Goal: Task Accomplishment & Management: Complete application form

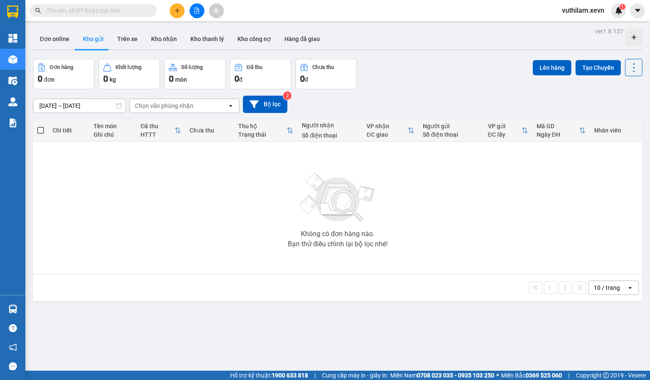
click at [158, 312] on div "ver 1.8.137 Đơn online Kho gửi Trên xe Kho nhận Kho thanh lý Kho công nợ Hàng đ…" at bounding box center [338, 215] width 616 height 380
click at [252, 106] on icon at bounding box center [254, 104] width 9 height 9
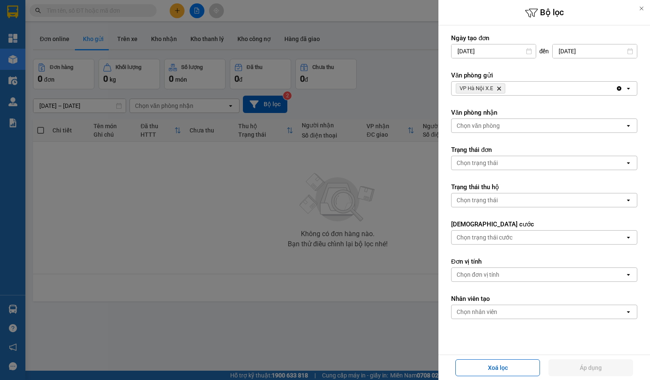
click at [501, 88] on icon "Delete" at bounding box center [499, 88] width 5 height 5
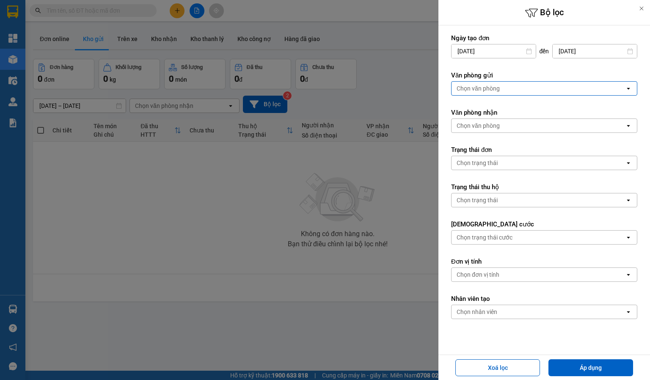
click at [501, 88] on div "Chọn văn phòng" at bounding box center [539, 89] width 174 height 14
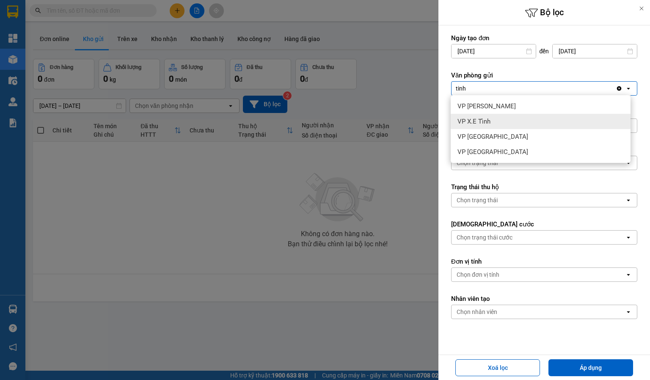
type input "tinh"
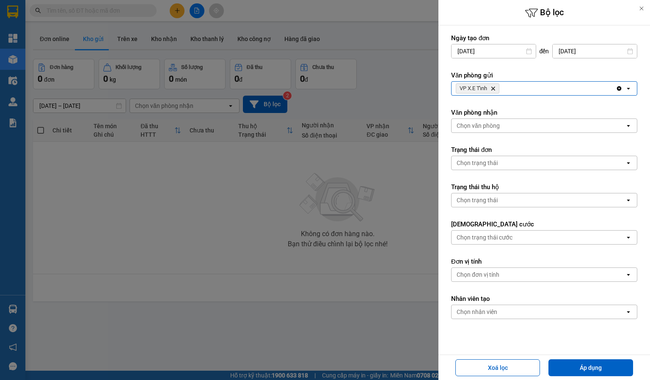
click at [497, 128] on div "Chọn văn phòng" at bounding box center [478, 125] width 43 height 8
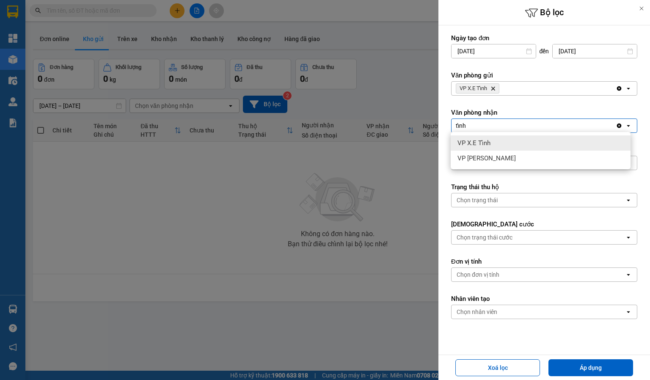
type input "tỉnh"
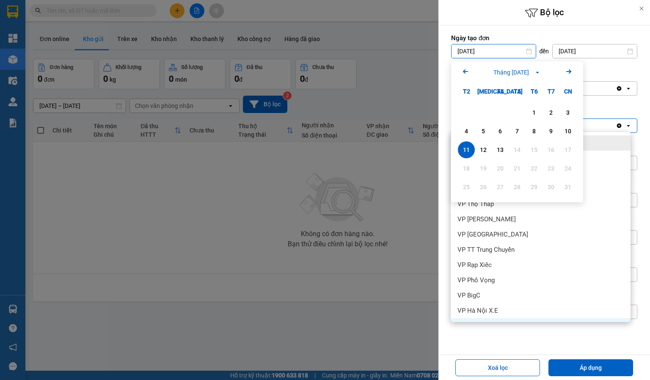
click at [498, 49] on input "[DATE]" at bounding box center [494, 51] width 84 height 14
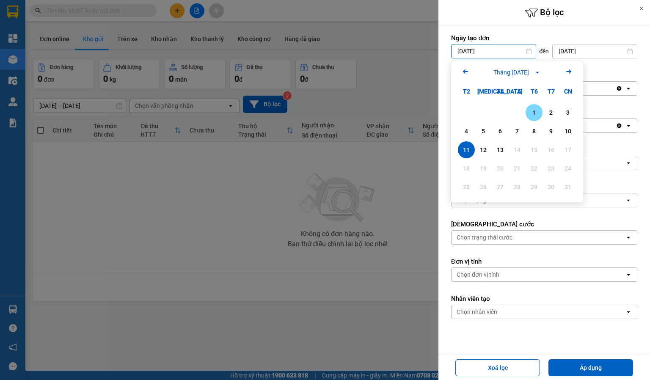
click at [537, 113] on div "1" at bounding box center [534, 113] width 12 height 10
type input "[DATE]"
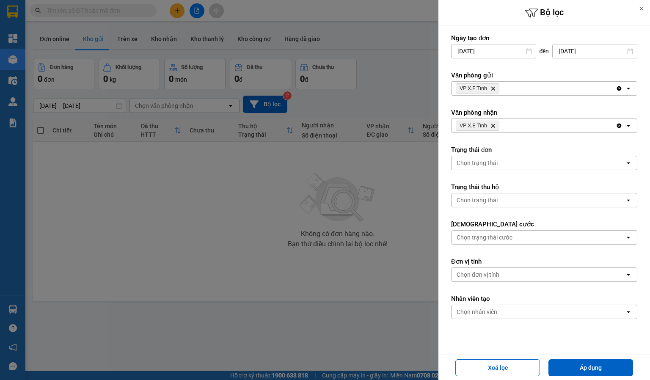
click at [589, 363] on button "Áp dụng" at bounding box center [591, 367] width 85 height 17
type input "[DATE] – [DATE]"
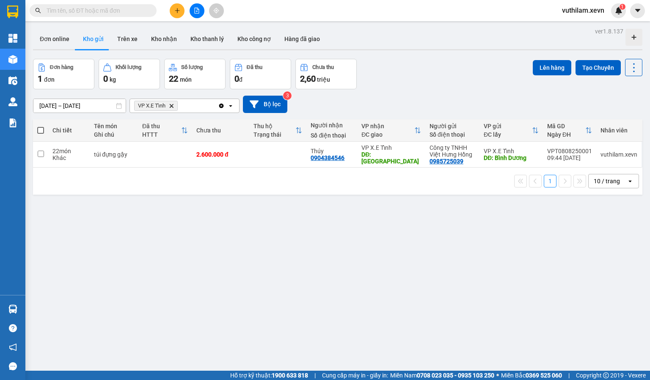
click at [186, 287] on div "ver 1.8.137 Đơn online Kho gửi Trên xe Kho nhận Kho thanh lý Kho công nợ Hàng đ…" at bounding box center [338, 215] width 616 height 380
click at [141, 269] on div "ver 1.8.137 Đơn online Kho gửi Trên xe Kho nhận Kho thanh lý Kho công nợ Hàng đ…" at bounding box center [338, 215] width 616 height 380
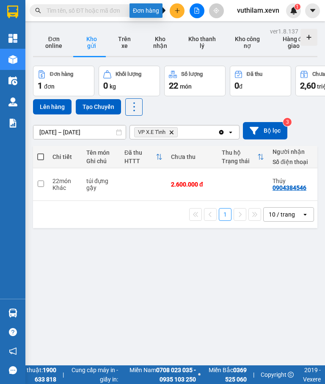
click at [177, 14] on button at bounding box center [177, 10] width 15 height 15
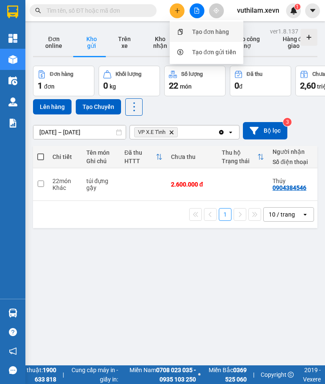
click at [189, 30] on div "Tạo đơn hàng" at bounding box center [206, 32] width 63 height 16
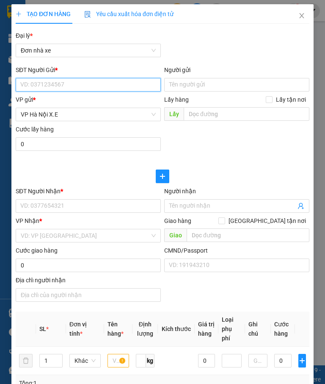
click at [65, 84] on input "SĐT Người Gửi *" at bounding box center [88, 85] width 145 height 14
paste input "0968561237"
type input "0968561237"
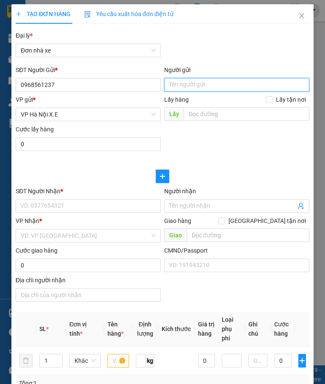
click at [182, 83] on input "Người gửi" at bounding box center [236, 85] width 145 height 14
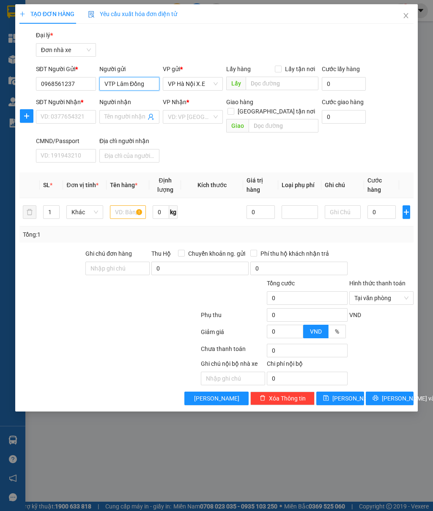
click at [207, 86] on span "VP Hà Nội X.E" at bounding box center [193, 83] width 50 height 13
type input "VTP Lâm Đồng"
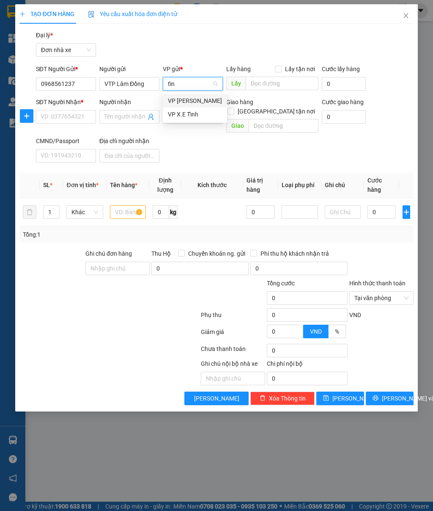
type input "tỉnh"
click at [203, 100] on div "VP [PERSON_NAME]" at bounding box center [195, 100] width 54 height 9
click at [199, 86] on span "VP [PERSON_NAME]" at bounding box center [193, 83] width 50 height 13
type input "tỉnh"
click at [195, 114] on div "VP X.E Tỉnh" at bounding box center [195, 114] width 54 height 9
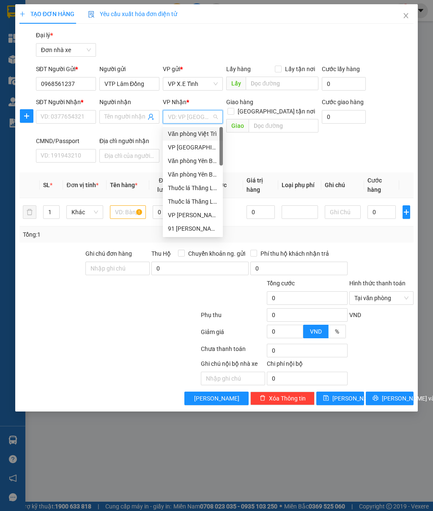
click at [194, 113] on input "search" at bounding box center [190, 116] width 44 height 13
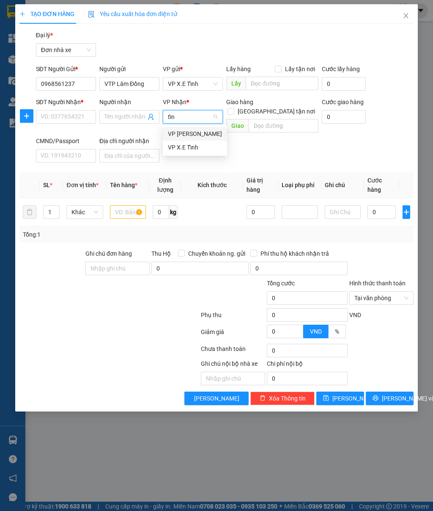
type input "tỉnh"
click at [269, 83] on input "text" at bounding box center [282, 84] width 72 height 14
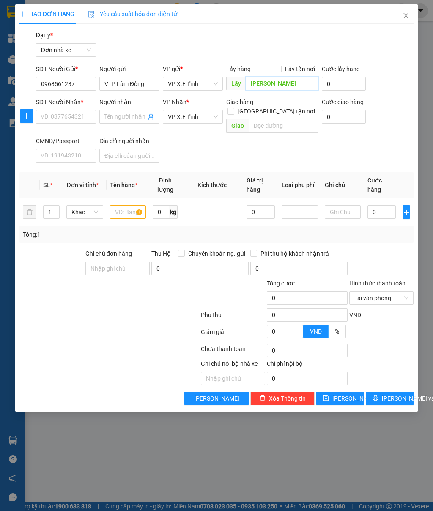
type input "[PERSON_NAME]"
click at [267, 119] on input "text" at bounding box center [283, 126] width 69 height 14
type input "Huế"
click at [127, 205] on input "text" at bounding box center [128, 212] width 36 height 14
type input "cafe"
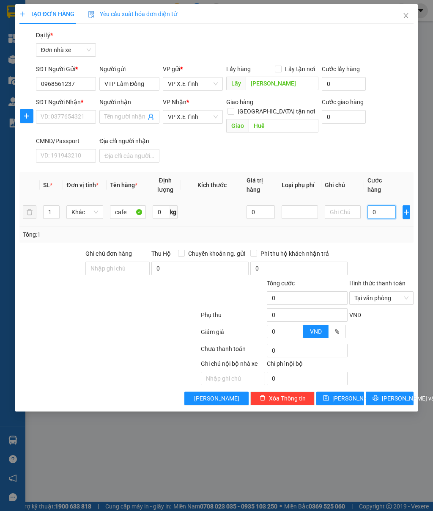
click at [377, 205] on input "0" at bounding box center [382, 212] width 28 height 14
click at [375, 205] on input "0" at bounding box center [382, 212] width 28 height 14
click at [76, 117] on input "SĐT Người Nhận *" at bounding box center [66, 117] width 60 height 14
paste input "0935218285"
type input "0935218285"
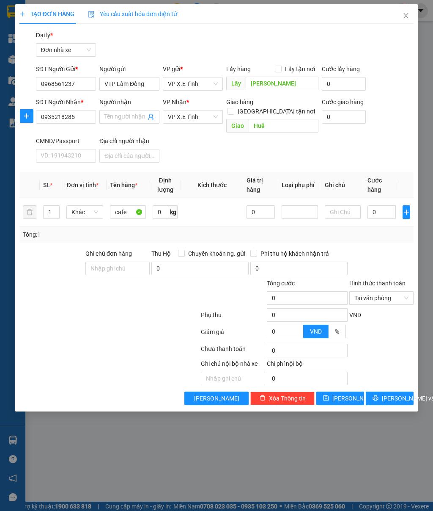
click at [111, 116] on input "Người nhận" at bounding box center [125, 116] width 41 height 9
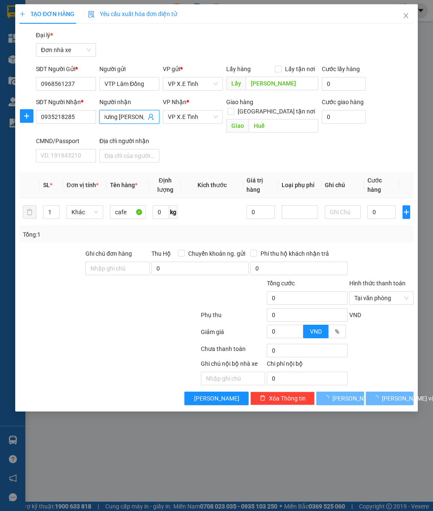
click at [111, 116] on input "Dưing [PERSON_NAME]" at bounding box center [125, 116] width 41 height 9
type input "[PERSON_NAME]"
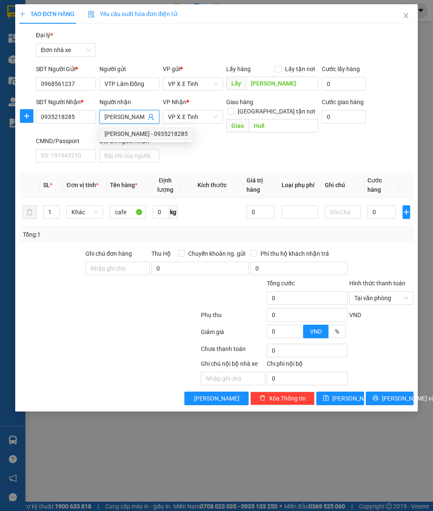
click at [160, 135] on div "[PERSON_NAME] - 0935218285" at bounding box center [146, 133] width 83 height 9
type input "0935218285"
type input "[PERSON_NAME]"
click at [405, 15] on icon "close" at bounding box center [406, 15] width 7 height 7
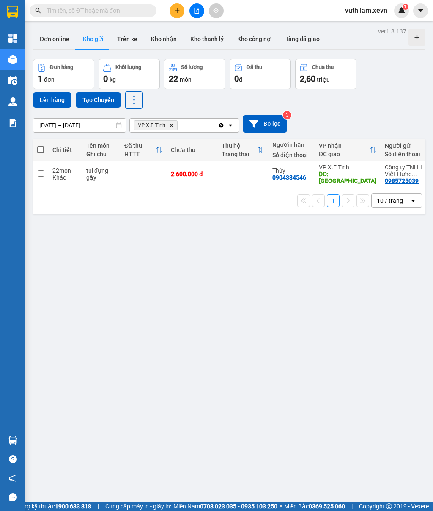
click at [128, 36] on button "Trên xe" at bounding box center [127, 39] width 34 height 20
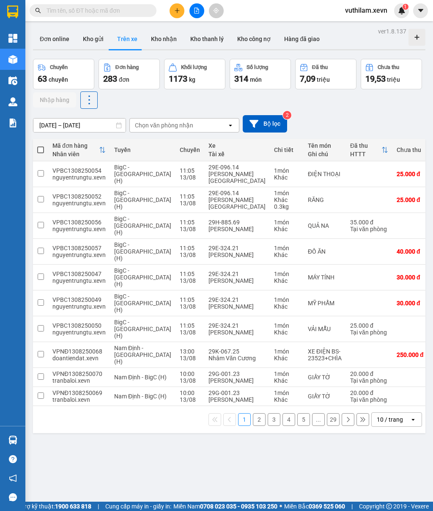
click at [280, 125] on button "Bộ lọc" at bounding box center [265, 123] width 44 height 17
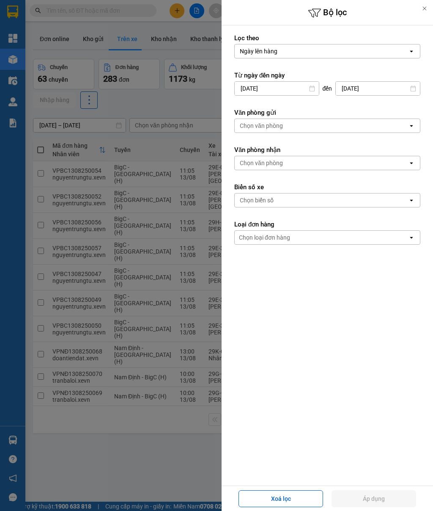
click at [273, 123] on div "Chọn văn phòng" at bounding box center [261, 125] width 43 height 8
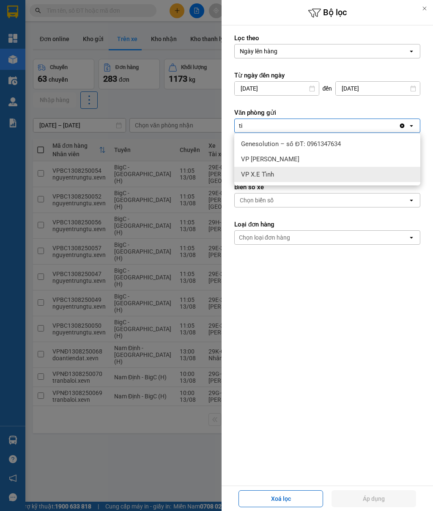
type input "ti"
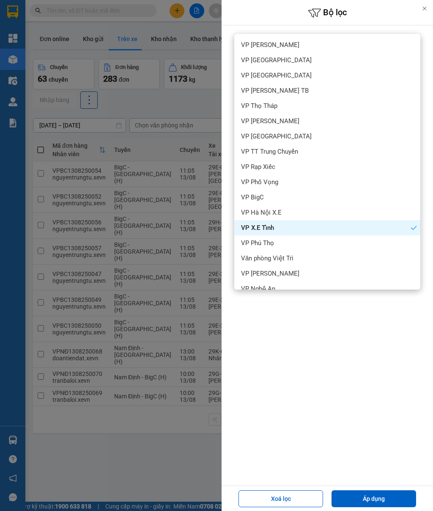
click at [269, 225] on span "VP X.E Tỉnh" at bounding box center [257, 228] width 33 height 8
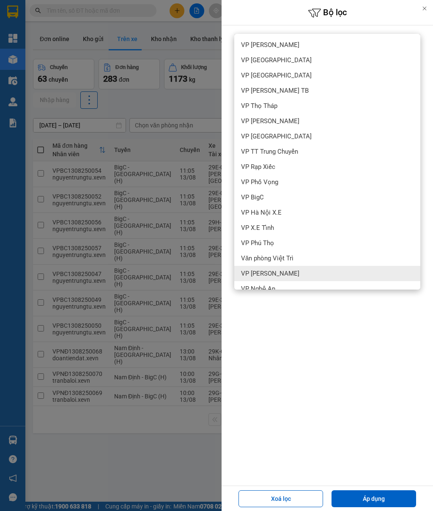
click at [365, 380] on button "Áp dụng" at bounding box center [374, 498] width 85 height 17
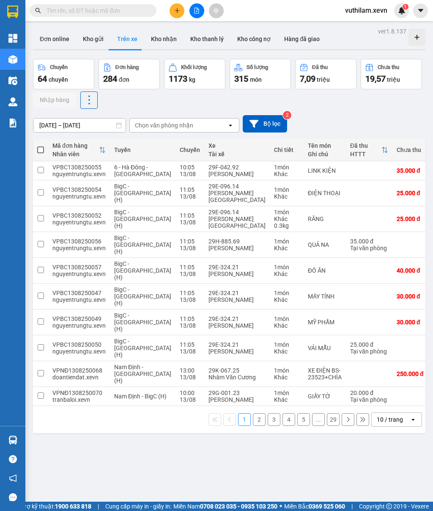
click at [278, 115] on div "[DATE] – [DATE] Press the down arrow key to interact with the calendar and sele…" at bounding box center [229, 124] width 393 height 30
click at [262, 123] on button "Bộ lọc" at bounding box center [265, 123] width 44 height 17
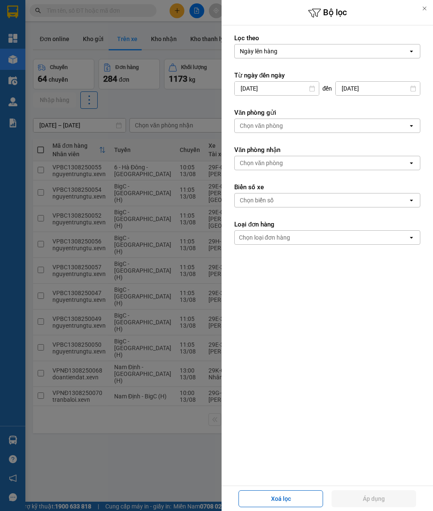
click at [289, 125] on div "Chọn văn phòng" at bounding box center [322, 126] width 174 height 14
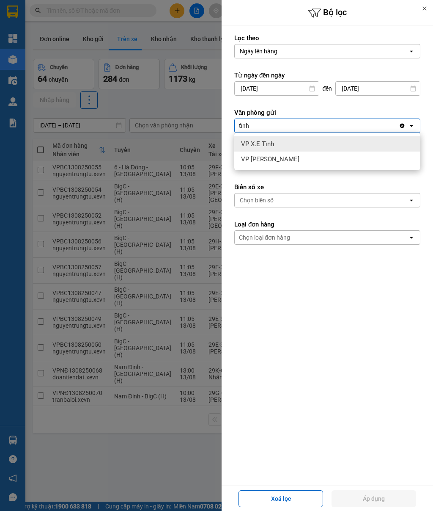
type input "tỉnh"
click at [262, 145] on span "VP X.E Tỉnh" at bounding box center [257, 144] width 33 height 8
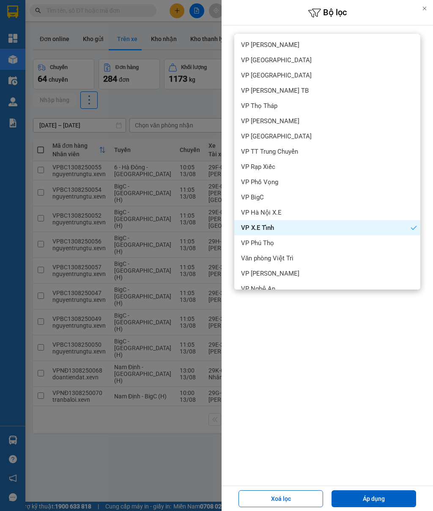
click at [275, 226] on div "VP X.E Tỉnh" at bounding box center [328, 227] width 186 height 15
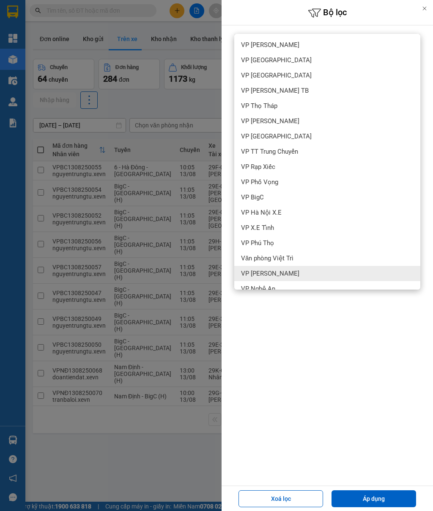
click at [371, 380] on button "Áp dụng" at bounding box center [374, 498] width 85 height 17
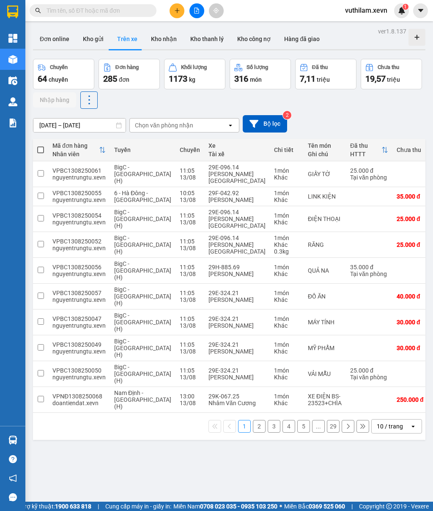
click at [261, 123] on button "Bộ lọc" at bounding box center [265, 123] width 44 height 17
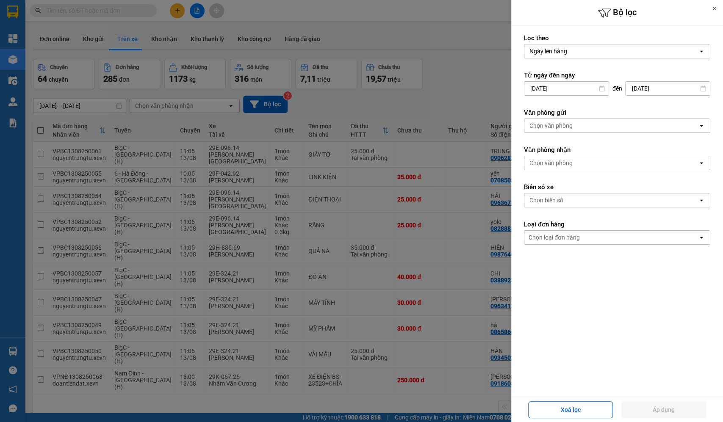
click at [569, 122] on div "Chọn văn phòng" at bounding box center [550, 125] width 43 height 8
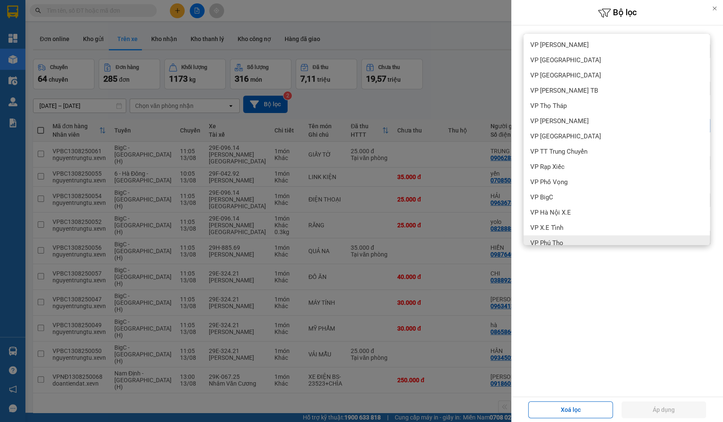
click at [630, 346] on div "Lọc theo Ngày lên hàng open Từ ngày đến [DATE] Press the down arrow key to inte…" at bounding box center [617, 210] width 212 height 371
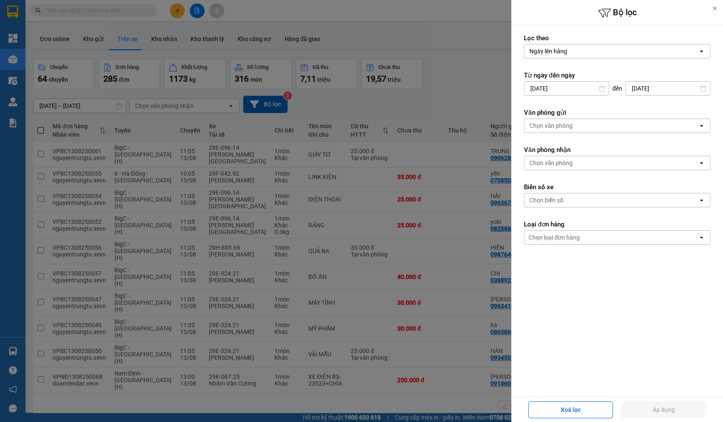
click at [582, 163] on div "Chọn văn phòng" at bounding box center [611, 163] width 174 height 14
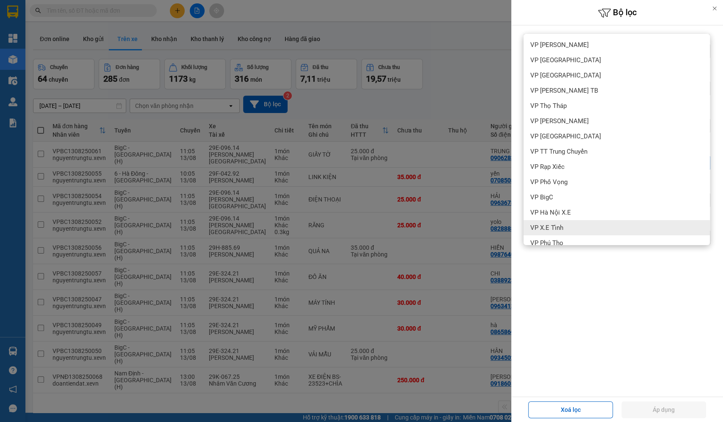
click at [556, 225] on span "VP X.E Tỉnh" at bounding box center [546, 228] width 33 height 8
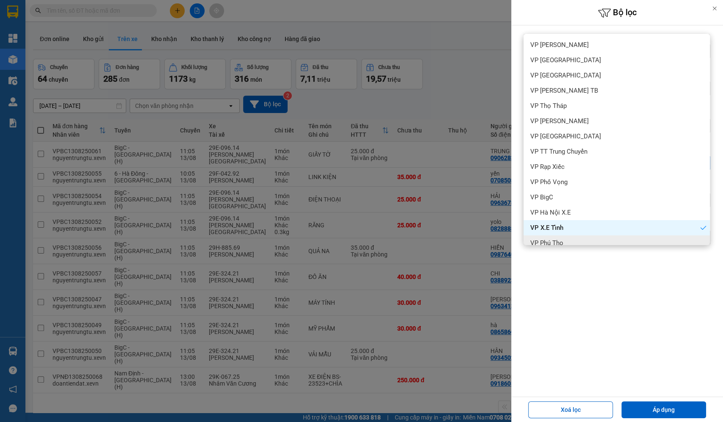
click at [591, 289] on form "Lọc theo Ngày lên hàng open Từ ngày đến [DATE] Press the down arrow key to inte…" at bounding box center [617, 177] width 186 height 287
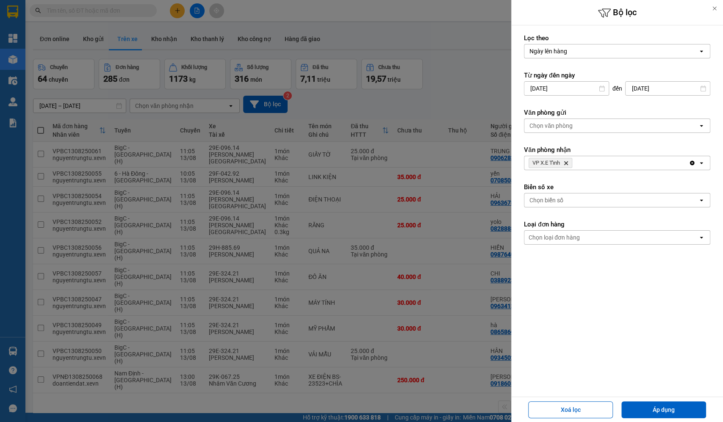
click at [559, 127] on div "Chọn văn phòng" at bounding box center [550, 125] width 43 height 8
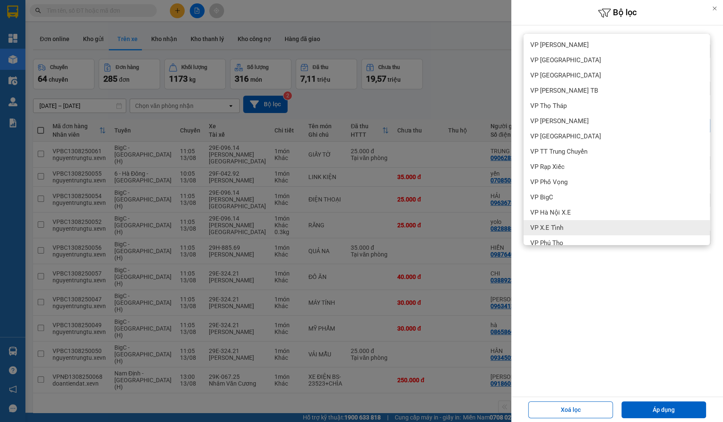
click at [571, 225] on div "VP X.E Tỉnh" at bounding box center [616, 227] width 186 height 15
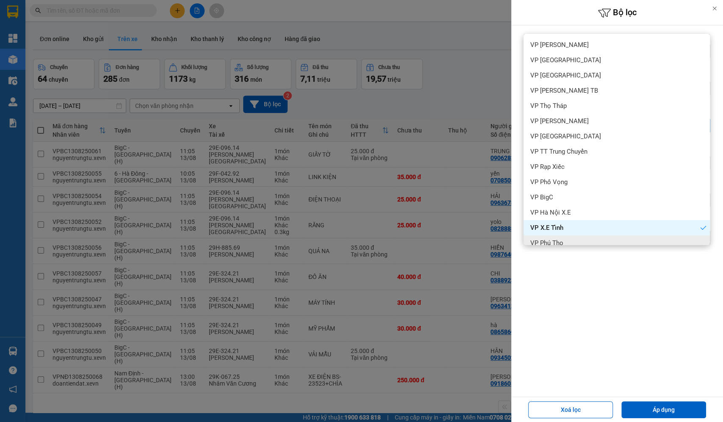
click at [613, 335] on div "Lọc theo Ngày lên hàng open Từ ngày đến [DATE] Press the down arrow key to inte…" at bounding box center [617, 210] width 212 height 371
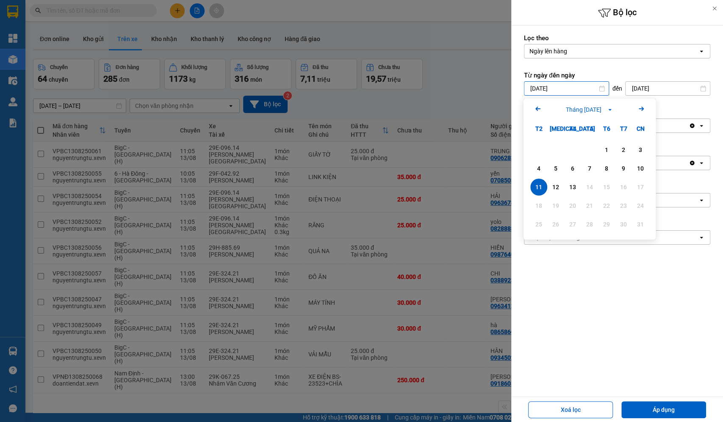
click at [568, 89] on input "[DATE]" at bounding box center [566, 89] width 84 height 14
click at [602, 152] on div "1" at bounding box center [606, 150] width 12 height 10
type input "[DATE]"
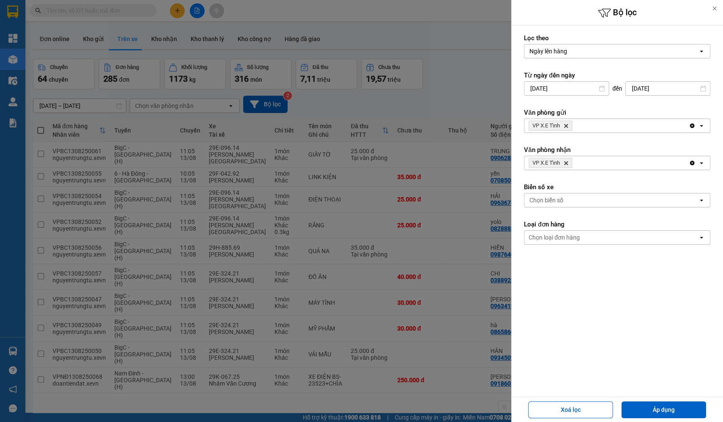
click at [650, 380] on button "Áp dụng" at bounding box center [663, 409] width 85 height 17
type input "[DATE] – [DATE]"
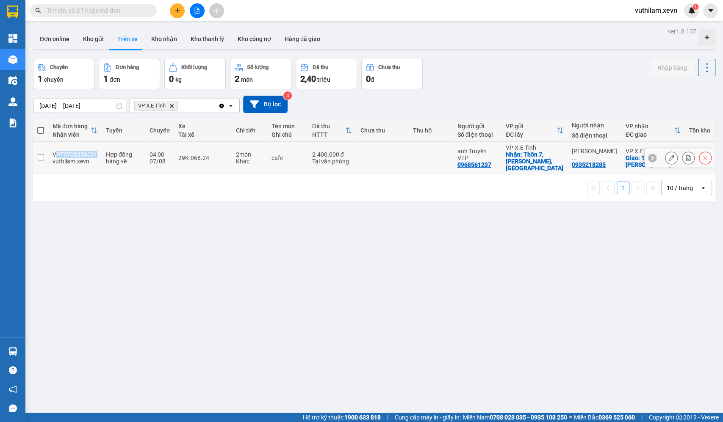
drag, startPoint x: 96, startPoint y: 148, endPoint x: 54, endPoint y: 150, distance: 41.5
click at [54, 150] on td "VPT0708250001 vuthilam.xevn" at bounding box center [74, 158] width 53 height 33
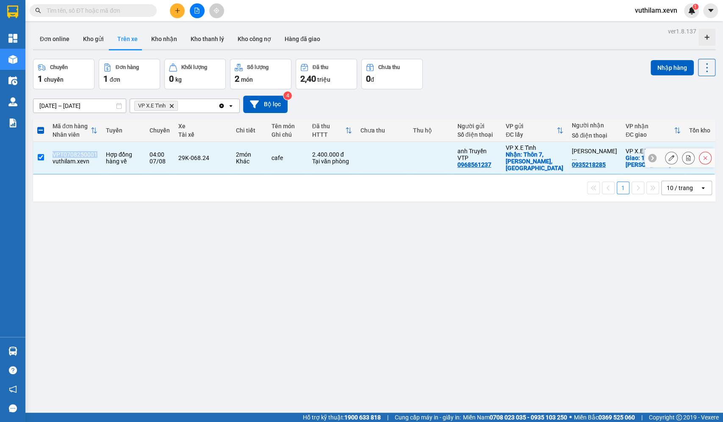
drag, startPoint x: 52, startPoint y: 149, endPoint x: 95, endPoint y: 150, distance: 42.3
click at [95, 151] on div "VPT0708250001" at bounding box center [74, 154] width 45 height 7
checkbox input "false"
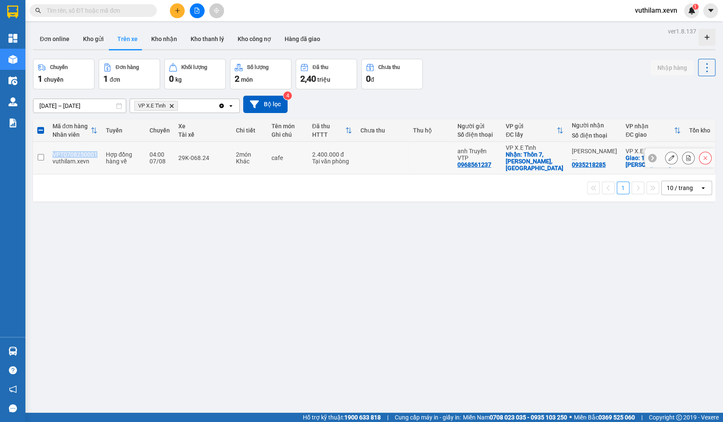
copy div "VPT0708250001"
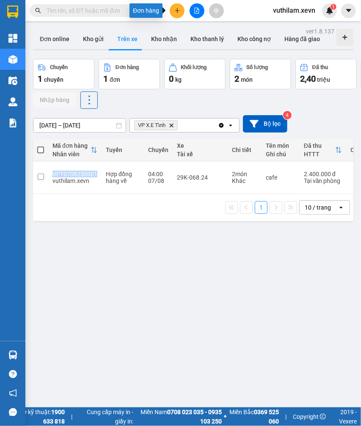
click at [179, 11] on icon "plus" at bounding box center [177, 11] width 6 height 6
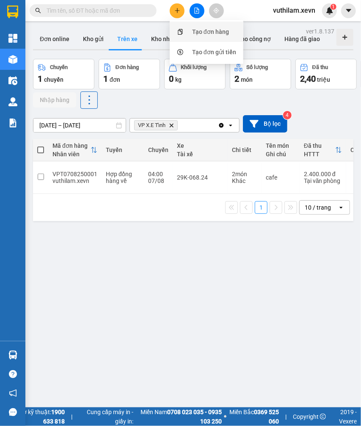
click at [189, 28] on div "Tạo đơn hàng" at bounding box center [206, 32] width 63 height 16
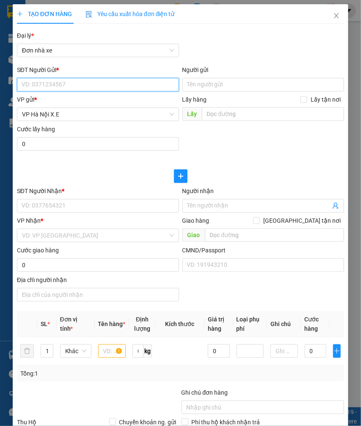
click at [39, 83] on input "SĐT Người Gửi *" at bounding box center [98, 85] width 162 height 14
paste input "0385993666"
type input "0385993666"
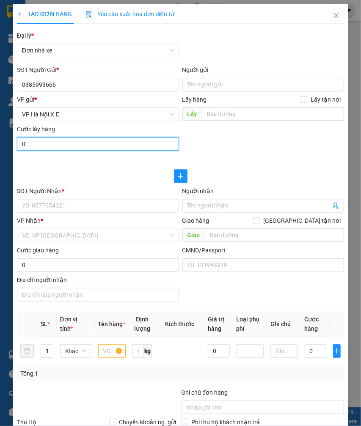
click at [52, 142] on input "0" at bounding box center [98, 144] width 162 height 14
paste input "385.993.666"
type input "385.993.666"
drag, startPoint x: 77, startPoint y: 146, endPoint x: -3, endPoint y: 132, distance: 81.6
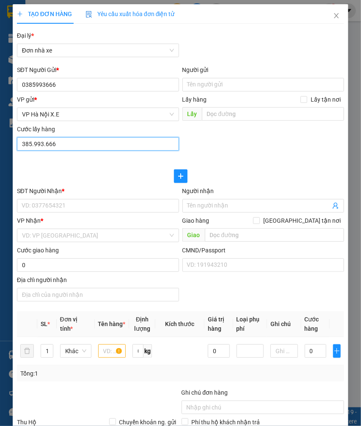
click at [0, 132] on html "Kết quả tìm kiếm ( 0 ) Bộ lọc No Data vuthilam.xevn 1 Tổng Quan Kho hàng mới Đi…" at bounding box center [180, 213] width 361 height 426
type input "0"
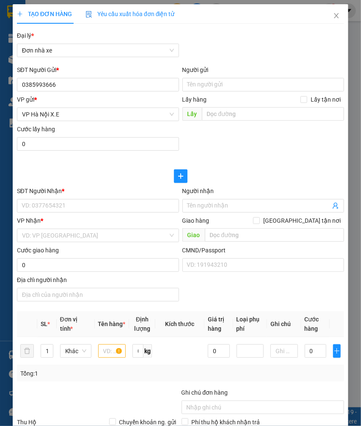
click at [99, 167] on div at bounding box center [180, 167] width 327 height 3
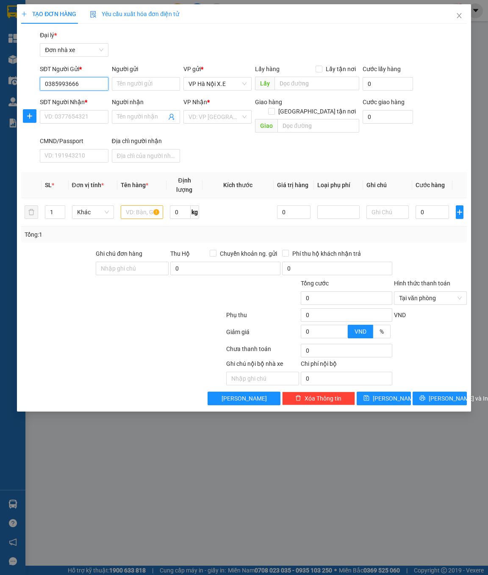
drag, startPoint x: 83, startPoint y: 82, endPoint x: 34, endPoint y: 81, distance: 49.1
click at [34, 81] on div "SĐT Người Gửi * 0385993666 0385993666 Người gửi Tên người gửi VP gửi * VP [GEOG…" at bounding box center [243, 79] width 447 height 30
click at [62, 118] on input "SĐT Người Nhận *" at bounding box center [74, 117] width 68 height 14
paste input "0385993666"
type input "0385993666"
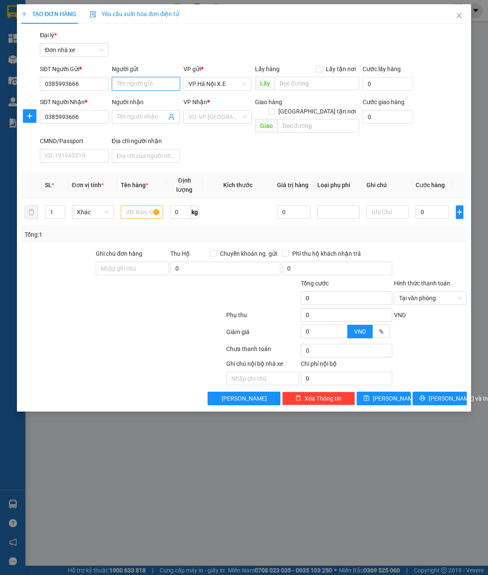
click at [121, 88] on input "Người gửi" at bounding box center [146, 84] width 68 height 14
type input "L"
type input "Lái xe Bình"
click at [131, 115] on input "Người nhận" at bounding box center [142, 116] width 50 height 9
type input "Lái xe Bình"
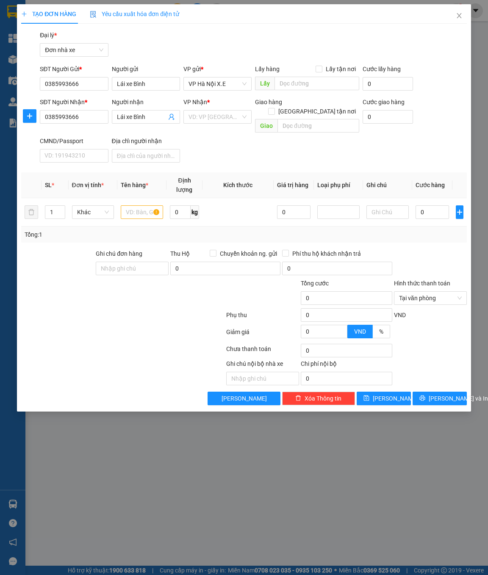
click at [223, 75] on div "VP gửi *" at bounding box center [217, 70] width 68 height 13
click at [218, 83] on span "VP Hà Nội X.E" at bounding box center [217, 83] width 58 height 13
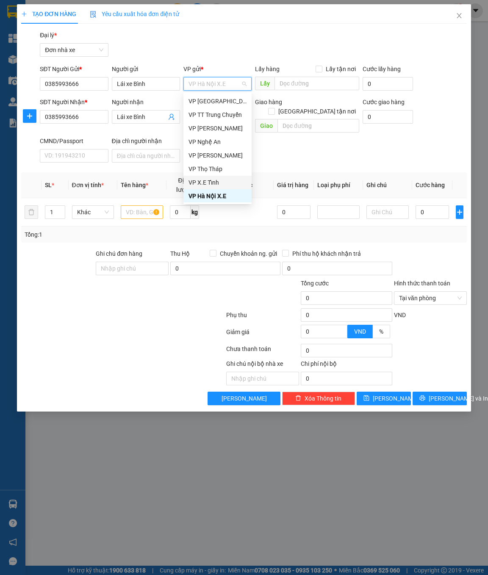
click at [217, 186] on div "VP X.E Tỉnh" at bounding box center [217, 182] width 58 height 9
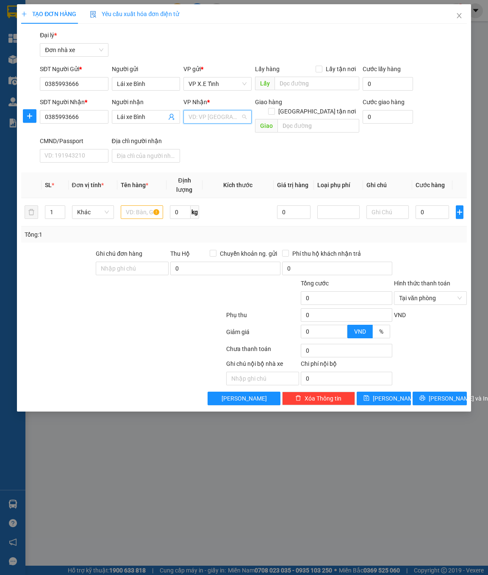
click at [210, 118] on input "search" at bounding box center [214, 116] width 52 height 13
type input "tỉnh"
click at [313, 82] on input "text" at bounding box center [316, 84] width 85 height 14
type input "[PERSON_NAME]"
click at [305, 119] on input "text" at bounding box center [318, 126] width 82 height 14
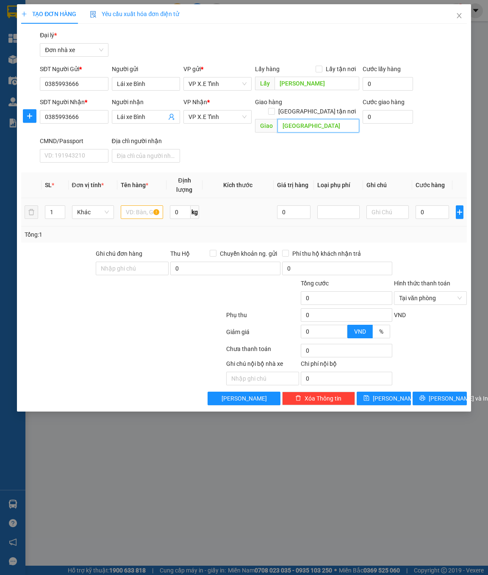
type input "[GEOGRAPHIC_DATA]"
click at [144, 206] on input "text" at bounding box center [142, 212] width 42 height 14
type input "Dừa"
click at [425, 206] on input "0" at bounding box center [431, 212] width 33 height 14
click at [428, 205] on input "0" at bounding box center [431, 212] width 33 height 14
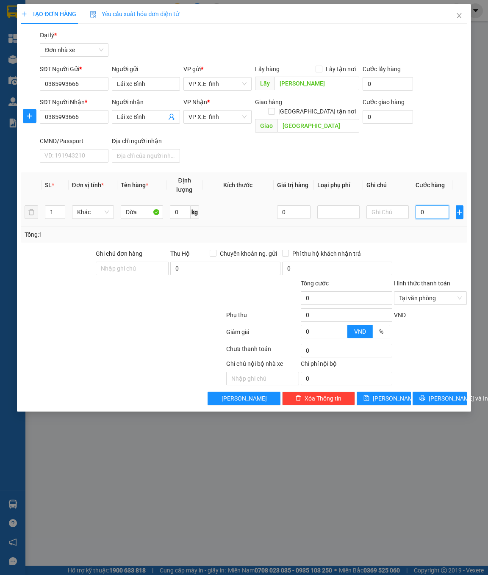
paste input "3.000.000"
type input "03.000.000"
type input "3.000.000"
click at [459, 293] on span "Tại văn phòng" at bounding box center [430, 298] width 63 height 13
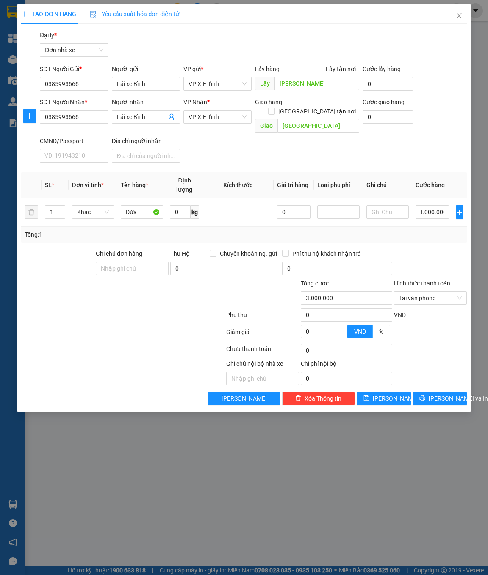
type input "3.000.000"
click at [121, 309] on div at bounding box center [122, 316] width 205 height 17
click at [392, 380] on span "[PERSON_NAME]" at bounding box center [395, 398] width 45 height 9
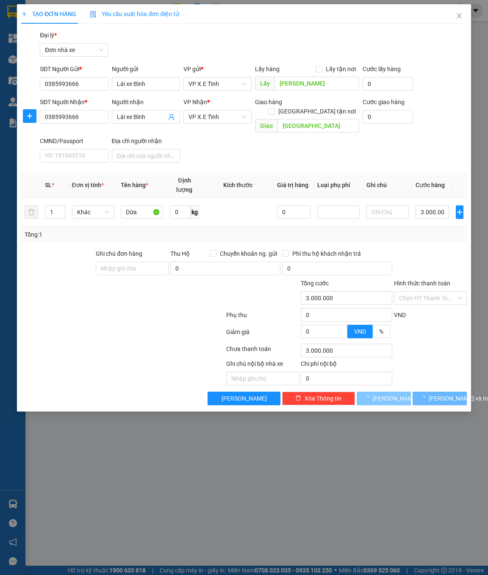
type input "0"
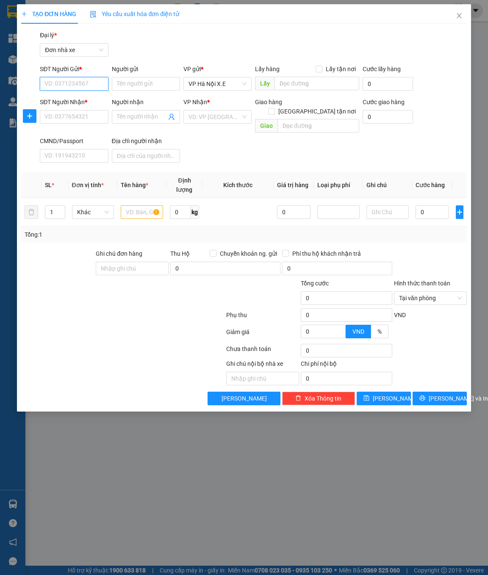
click at [84, 80] on input "SĐT Người Gửi *" at bounding box center [74, 84] width 68 height 14
paste input "0967418238"
type input "0967418238"
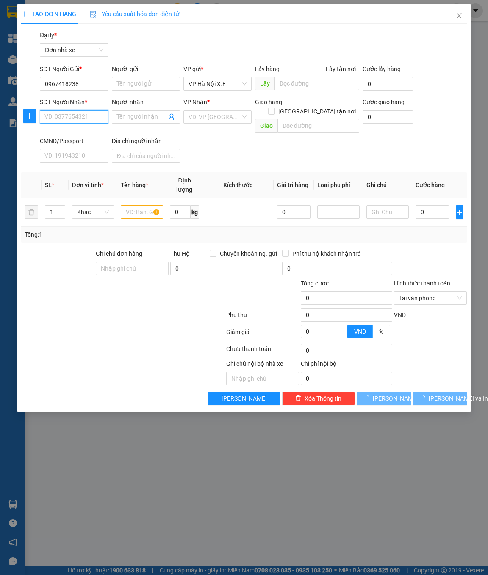
click at [70, 119] on input "SĐT Người Nhận *" at bounding box center [74, 117] width 68 height 14
paste input "0967418238"
type input "0967418238"
click at [118, 87] on input "Người gửi" at bounding box center [146, 84] width 68 height 14
type input "Lái xe Sùng"
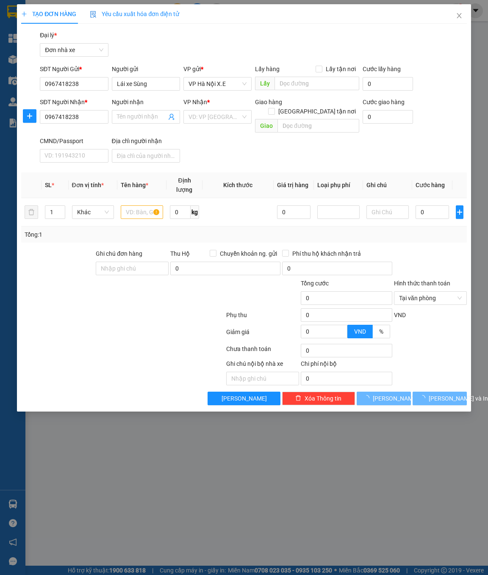
click at [135, 114] on input "Người nhận" at bounding box center [142, 116] width 50 height 9
click at [221, 83] on span "VP Hà Nội X.E" at bounding box center [217, 83] width 58 height 13
type input "Lái xe Sùng"
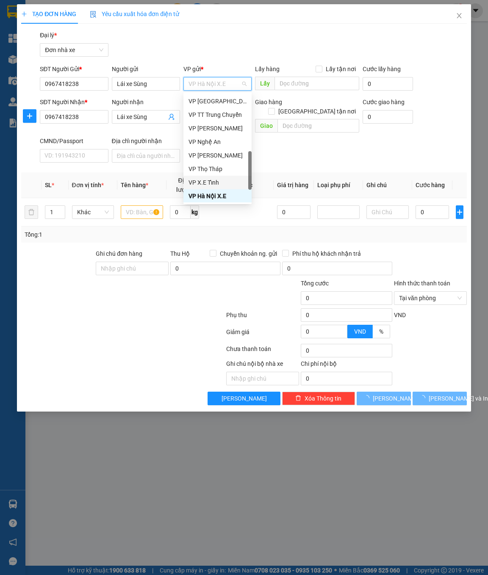
click at [209, 180] on div "VP X.E Tỉnh" at bounding box center [217, 182] width 58 height 9
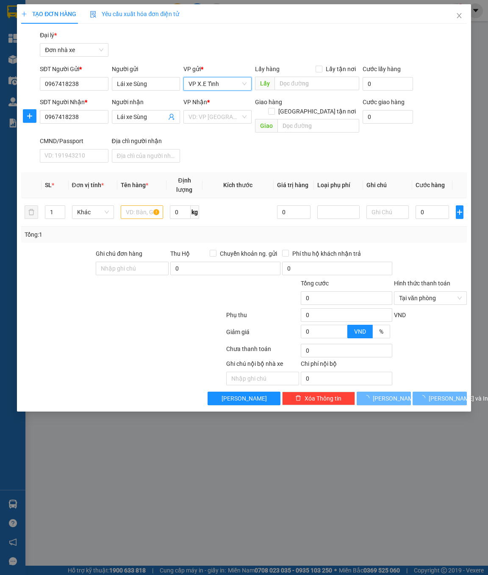
click at [210, 117] on input "search" at bounding box center [214, 116] width 52 height 13
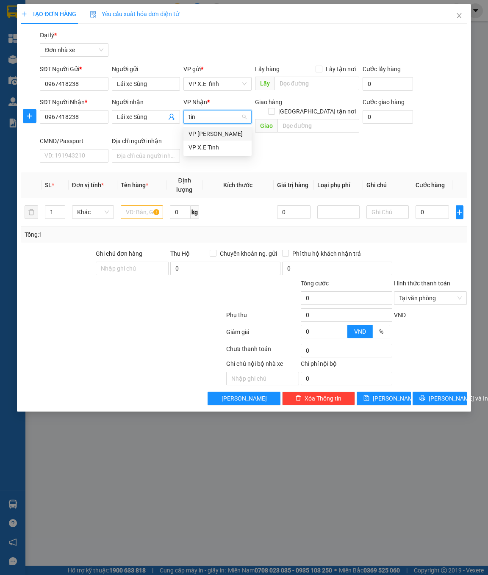
type input "tinh"
click at [285, 87] on input "text" at bounding box center [316, 84] width 85 height 14
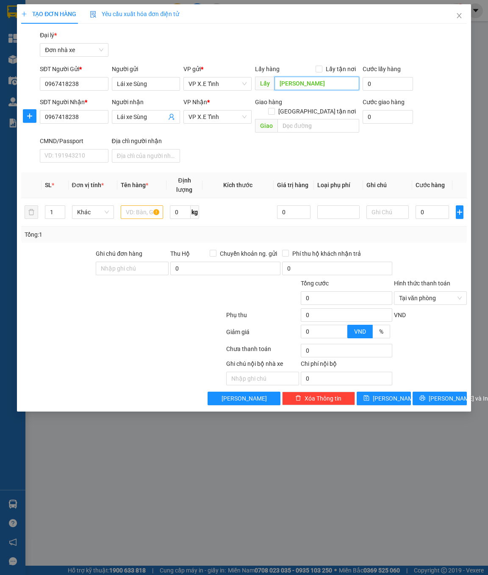
type input "[PERSON_NAME]"
click at [326, 119] on input "text" at bounding box center [318, 126] width 82 height 14
type input "[GEOGRAPHIC_DATA]"
click at [142, 208] on input "text" at bounding box center [142, 212] width 42 height 14
type input "Khoai"
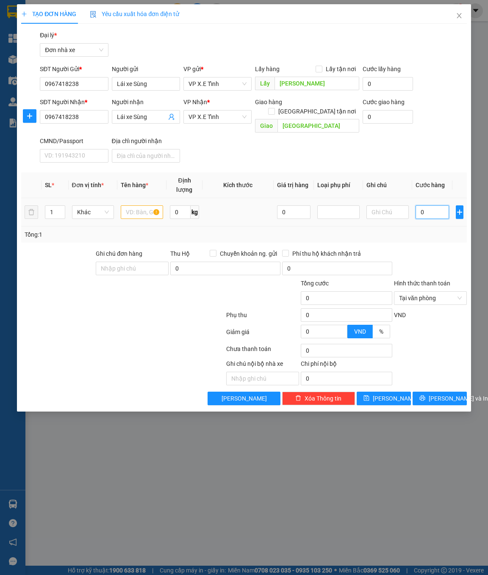
click at [418, 208] on input "0" at bounding box center [431, 212] width 33 height 14
paste input "7.000.000"
type input "7.000.000"
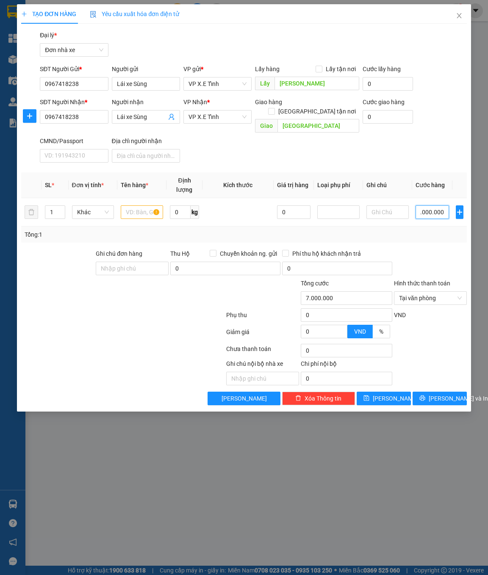
click at [461, 291] on div "Tại văn phòng" at bounding box center [430, 298] width 73 height 14
type input "7.000.000"
click at [386, 380] on span "[PERSON_NAME]" at bounding box center [395, 398] width 45 height 9
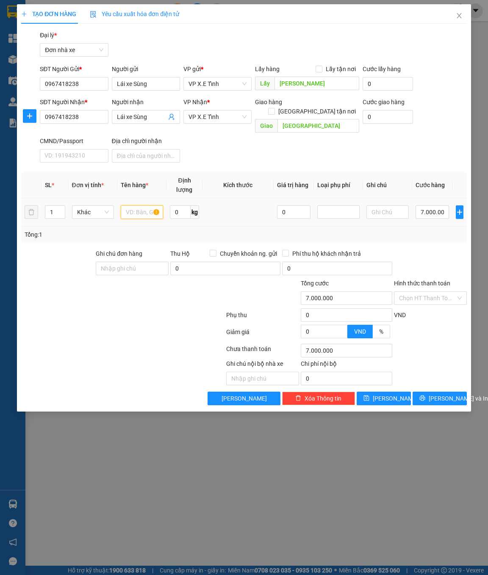
click at [143, 205] on input "text" at bounding box center [142, 212] width 42 height 14
type input "Khoai"
click at [381, 380] on button "[PERSON_NAME]" at bounding box center [383, 399] width 54 height 14
type input "0"
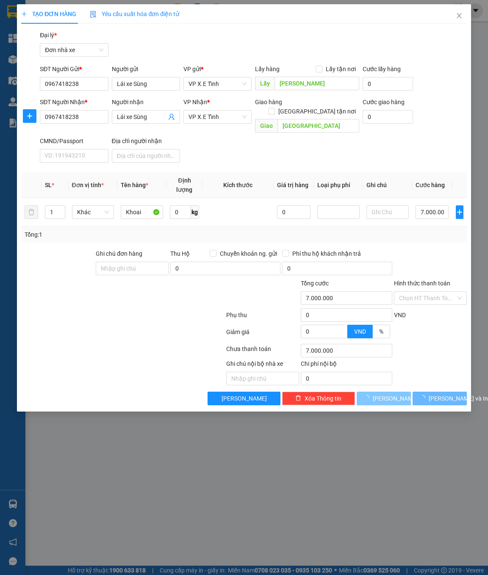
type input "0"
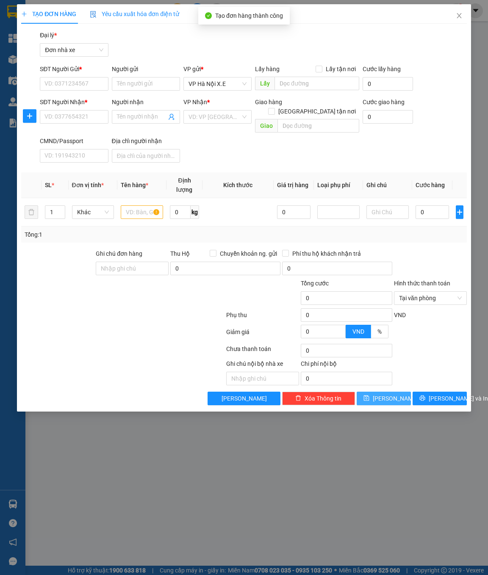
click at [225, 81] on span "VP Hà Nội X.E" at bounding box center [217, 83] width 58 height 13
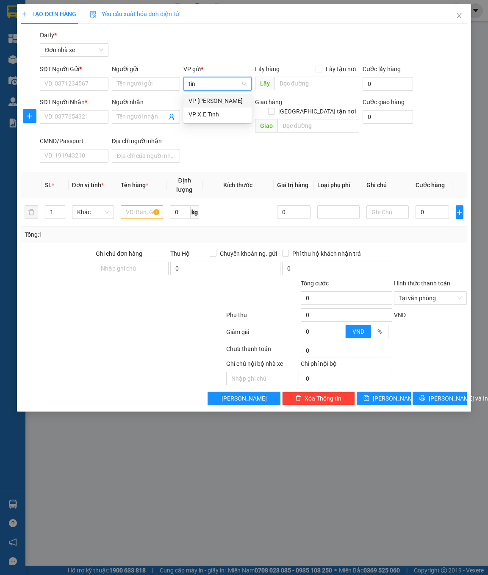
type input "tinh"
click at [225, 114] on input "search" at bounding box center [214, 116] width 52 height 13
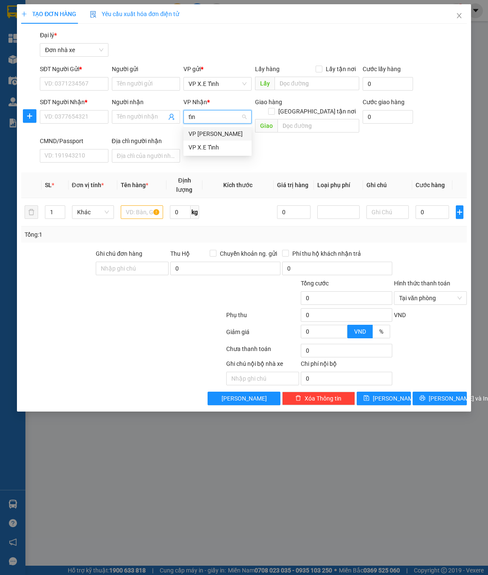
type input "tỉnh"
click at [428, 206] on input "0" at bounding box center [431, 212] width 33 height 14
click at [431, 205] on input "0" at bounding box center [431, 212] width 33 height 14
paste input "4.400.00"
type input "4.400.000"
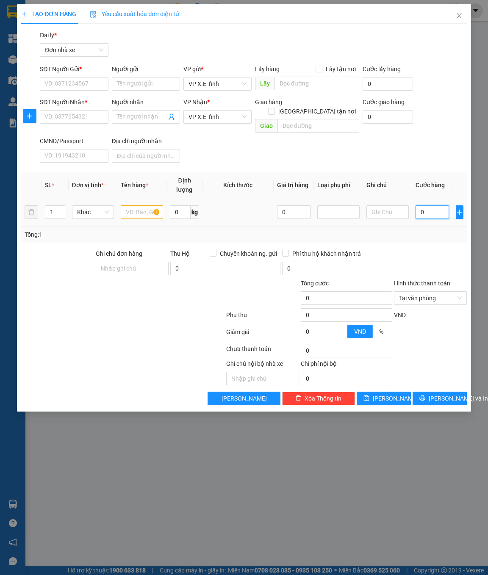
type input "4.400.000"
click at [132, 84] on input "Người gửi" at bounding box center [146, 84] width 68 height 14
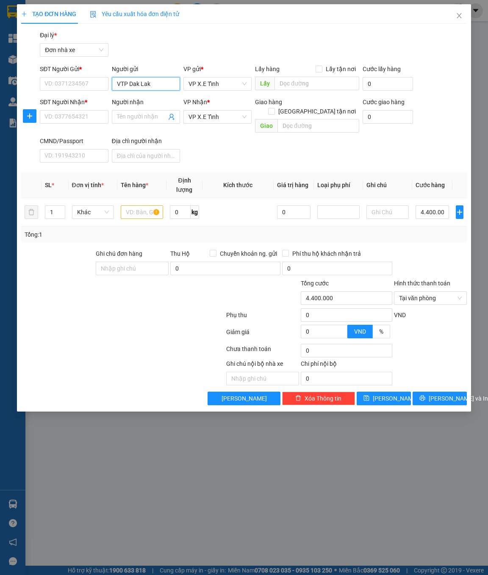
drag, startPoint x: 155, startPoint y: 86, endPoint x: 103, endPoint y: 82, distance: 51.4
click at [103, 82] on div "SĐT Người Gửi * VD: 0371234567 Người gửi VTP Dak Lak VTP Dak Lak VP gửi * VP X.…" at bounding box center [253, 79] width 430 height 30
type input "VTP Dak Lak"
click at [132, 119] on input "Người nhận" at bounding box center [142, 116] width 50 height 9
paste input "VTP Dak Lak"
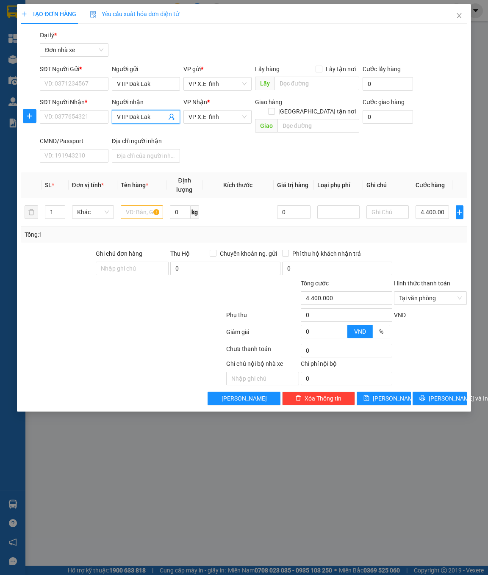
type input "VTP Dak Lak"
click at [298, 83] on input "text" at bounding box center [316, 84] width 85 height 14
type input "Đăk Lắc"
click at [293, 123] on input "text" at bounding box center [318, 126] width 82 height 14
type input "Hải Dương"
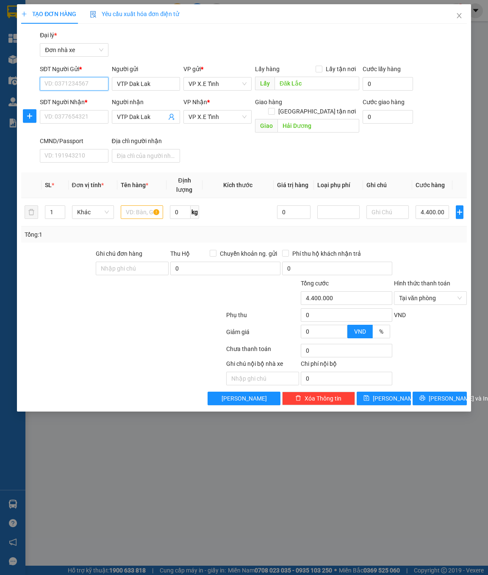
click at [99, 84] on input "SĐT Người Gửi *" at bounding box center [74, 84] width 68 height 14
type input "0987678767"
click at [62, 118] on input "SĐT Người Nhận *" at bounding box center [74, 117] width 68 height 14
type input "098887788"
click at [143, 205] on input "text" at bounding box center [142, 212] width 42 height 14
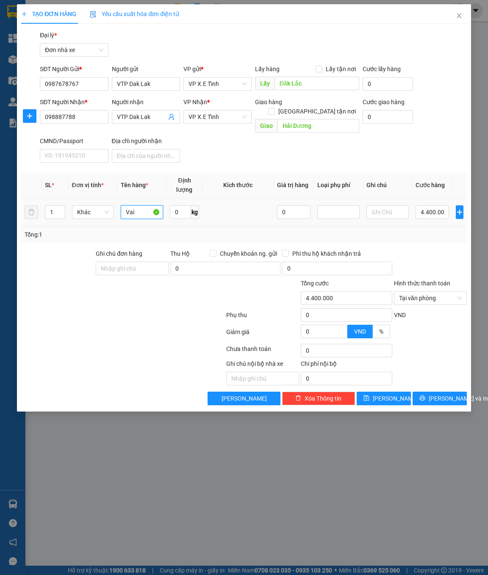
type input "Vải"
type input "4.400.000"
type input "Vải"
click at [393, 380] on button "[PERSON_NAME]" at bounding box center [383, 399] width 54 height 14
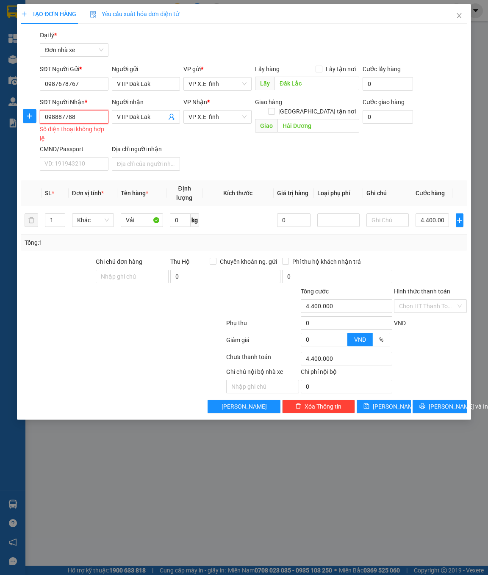
click at [96, 116] on input "098887788" at bounding box center [74, 117] width 68 height 14
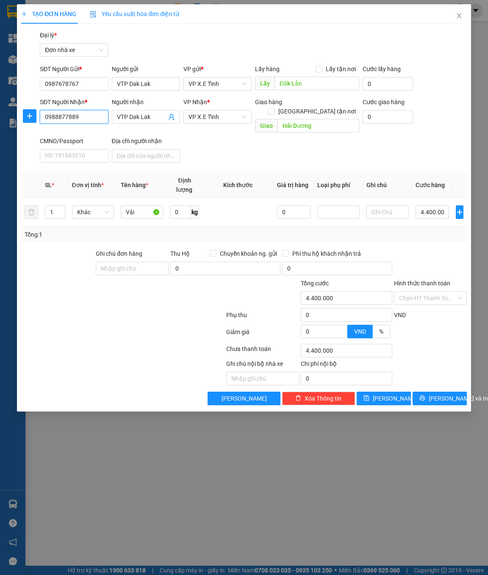
type input "0988877889"
click at [380, 380] on button "[PERSON_NAME]" at bounding box center [383, 399] width 54 height 14
type input "0"
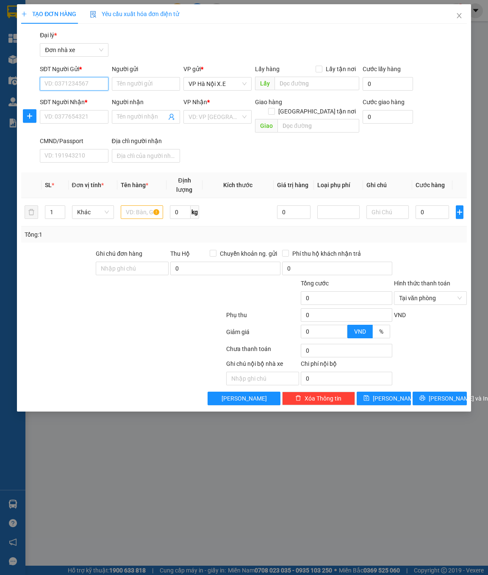
click at [90, 83] on input "SĐT Người Gửi *" at bounding box center [74, 84] width 68 height 14
paste input "0328550095"
type input "0328550095"
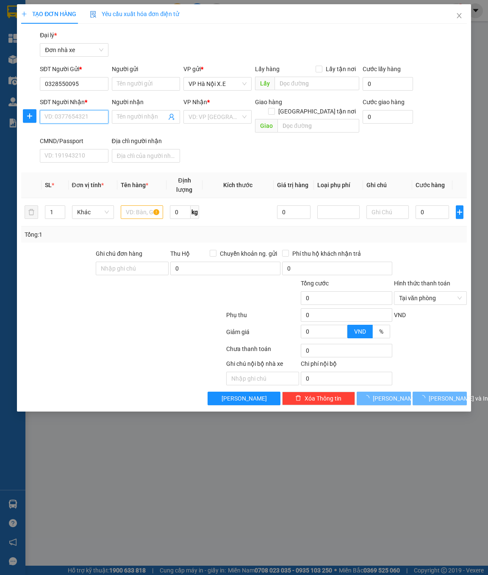
click at [81, 114] on input "SĐT Người Nhận *" at bounding box center [74, 117] width 68 height 14
paste input "0328550095"
type input "0328550095"
click at [136, 84] on input "Người gửi" at bounding box center [146, 84] width 68 height 14
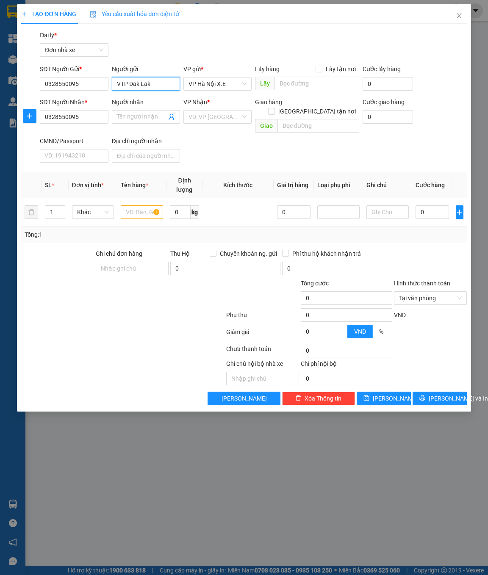
type input "VTP Dak Lak"
click at [132, 110] on span at bounding box center [146, 117] width 68 height 14
click at [150, 85] on input "VTP Dak Lak" at bounding box center [146, 84] width 68 height 14
drag, startPoint x: 149, startPoint y: 85, endPoint x: 100, endPoint y: 84, distance: 49.1
click at [100, 84] on div "SĐT Người Gửi * 0328550095 Người gửi VTP [PERSON_NAME] VP gửi * VP [GEOGRAPHIC_…" at bounding box center [253, 79] width 430 height 30
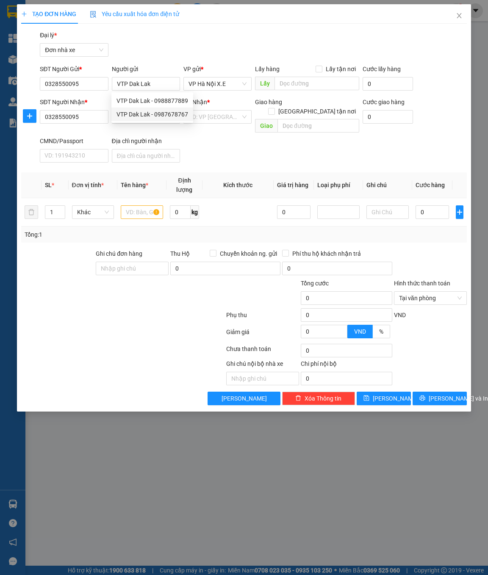
click at [193, 140] on div "SĐT Người Nhận * 0328550095 Người nhận Tên người nhận VP Nhận * VD: VP Sài Gòn …" at bounding box center [253, 131] width 430 height 69
click at [128, 118] on input "Người nhận" at bounding box center [142, 116] width 50 height 9
paste input "VTP Dak Lak"
type input "VTP Dak Lak"
click at [236, 157] on div "Transit Pickup Surcharge Ids Transit Deliver Surcharge Ids Transit Deliver Surc…" at bounding box center [243, 217] width 445 height 375
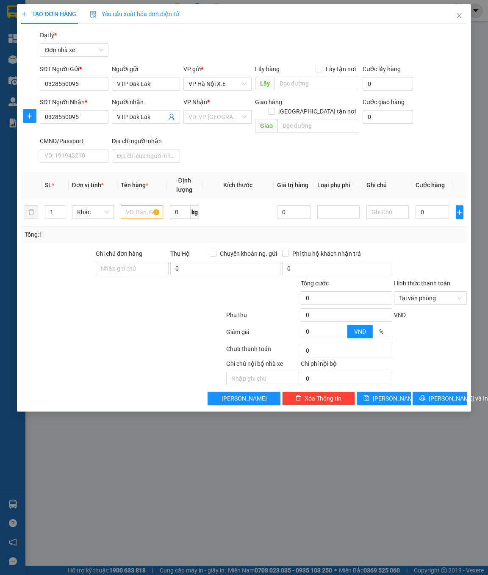
click at [201, 85] on span "VP Hà Nội X.E" at bounding box center [217, 83] width 58 height 13
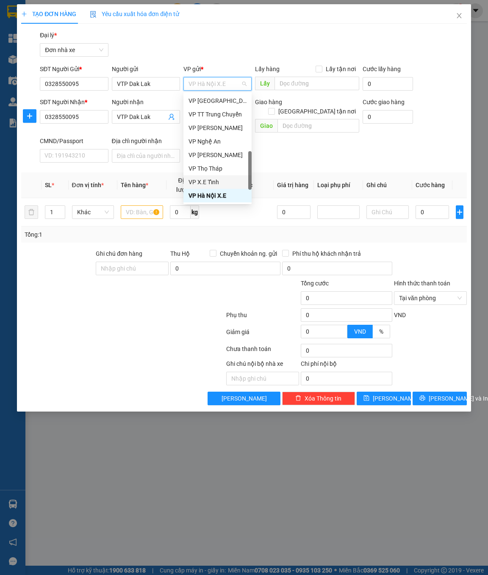
click at [212, 177] on div "VP X.E Tỉnh" at bounding box center [217, 181] width 58 height 9
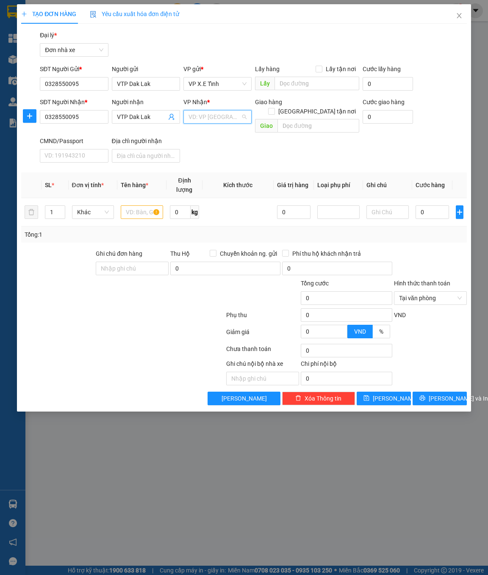
click at [216, 113] on input "search" at bounding box center [214, 116] width 52 height 13
type input "tỉnh"
click at [295, 84] on input "text" at bounding box center [316, 84] width 85 height 14
type input "dak lak"
click at [298, 119] on input "text" at bounding box center [318, 126] width 82 height 14
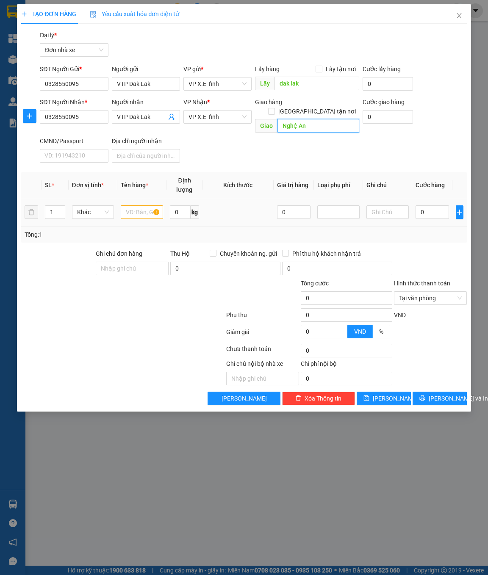
type input "Nghệ An"
click at [146, 205] on input "text" at bounding box center [142, 212] width 42 height 14
type input "Chỉ"
click at [424, 207] on input "0" at bounding box center [431, 212] width 33 height 14
paste input "1.300.000"
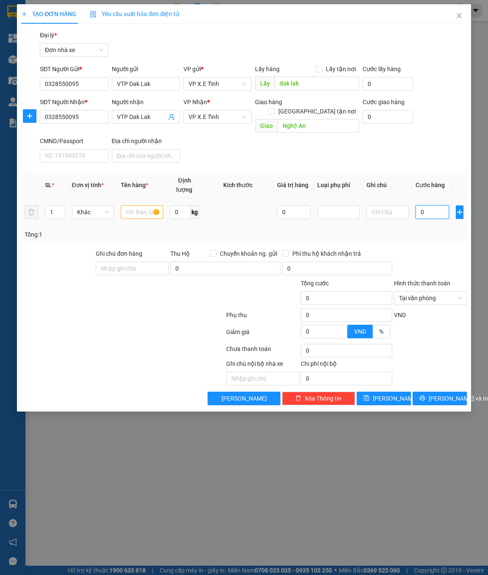
type input "1.300.000"
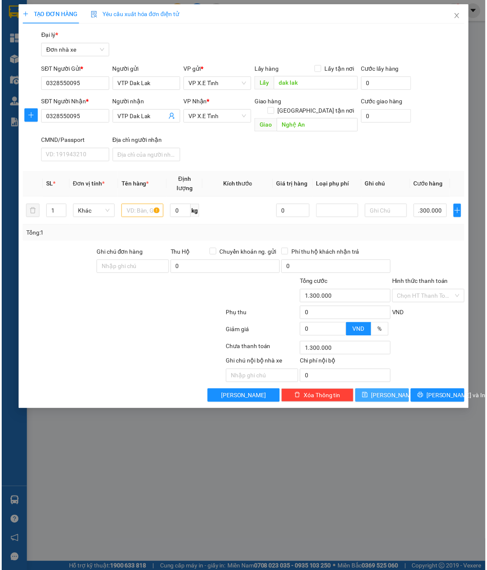
scroll to position [0, 0]
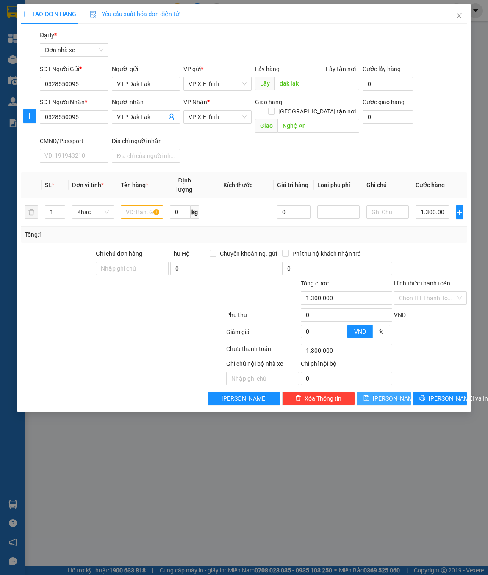
click at [372, 380] on button "[PERSON_NAME]" at bounding box center [383, 399] width 54 height 14
click at [136, 205] on input "text" at bounding box center [142, 212] width 42 height 14
type input "Chỉ"
click at [369, 380] on span "save" at bounding box center [366, 398] width 6 height 7
type input "0"
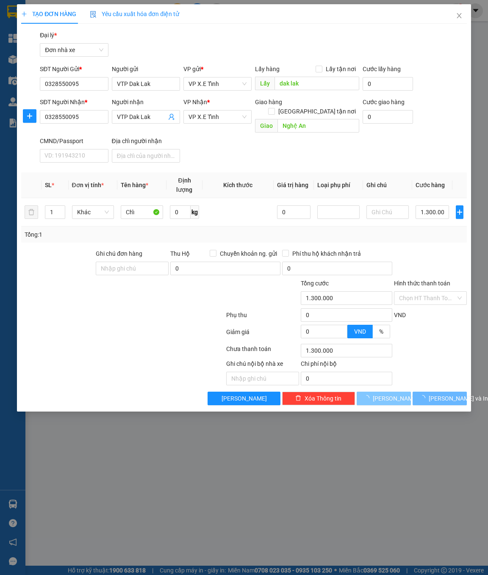
type input "0"
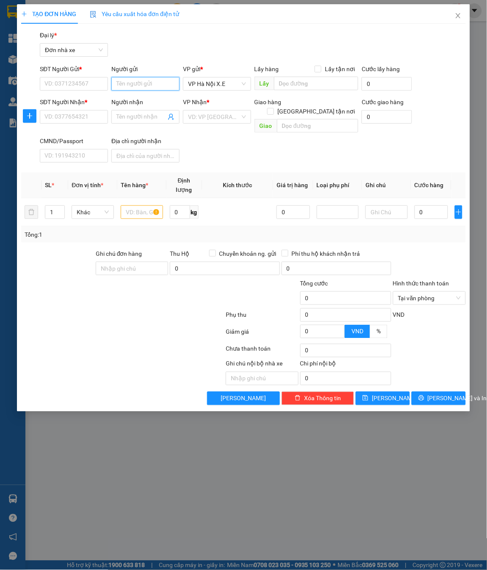
click at [152, 82] on input "Người gửi" at bounding box center [145, 84] width 68 height 14
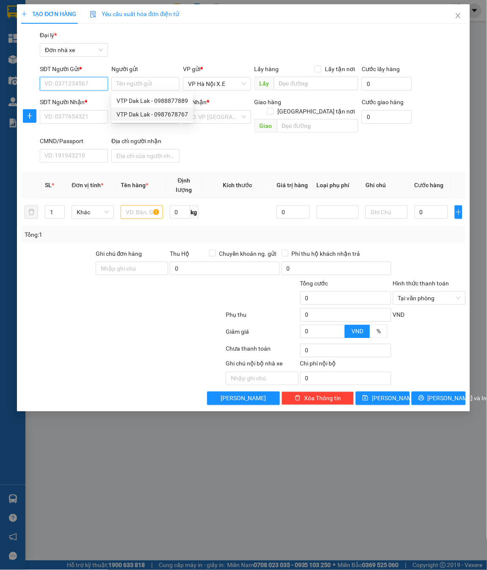
click at [75, 81] on input "SĐT Người Gửi *" at bounding box center [74, 84] width 68 height 14
paste input "0905191966"
type input "0905191966"
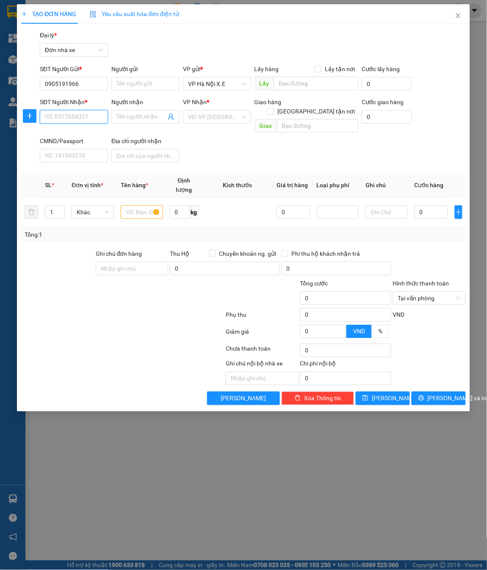
click at [66, 110] on input "SĐT Người Nhận *" at bounding box center [74, 117] width 68 height 14
paste input "0905191966"
type input "0905191966"
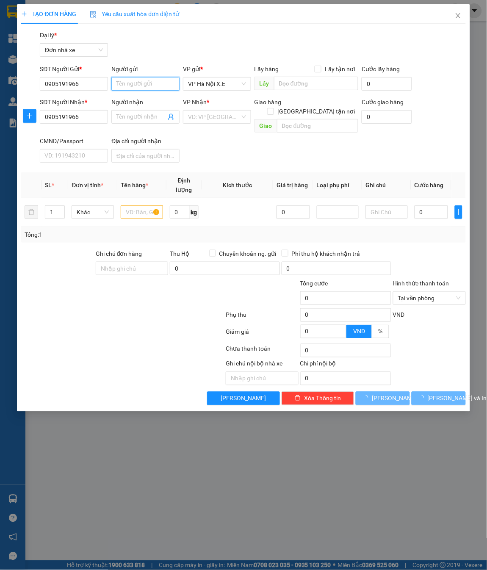
click at [131, 84] on input "Người gửi" at bounding box center [145, 84] width 68 height 14
type input "[PERSON_NAME] bạn sếp"
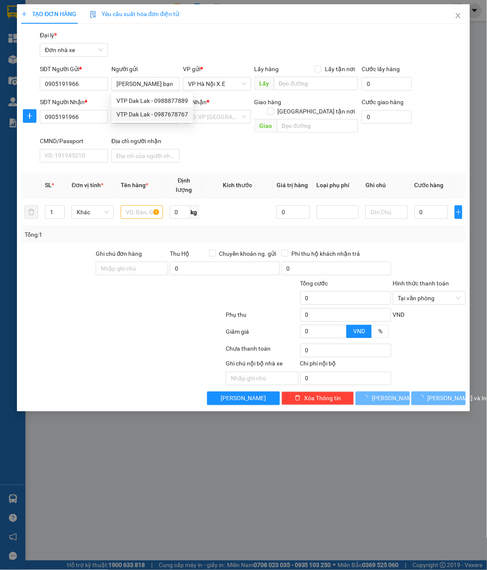
click at [218, 139] on div "SĐT Người Nhận * 0905191966 Người nhận Tên người nhận VP Nhận * VD: VP [GEOGRAP…" at bounding box center [252, 131] width 429 height 69
click at [157, 111] on span at bounding box center [145, 117] width 68 height 14
click at [220, 82] on span "VP Hà Nội X.E" at bounding box center [217, 83] width 58 height 13
type input "anh [PERSON_NAME] bạn sếp"
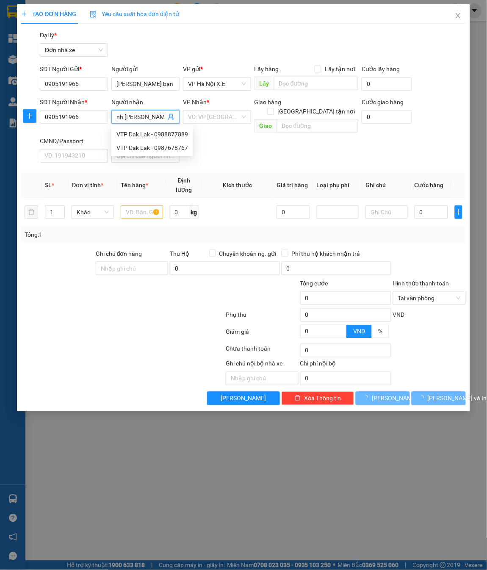
scroll to position [0, 0]
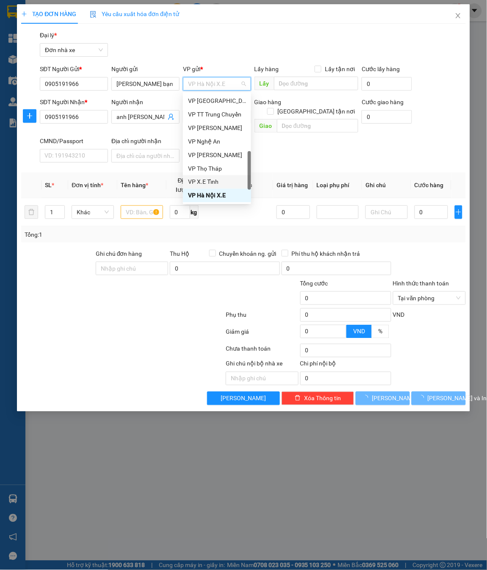
click at [215, 186] on div "VP X.E Tỉnh" at bounding box center [217, 182] width 68 height 14
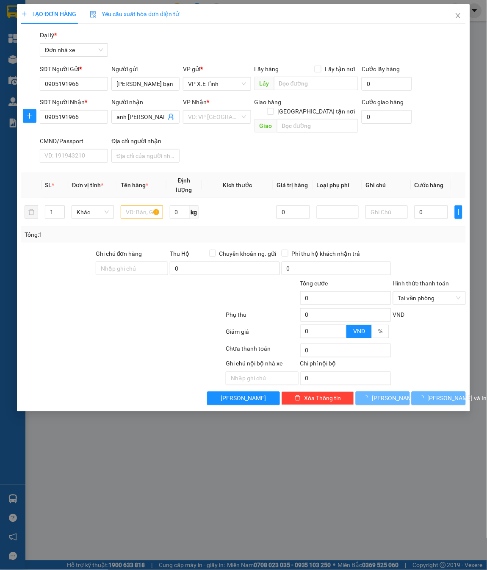
click at [215, 109] on div "VP Nhận *" at bounding box center [217, 103] width 68 height 13
click at [217, 116] on input "search" at bounding box center [214, 116] width 52 height 13
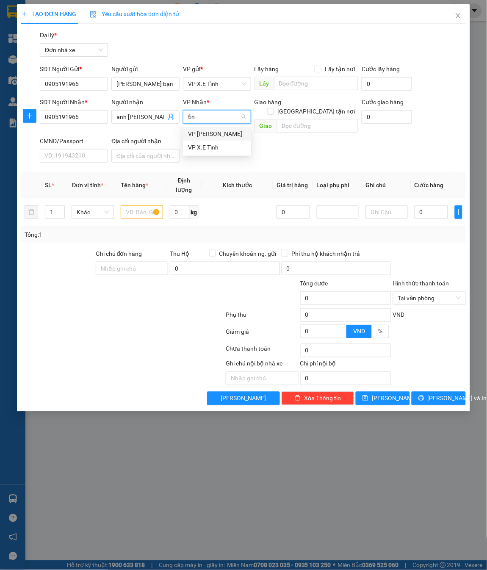
type input "tỉnh"
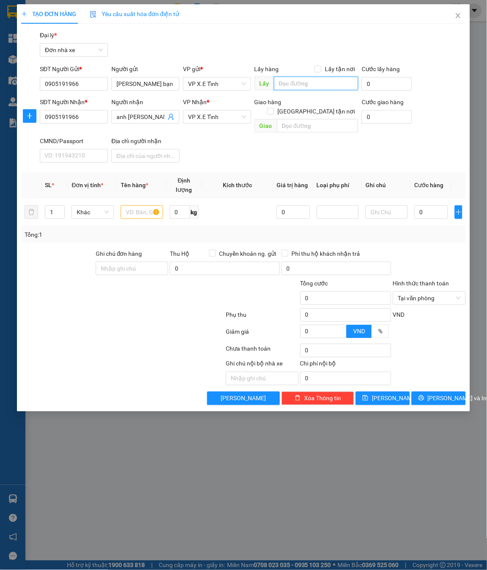
click at [305, 82] on input "text" at bounding box center [316, 84] width 84 height 14
type input "[PERSON_NAME]"
click at [299, 119] on input "text" at bounding box center [317, 126] width 81 height 14
type input "Nghệ An"
click at [144, 205] on input "text" at bounding box center [142, 212] width 42 height 14
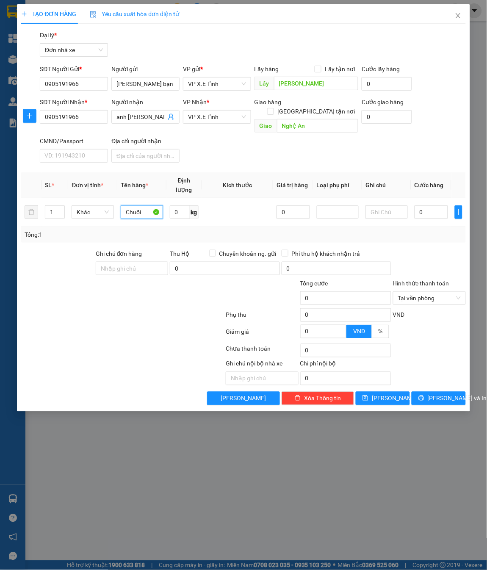
type input "Chuối"
click at [419, 205] on input "0" at bounding box center [430, 212] width 33 height 14
paste input "4.400.000"
type input "4.400.000"
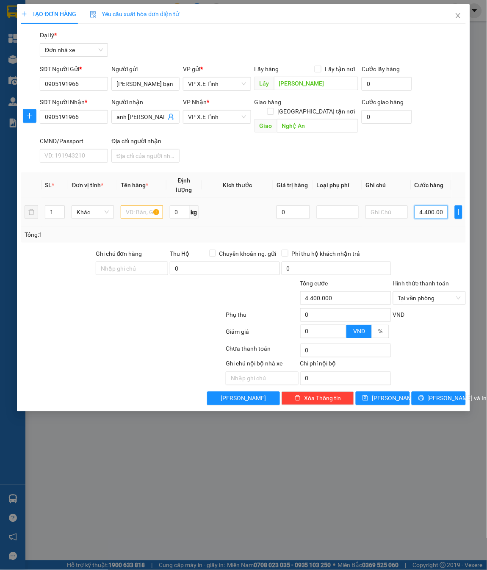
scroll to position [0, 5]
type input "4.400.000"
click at [133, 205] on input "text" at bounding box center [142, 212] width 42 height 14
type input "Chuối"
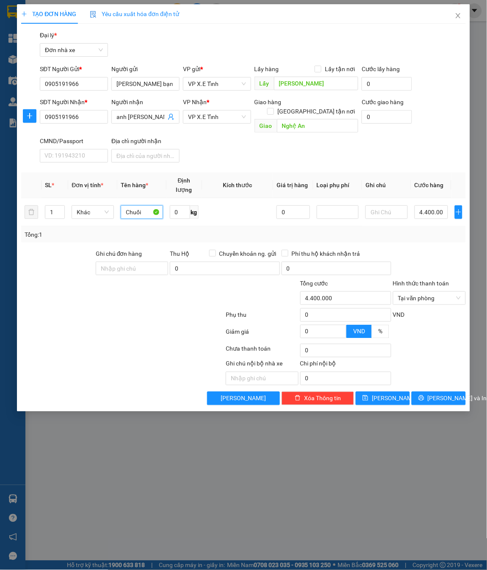
type input "4.400.000"
type input "Chuối"
click at [393, 380] on button "[PERSON_NAME]" at bounding box center [383, 399] width 54 height 14
type input "0"
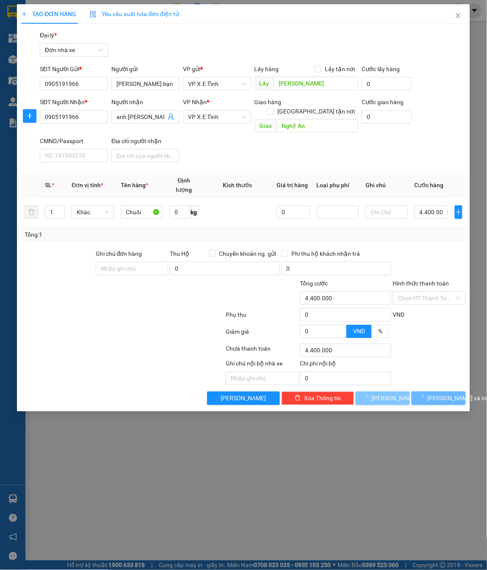
type input "0"
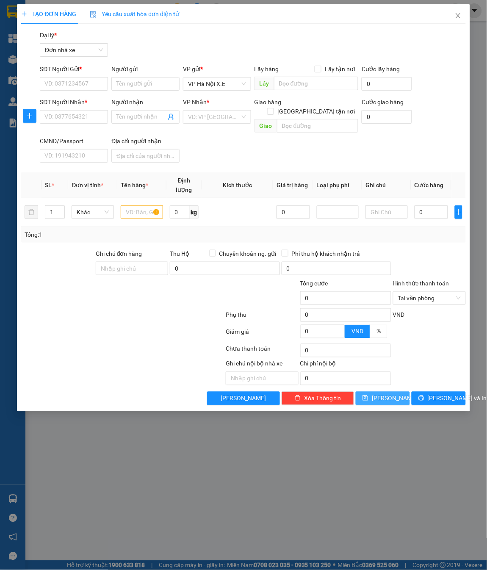
click at [206, 85] on span "VP Hà Nội X.E" at bounding box center [217, 83] width 58 height 13
type input "tỉ"
click at [209, 119] on input "search" at bounding box center [214, 116] width 52 height 13
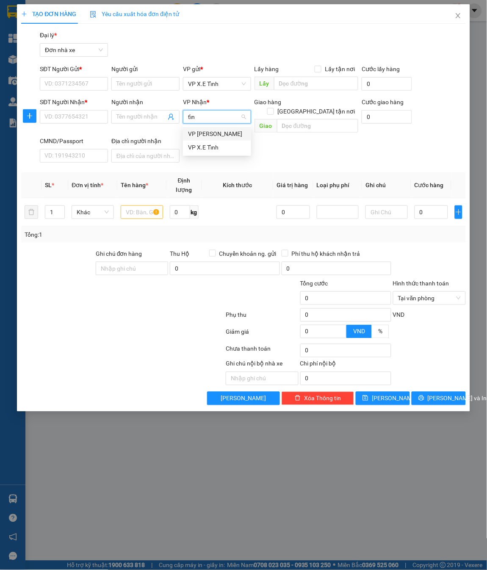
type input "tỉnh"
click at [208, 148] on div "VP X.E Tỉnh" at bounding box center [217, 147] width 58 height 9
click at [291, 86] on input "text" at bounding box center [316, 84] width 84 height 14
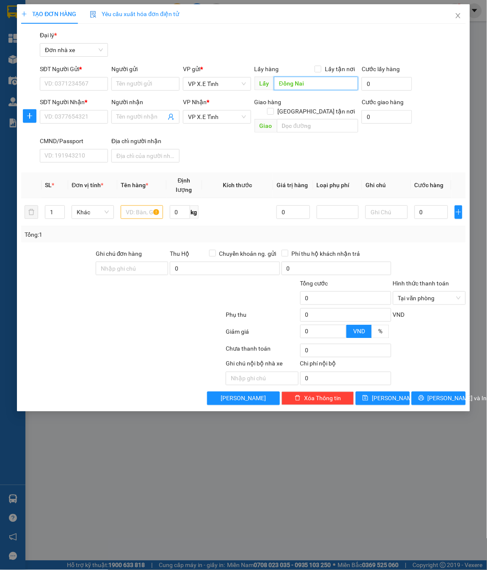
type input "Đồng Nai"
click at [296, 119] on input "text" at bounding box center [317, 126] width 81 height 14
type input "[GEOGRAPHIC_DATA]"
click at [134, 205] on input "text" at bounding box center [142, 212] width 42 height 14
type input "Chuối"
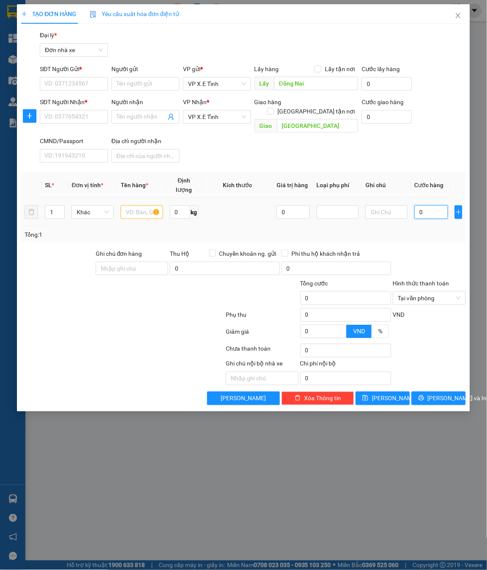
click at [416, 205] on input "0" at bounding box center [430, 212] width 33 height 14
paste input "14.000.000"
type input "14.000.000"
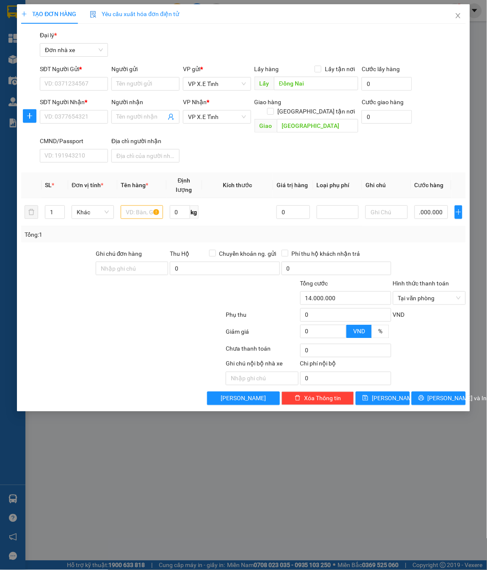
type input "14.000.000"
click at [74, 81] on input "SĐT Người Gửi *" at bounding box center [74, 84] width 68 height 14
paste input "096982062"
type input "096982062"
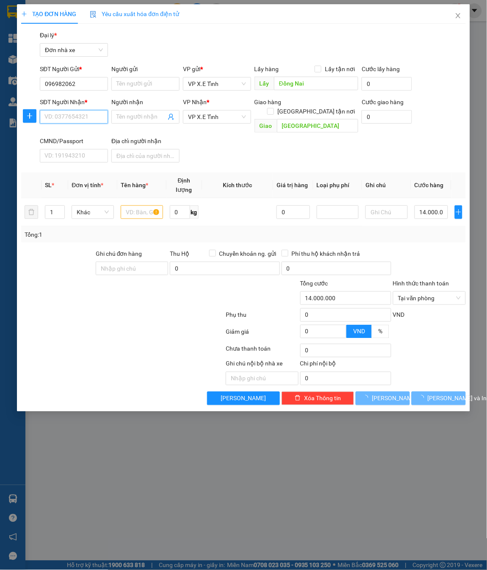
click at [74, 117] on input "SĐT Người Nhận *" at bounding box center [74, 117] width 68 height 14
paste input "096982062"
type input "096982062"
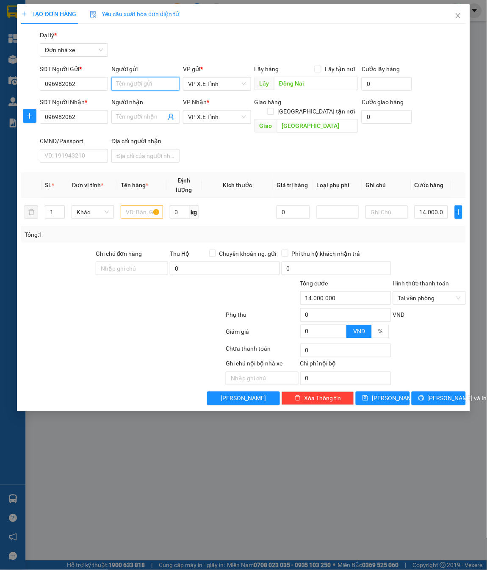
click at [133, 85] on input "Người gửi" at bounding box center [145, 84] width 68 height 14
type input "lái xe Sang"
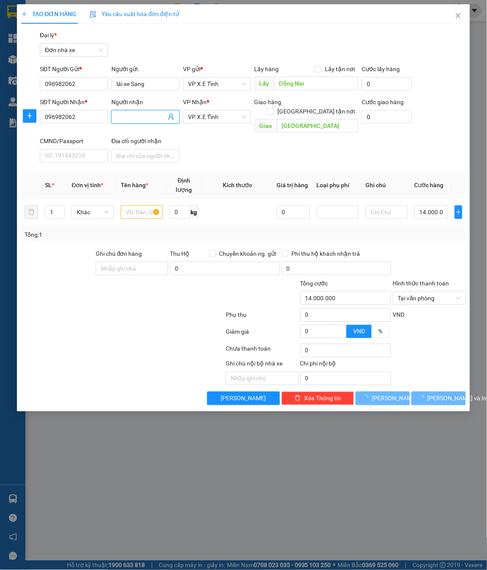
click at [144, 111] on span at bounding box center [145, 117] width 68 height 14
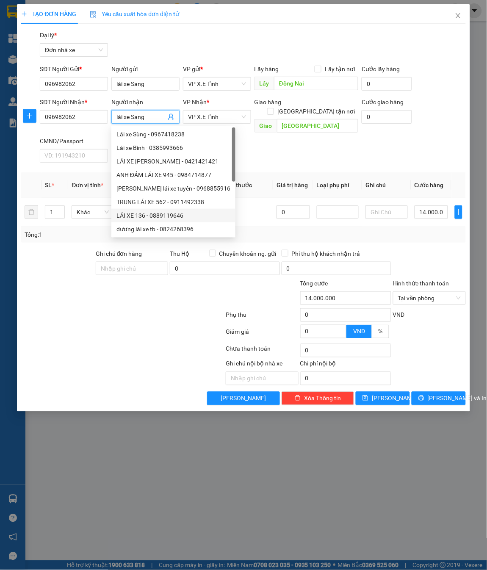
type input "lái xe Sang"
click at [80, 268] on div at bounding box center [57, 264] width 75 height 30
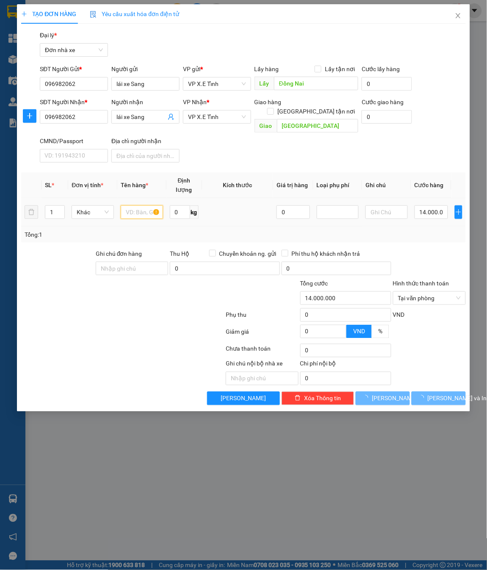
click at [138, 206] on input "text" at bounding box center [142, 212] width 42 height 14
type input "Chuối"
type input "14.000.000"
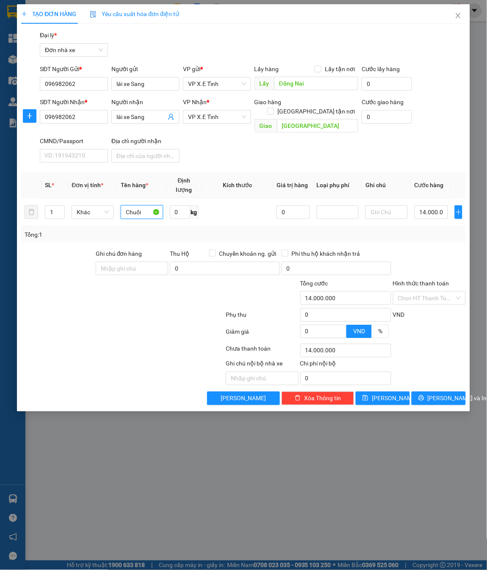
type input "Chuối"
click at [389, 380] on span "[PERSON_NAME]" at bounding box center [394, 398] width 45 height 9
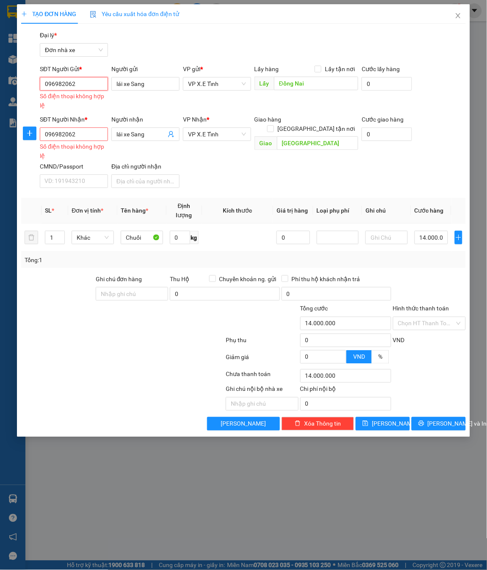
click at [87, 86] on input "096982062" at bounding box center [74, 84] width 68 height 14
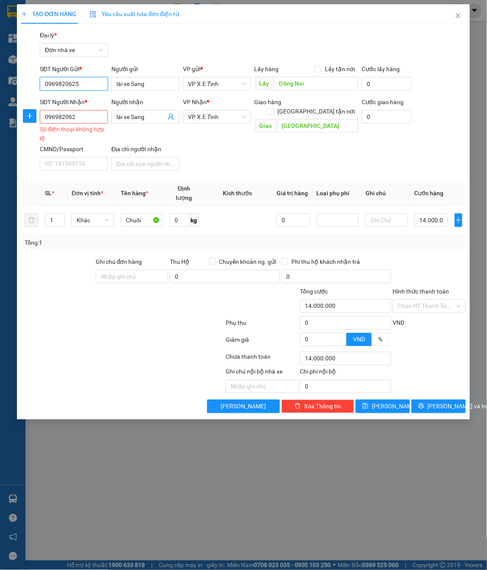
type input "0969820625"
click at [83, 109] on div "SĐT Người Nhận *" at bounding box center [74, 103] width 68 height 13
click at [91, 118] on input "096982062" at bounding box center [74, 117] width 68 height 14
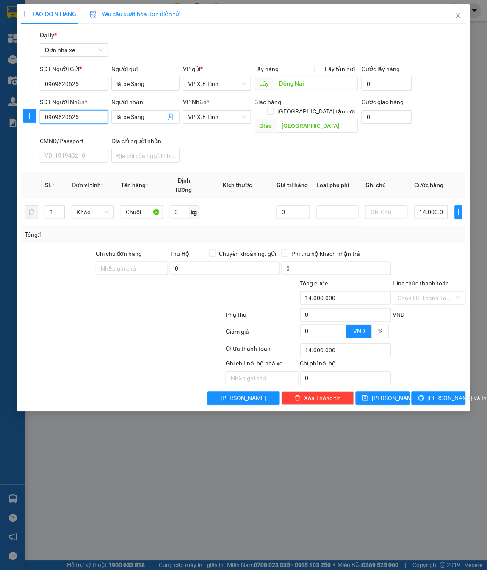
type input "0969820625"
click at [368, 380] on icon "save" at bounding box center [366, 398] width 6 height 6
type input "0"
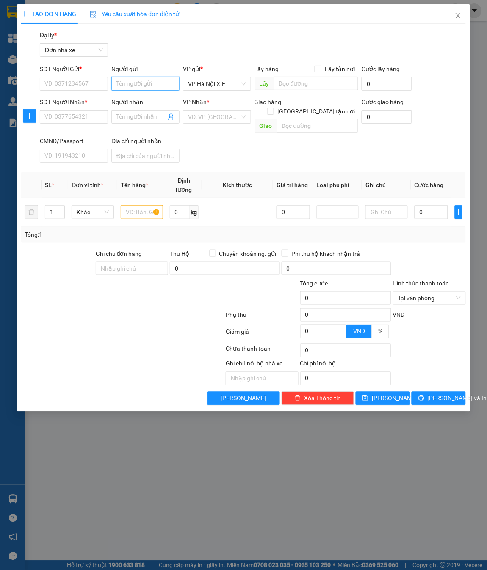
click at [128, 85] on input "Người gửi" at bounding box center [145, 84] width 68 height 14
paste input "'0905191966"
type input "'0905191966"
click at [156, 119] on input "Người nhận" at bounding box center [141, 116] width 50 height 9
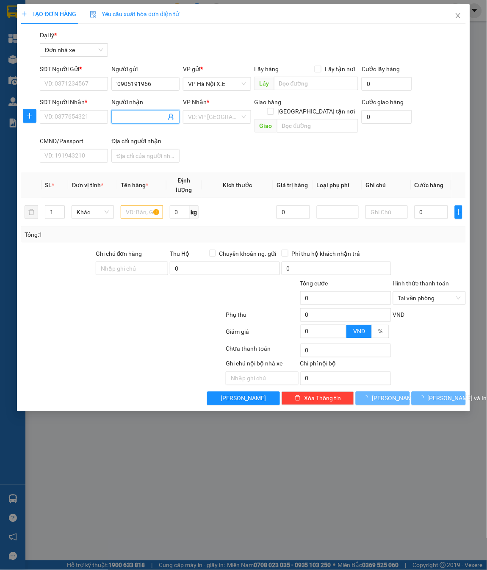
paste input "'0905191966"
type input "'0905191966"
click at [120, 87] on input "'0905191966" at bounding box center [145, 84] width 68 height 14
type input "0905191966"
click at [118, 110] on span "'0905191966" at bounding box center [145, 117] width 68 height 14
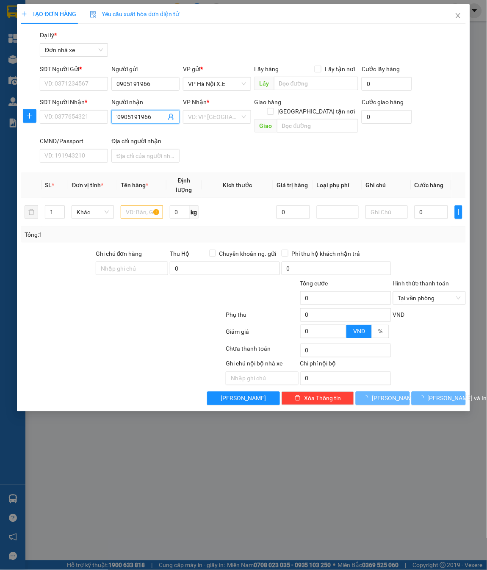
click at [119, 112] on input "'0905191966" at bounding box center [141, 116] width 50 height 9
type input "0905191966"
click at [83, 87] on input "SĐT Người Gửi *" at bounding box center [74, 84] width 68 height 14
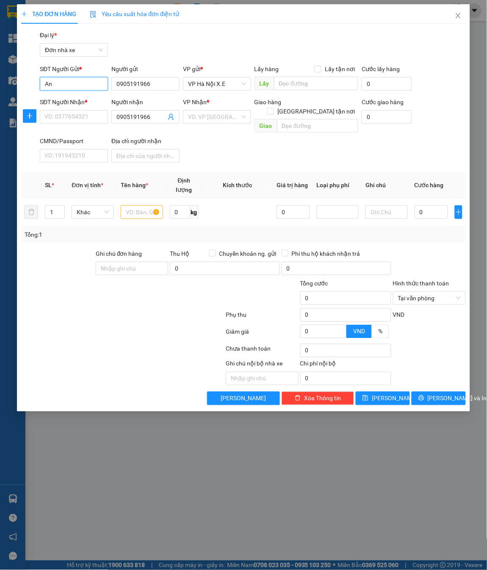
type input "A"
type input "a"
type input "anhDuo"
click at [68, 81] on input "SĐT Người Gửi *" at bounding box center [74, 84] width 68 height 14
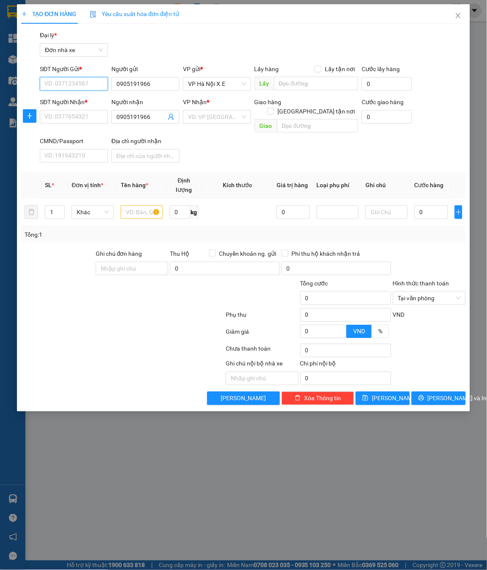
paste input "[PERSON_NAME]"
type input "[PERSON_NAME]"
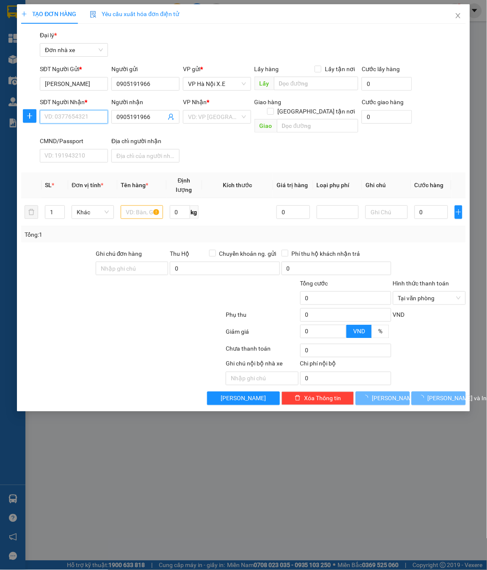
click at [74, 115] on input "SĐT Người Nhận *" at bounding box center [74, 117] width 68 height 14
paste input "[PERSON_NAME]"
type input "[PERSON_NAME]"
click at [216, 87] on span "VP Hà Nội X.E" at bounding box center [217, 83] width 58 height 13
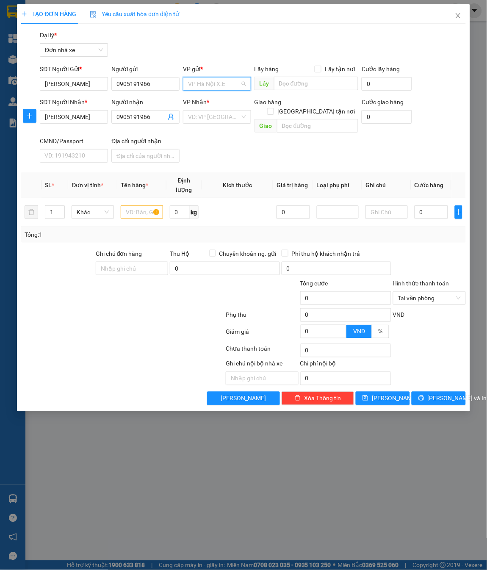
scroll to position [213, 0]
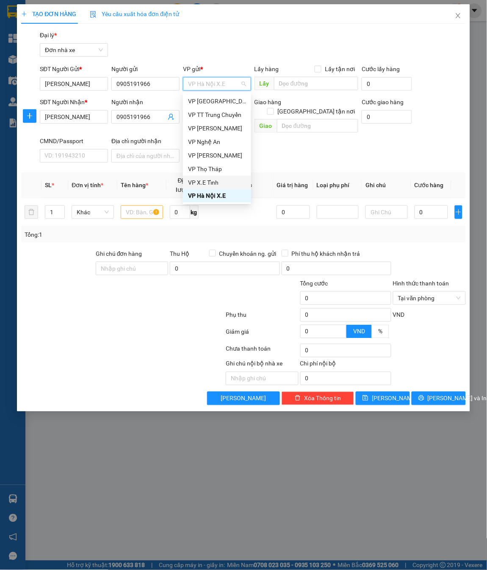
click at [214, 183] on div "VP X.E Tỉnh" at bounding box center [217, 182] width 58 height 9
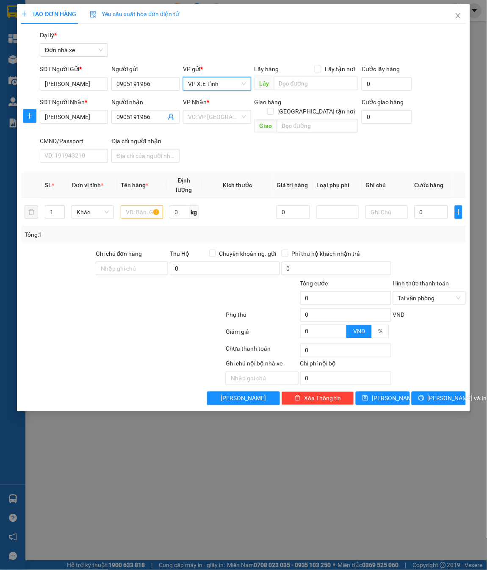
click at [205, 110] on input "search" at bounding box center [214, 116] width 52 height 13
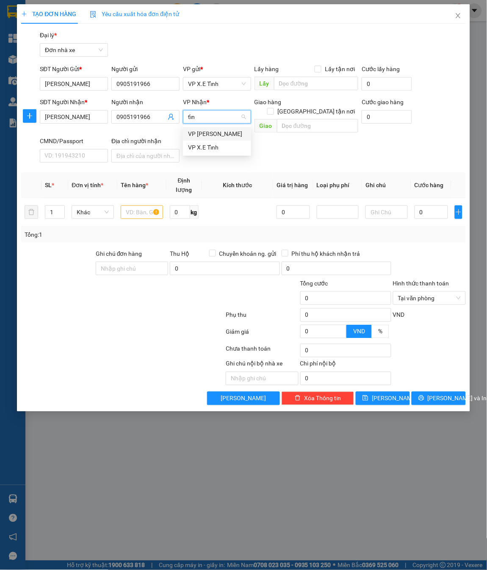
type input "tỉnh"
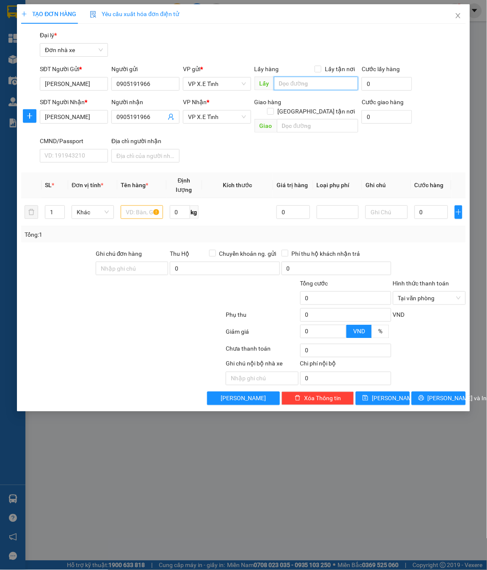
click at [315, 86] on input "text" at bounding box center [316, 84] width 84 height 14
click at [293, 120] on input "text" at bounding box center [317, 126] width 81 height 14
click at [135, 205] on input "text" at bounding box center [142, 212] width 42 height 14
click at [432, 205] on input "0" at bounding box center [430, 212] width 33 height 14
paste input "13.500.000"
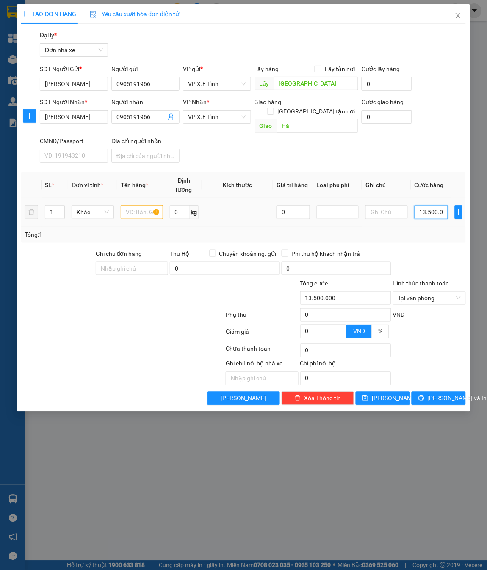
scroll to position [0, 8]
click at [144, 205] on input "text" at bounding box center [142, 212] width 42 height 14
click at [379, 380] on button "[PERSON_NAME]" at bounding box center [383, 399] width 54 height 14
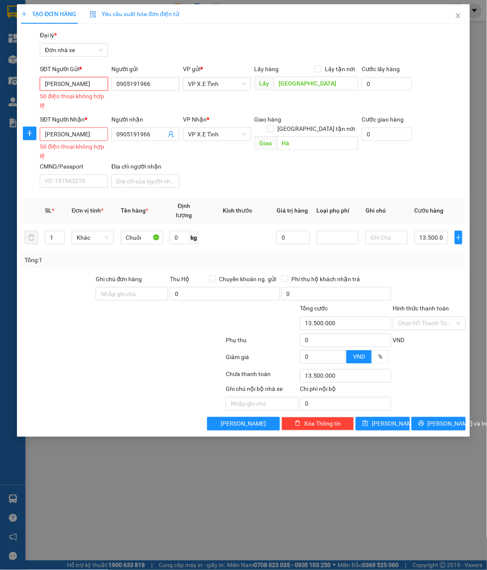
click at [92, 84] on input "[PERSON_NAME]" at bounding box center [74, 84] width 68 height 14
drag, startPoint x: 157, startPoint y: 87, endPoint x: 113, endPoint y: 87, distance: 44.0
click at [113, 87] on input "0905191966" at bounding box center [145, 84] width 68 height 14
drag, startPoint x: 77, startPoint y: 85, endPoint x: 25, endPoint y: 85, distance: 52.1
click at [25, 85] on div "SĐT Người Gửi * Anh [PERSON_NAME] điện thoại không hợp lệ Người gửi Tên người g…" at bounding box center [243, 87] width 446 height 47
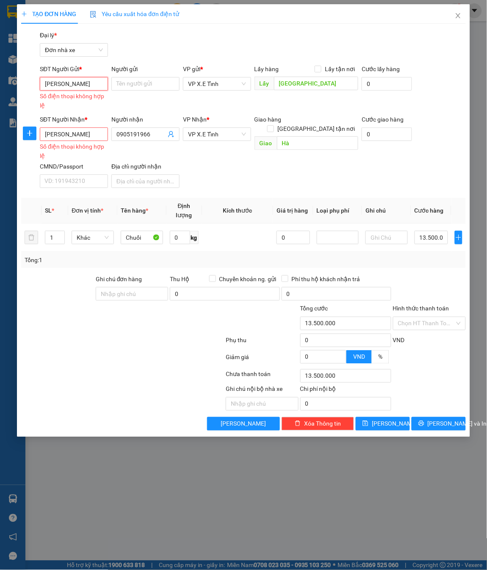
paste input "0905191966"
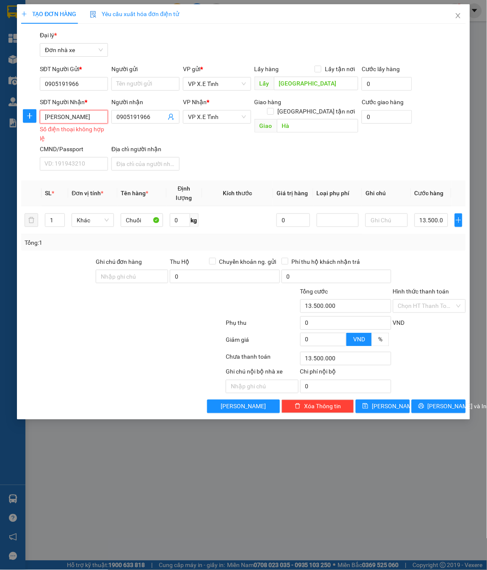
drag, startPoint x: 80, startPoint y: 117, endPoint x: 36, endPoint y: 120, distance: 43.7
click at [36, 120] on div "SĐT Người Nhận * Anh [PERSON_NAME] điện thoại không hợp lệ Người nhận 090519196…" at bounding box center [243, 135] width 446 height 77
paste input "0905191966"
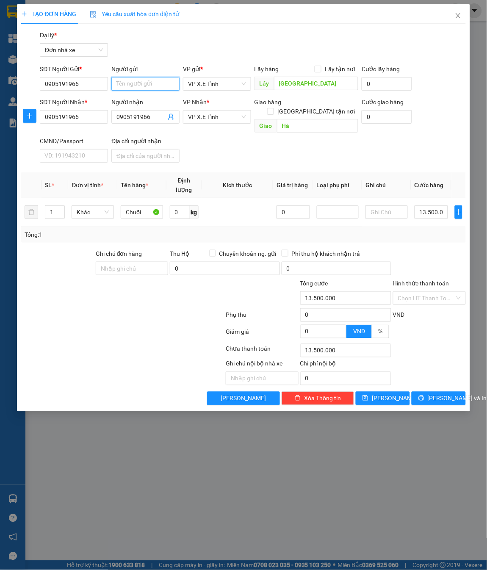
click at [126, 84] on input "Người gửi" at bounding box center [145, 84] width 68 height 14
click at [134, 111] on span "0905191966" at bounding box center [145, 117] width 68 height 14
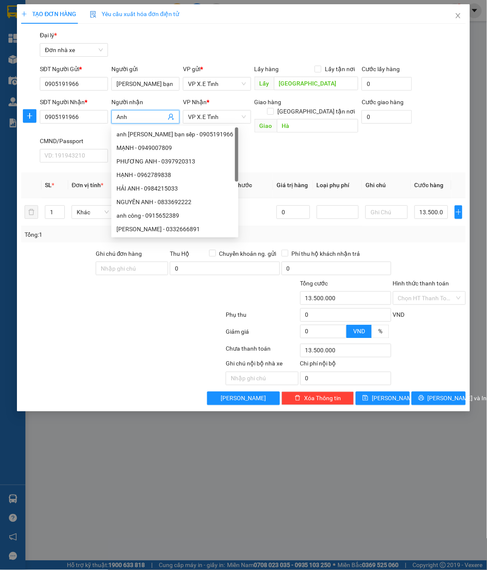
click at [152, 136] on div "anh [PERSON_NAME] bạn sếp - 0905191966" at bounding box center [174, 134] width 117 height 9
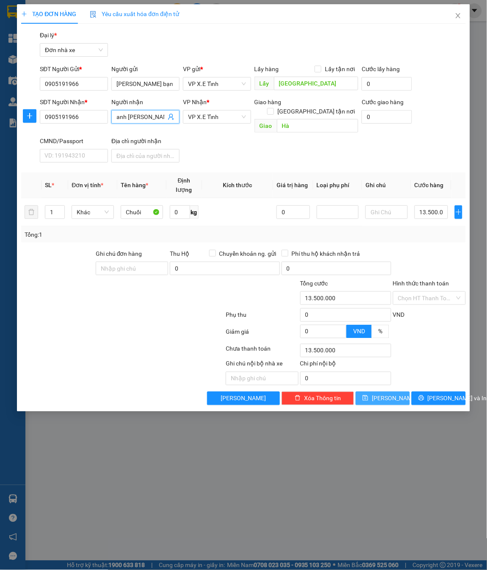
click at [386, 380] on span "[PERSON_NAME]" at bounding box center [394, 398] width 45 height 9
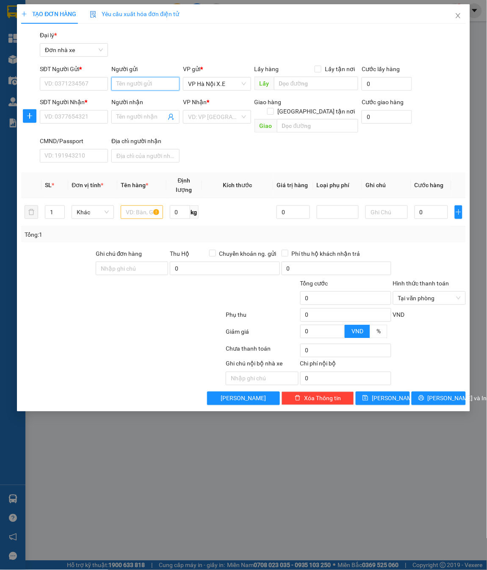
click at [128, 83] on input "Người gửi" at bounding box center [145, 84] width 68 height 14
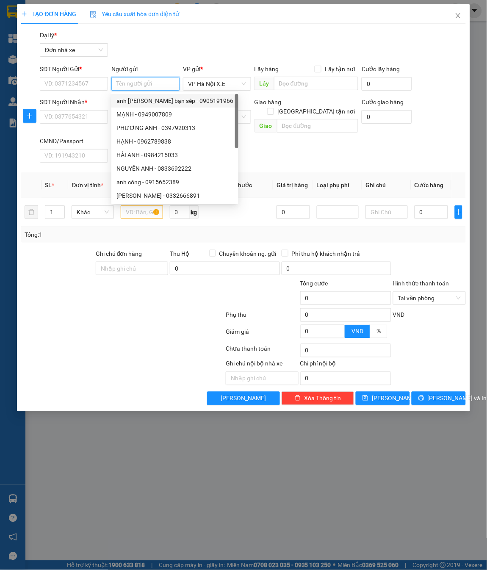
click at [146, 106] on div "anh [PERSON_NAME] bạn sếp - 0905191966" at bounding box center [174, 101] width 127 height 14
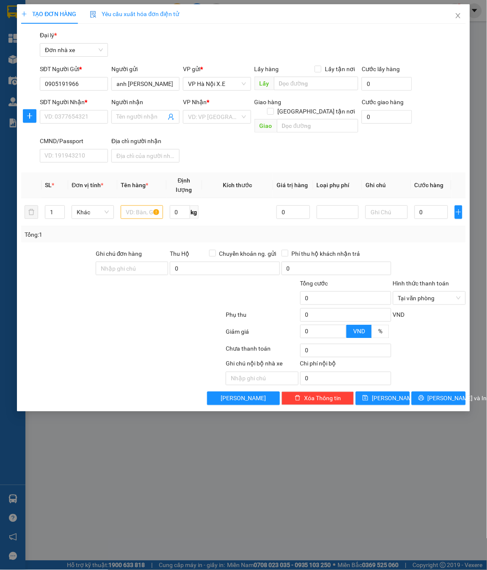
click at [147, 120] on input "Người nhận" at bounding box center [141, 116] width 50 height 9
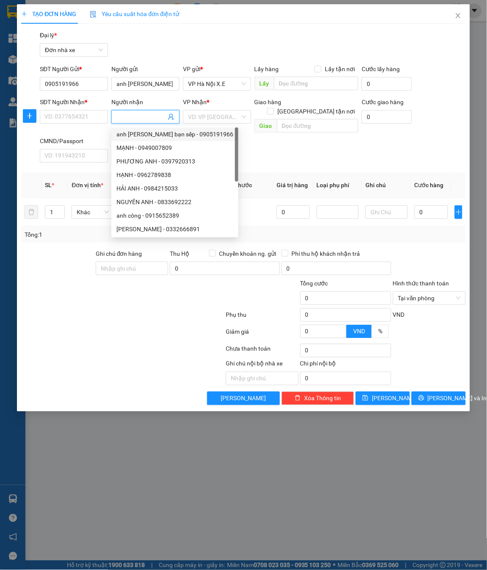
click at [141, 134] on div "anh [PERSON_NAME] bạn sếp - 0905191966" at bounding box center [174, 134] width 117 height 9
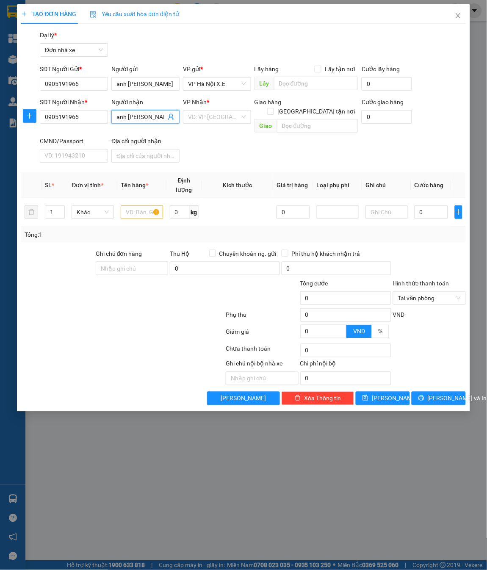
click at [235, 83] on span "VP Hà Nội X.E" at bounding box center [217, 83] width 58 height 13
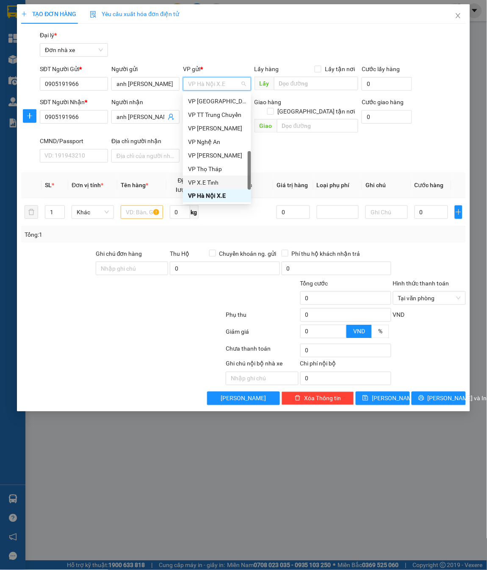
click at [214, 185] on div "VP X.E Tỉnh" at bounding box center [217, 182] width 58 height 9
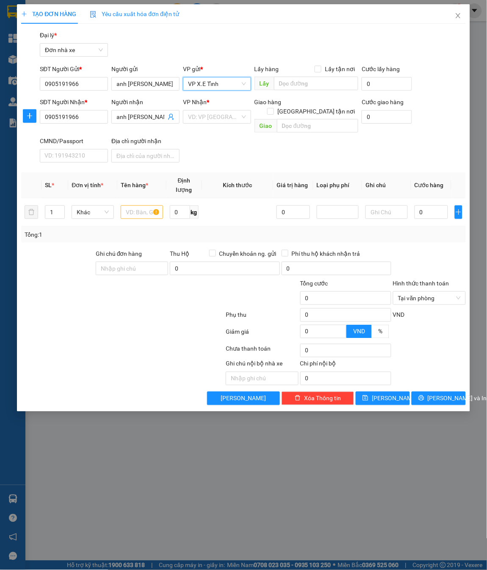
click at [202, 113] on input "search" at bounding box center [214, 116] width 52 height 13
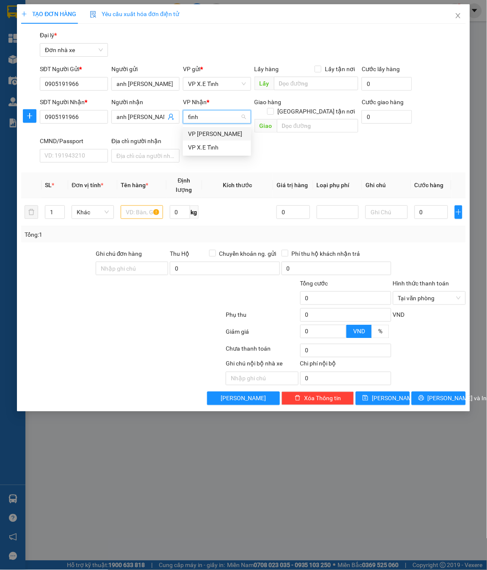
click at [214, 152] on div "VP X.E Tỉnh" at bounding box center [217, 148] width 68 height 14
click at [295, 81] on input "text" at bounding box center [316, 84] width 84 height 14
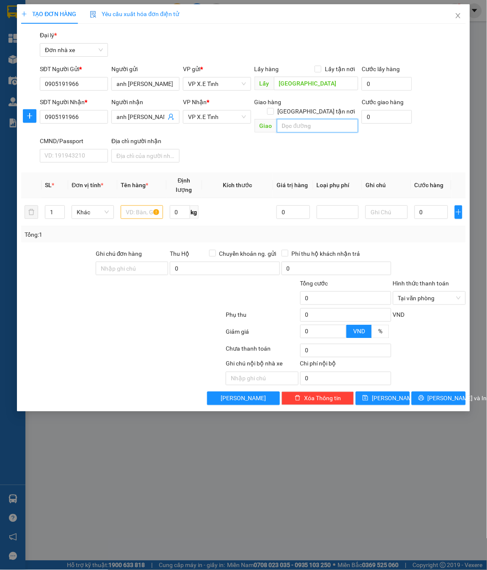
click at [298, 119] on input "text" at bounding box center [317, 126] width 81 height 14
click at [141, 205] on input "text" at bounding box center [142, 212] width 42 height 14
click at [423, 205] on input "0" at bounding box center [430, 212] width 33 height 14
paste input "11.300.000"
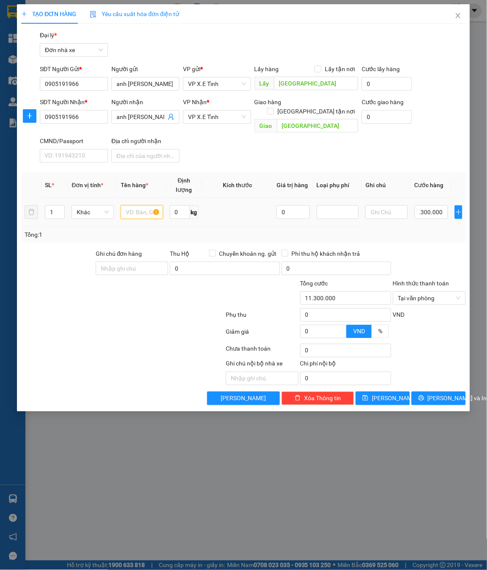
click at [146, 206] on input "text" at bounding box center [142, 212] width 42 height 14
click at [368, 380] on icon "save" at bounding box center [366, 398] width 6 height 6
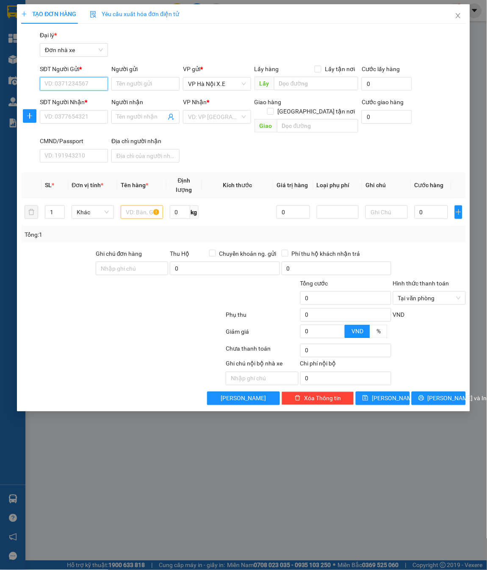
click at [87, 82] on input "SĐT Người Gửi *" at bounding box center [74, 84] width 68 height 14
paste input "0328550095"
click at [84, 114] on input "SĐT Người Nhận *" at bounding box center [74, 117] width 68 height 14
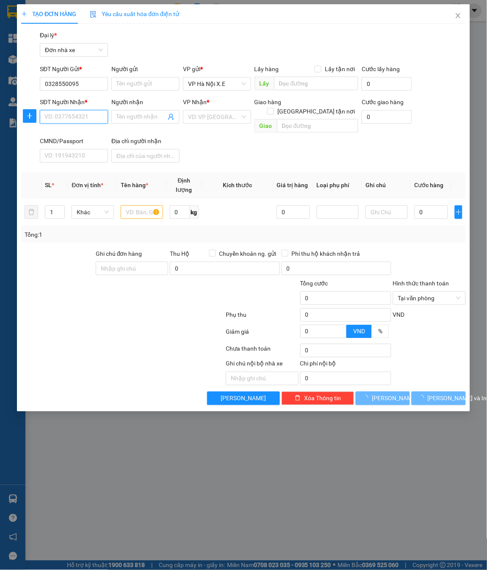
paste input "0328550095"
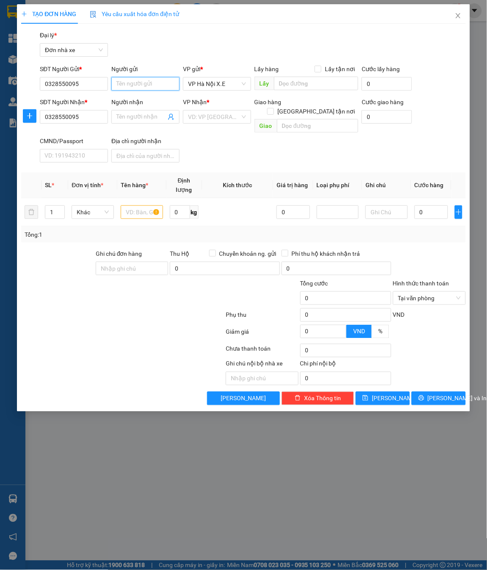
click at [135, 90] on input "Người gửi" at bounding box center [145, 84] width 68 height 14
click at [153, 101] on div "VTP Dak Lak - 0328550095" at bounding box center [152, 100] width 72 height 9
click at [138, 117] on input "Người nhận" at bounding box center [141, 116] width 50 height 9
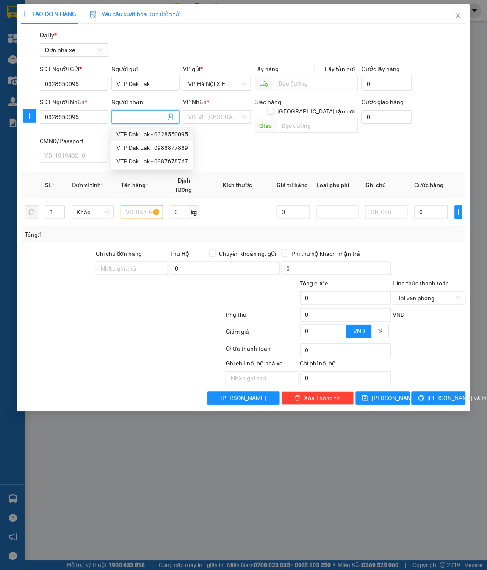
click at [146, 132] on div "VTP Dak Lak - 0328550095" at bounding box center [152, 134] width 72 height 9
click at [217, 83] on span "VP Hà Nội X.E" at bounding box center [217, 83] width 58 height 13
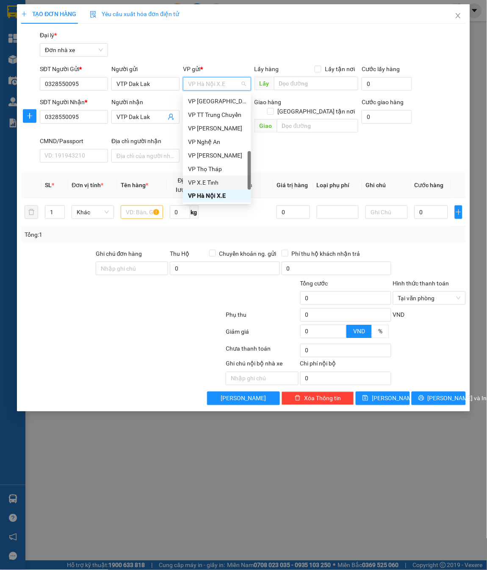
click at [210, 181] on div "VP X.E Tỉnh" at bounding box center [217, 182] width 58 height 9
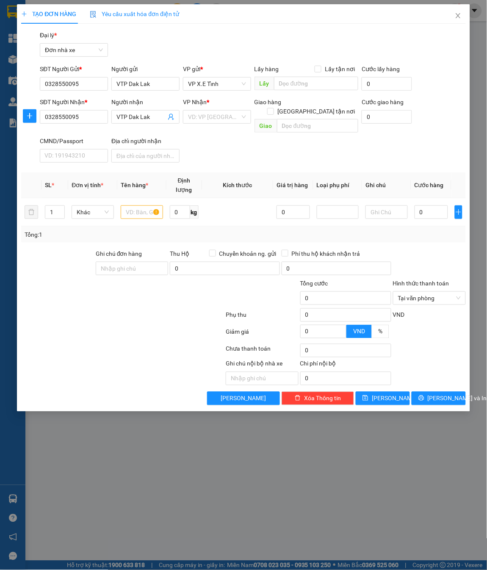
click at [217, 109] on div "VP Nhận *" at bounding box center [217, 103] width 68 height 13
click at [215, 115] on input "search" at bounding box center [214, 116] width 52 height 13
click at [216, 146] on div "VP X.E Tỉnh" at bounding box center [217, 147] width 58 height 9
click at [296, 84] on input "text" at bounding box center [316, 84] width 84 height 14
click at [297, 84] on input "Đắc Lắc" at bounding box center [316, 84] width 84 height 14
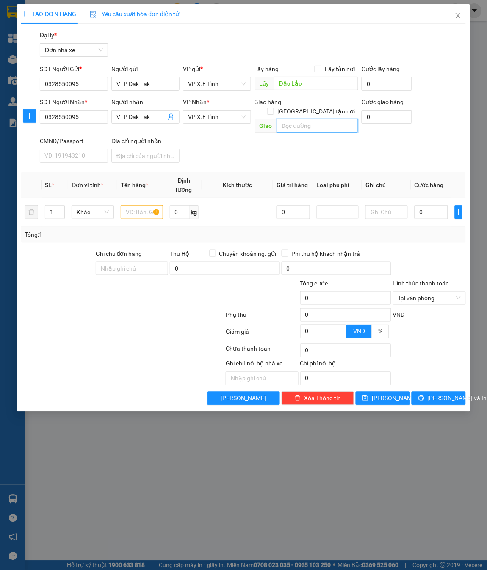
click at [300, 119] on input "text" at bounding box center [317, 126] width 81 height 14
click at [139, 205] on input "text" at bounding box center [142, 212] width 42 height 14
click at [426, 205] on input "0" at bounding box center [430, 212] width 33 height 14
paste input "18.000.000"
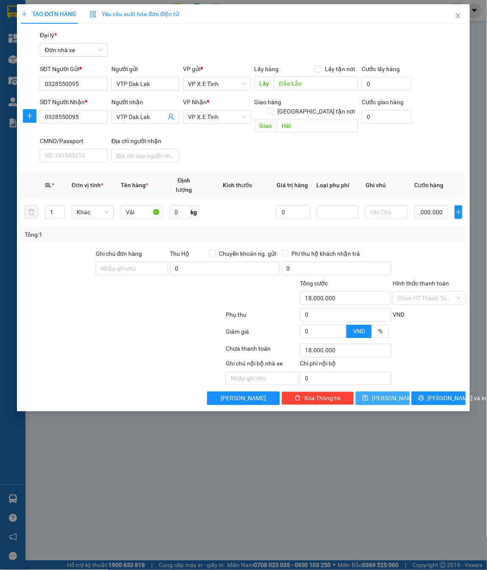
click at [368, 380] on icon "save" at bounding box center [365, 398] width 6 height 6
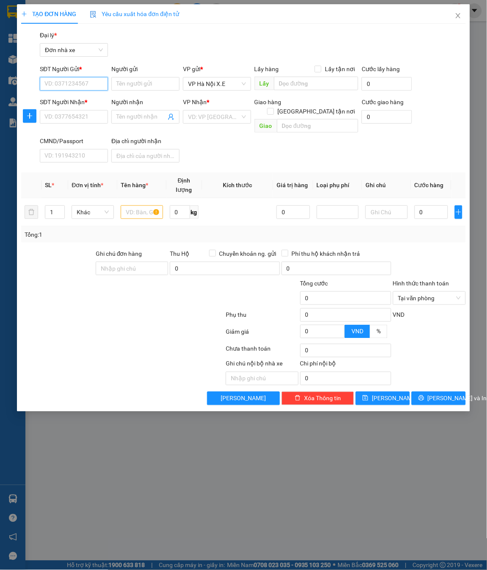
click at [79, 85] on input "SĐT Người Gửi *" at bounding box center [74, 84] width 68 height 14
paste input "0968561237"
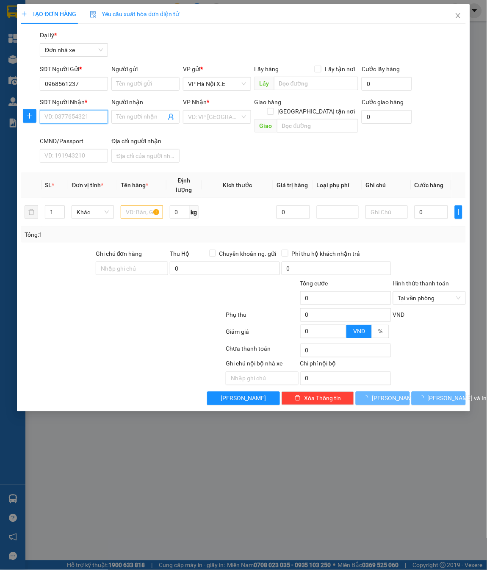
click at [77, 114] on input "SĐT Người Nhận *" at bounding box center [74, 117] width 68 height 14
paste input "0968561237"
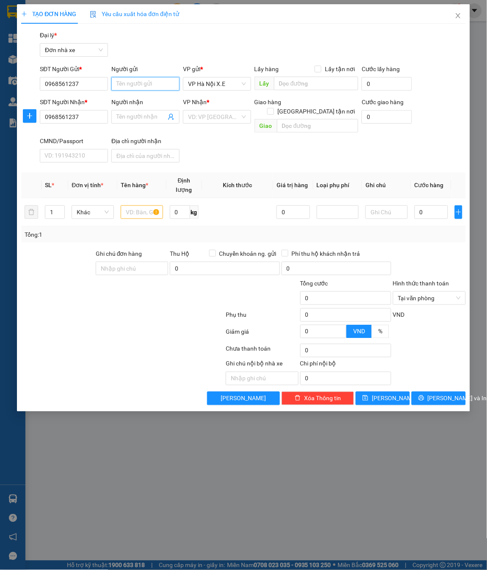
click at [144, 89] on input "Người gửi" at bounding box center [145, 84] width 68 height 14
click at [144, 118] on input "Người nhận" at bounding box center [141, 116] width 50 height 9
click at [210, 82] on span "VP Hà Nội X.E" at bounding box center [217, 83] width 58 height 13
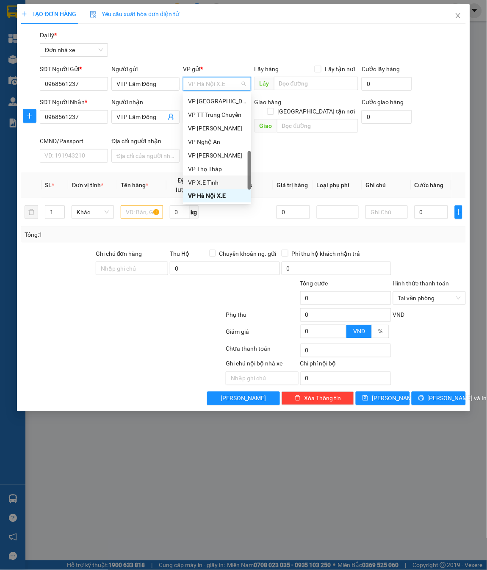
click at [215, 178] on div "VP X.E Tỉnh" at bounding box center [217, 182] width 58 height 9
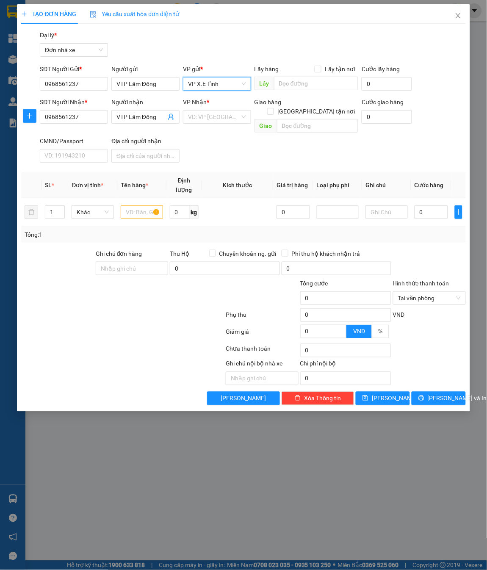
click at [218, 124] on div "VP Nhận * VD: VP [GEOGRAPHIC_DATA]" at bounding box center [217, 112] width 68 height 30
click at [219, 118] on input "search" at bounding box center [214, 116] width 52 height 13
click at [143, 205] on input "text" at bounding box center [142, 212] width 42 height 14
click at [141, 205] on input "Ly" at bounding box center [142, 212] width 42 height 14
paste input "Ly nhựa"
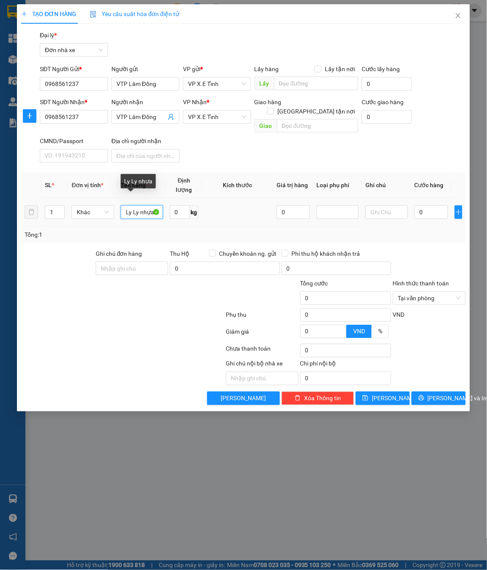
click at [133, 205] on input "Ly Ly nhựa" at bounding box center [142, 212] width 42 height 14
click at [298, 88] on input "text" at bounding box center [316, 84] width 84 height 14
click at [294, 123] on input "text" at bounding box center [317, 126] width 81 height 14
click at [430, 205] on input "0" at bounding box center [430, 212] width 33 height 14
paste input "1.500.000"
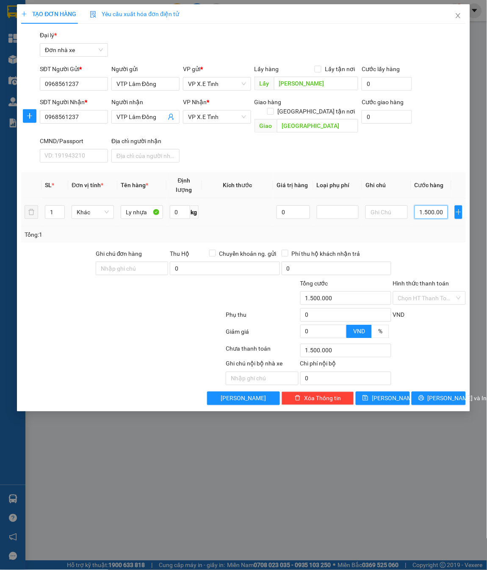
scroll to position [0, 5]
click at [368, 380] on icon "save" at bounding box center [366, 398] width 6 height 6
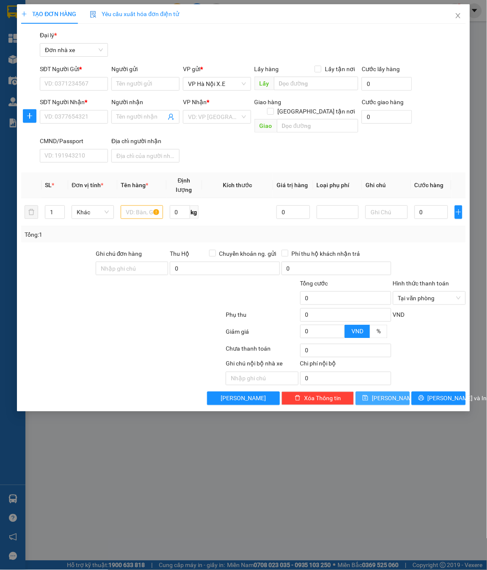
click at [205, 88] on span "VP Hà Nội X.E" at bounding box center [217, 83] width 58 height 13
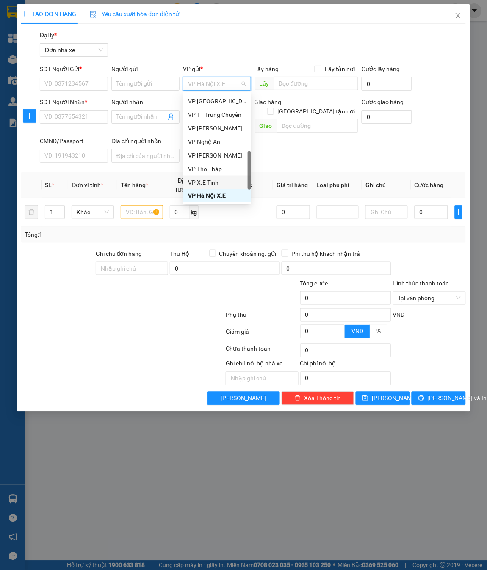
click at [218, 182] on div "VP X.E Tỉnh" at bounding box center [217, 182] width 58 height 9
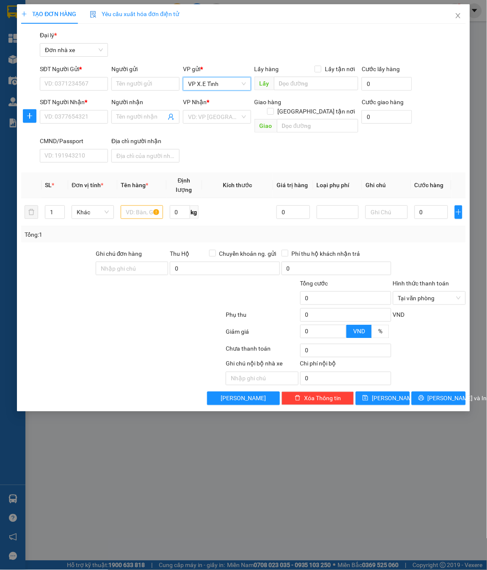
click at [211, 117] on input "search" at bounding box center [214, 116] width 52 height 13
click at [301, 78] on input "text" at bounding box center [316, 84] width 84 height 14
click at [298, 119] on input "text" at bounding box center [317, 126] width 81 height 14
click at [71, 79] on input "SĐT Người Gửi *" at bounding box center [74, 84] width 68 height 14
paste input "0862567126"
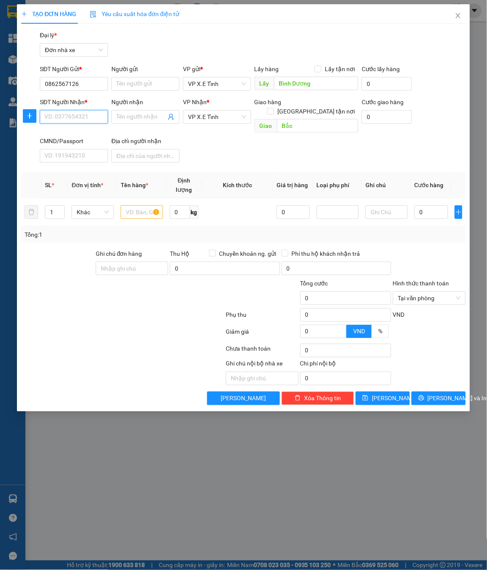
click at [76, 117] on input "SĐT Người Nhận *" at bounding box center [74, 117] width 68 height 14
paste input "0862567126"
click at [144, 88] on input "Người gửi" at bounding box center [145, 84] width 68 height 14
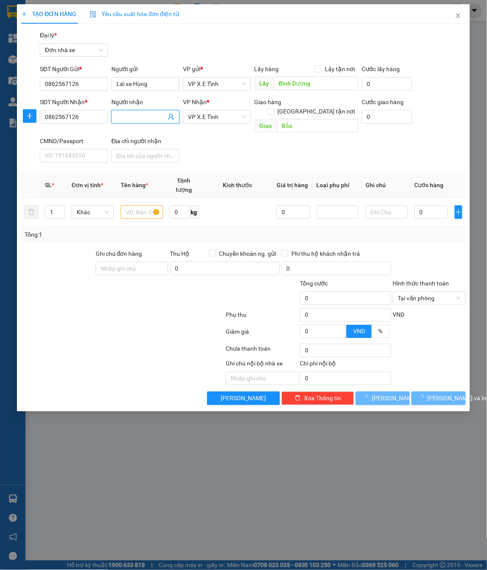
click at [148, 118] on input "Người nhận" at bounding box center [141, 116] width 50 height 9
click at [142, 205] on input "text" at bounding box center [142, 212] width 42 height 14
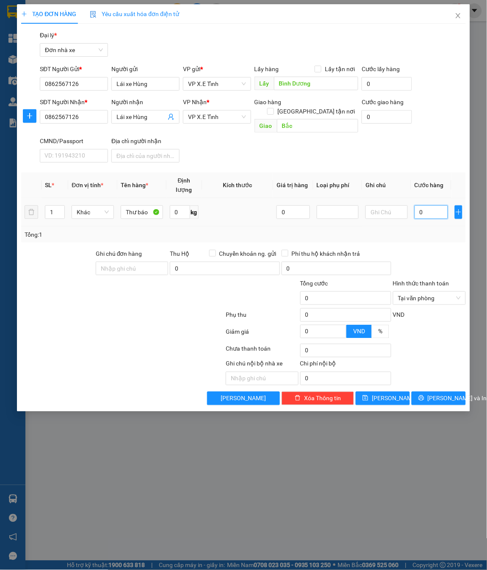
click at [425, 205] on input "0" at bounding box center [430, 212] width 33 height 14
paste input "14.000.000"
click at [311, 119] on input "Bắc" at bounding box center [317, 126] width 81 height 14
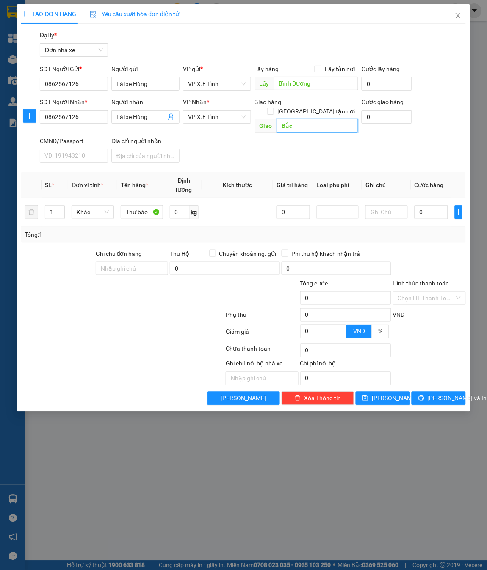
scroll to position [0, 0]
click at [311, 119] on input "Bắc" at bounding box center [317, 126] width 81 height 14
click at [392, 380] on span "[PERSON_NAME]" at bounding box center [394, 398] width 45 height 9
click at [422, 205] on input "0" at bounding box center [430, 212] width 33 height 14
paste input "14.000.000"
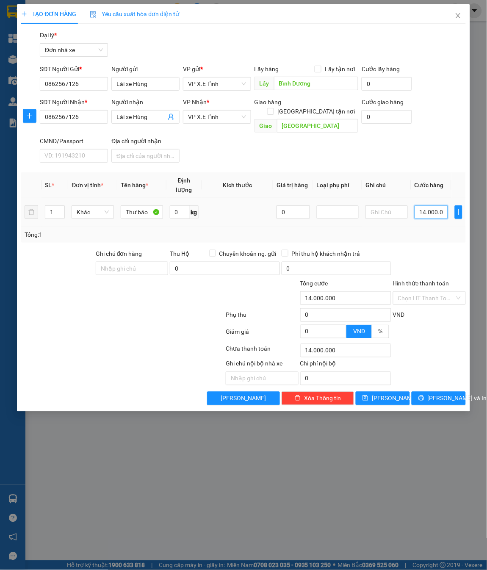
scroll to position [0, 8]
click at [382, 380] on span "[PERSON_NAME]" at bounding box center [394, 398] width 45 height 9
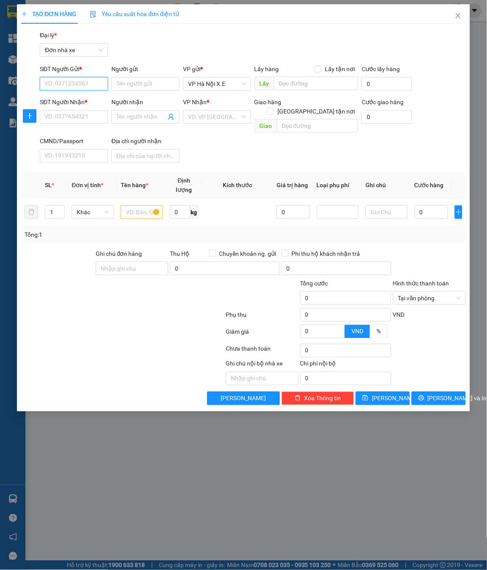
click at [75, 87] on input "SĐT Người Gửi *" at bounding box center [74, 84] width 68 height 14
paste input "0776373999"
click at [61, 118] on input "SĐT Người Nhận *" at bounding box center [74, 117] width 68 height 14
paste input "0776373999"
click at [156, 81] on input "Người gửi" at bounding box center [145, 84] width 68 height 14
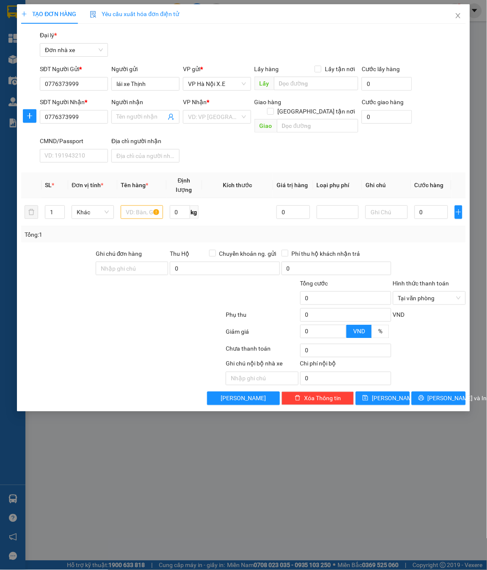
click at [144, 117] on input "Người nhận" at bounding box center [141, 116] width 50 height 9
click at [221, 87] on span "VP Hà Nội X.E" at bounding box center [217, 83] width 58 height 13
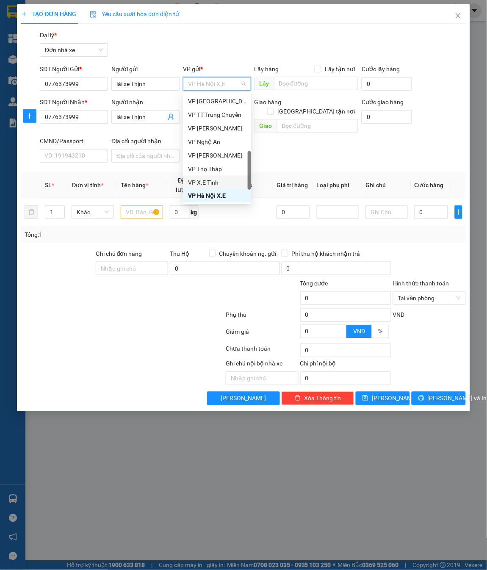
click at [205, 180] on div "VP X.E Tỉnh" at bounding box center [217, 182] width 58 height 9
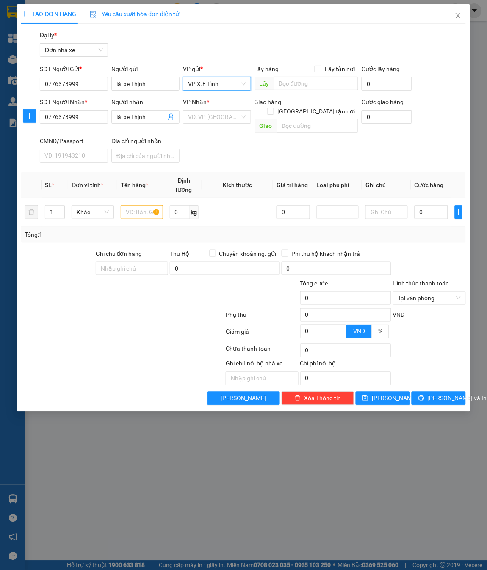
click at [197, 115] on input "search" at bounding box center [214, 116] width 52 height 13
click at [329, 81] on input "text" at bounding box center [316, 84] width 84 height 14
click at [299, 89] on input "text" at bounding box center [316, 84] width 84 height 14
click at [304, 119] on input "text" at bounding box center [317, 126] width 81 height 14
click at [141, 205] on input "text" at bounding box center [142, 212] width 42 height 14
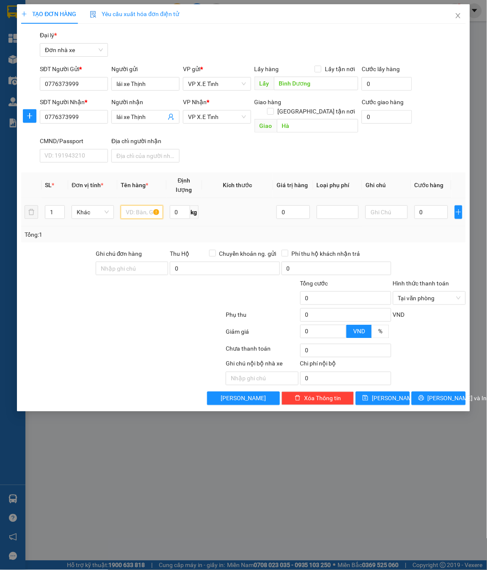
paste input "Chuối"
click at [424, 205] on input "0" at bounding box center [430, 212] width 33 height 14
paste input "15.000.000"
click at [368, 380] on icon "save" at bounding box center [365, 398] width 6 height 6
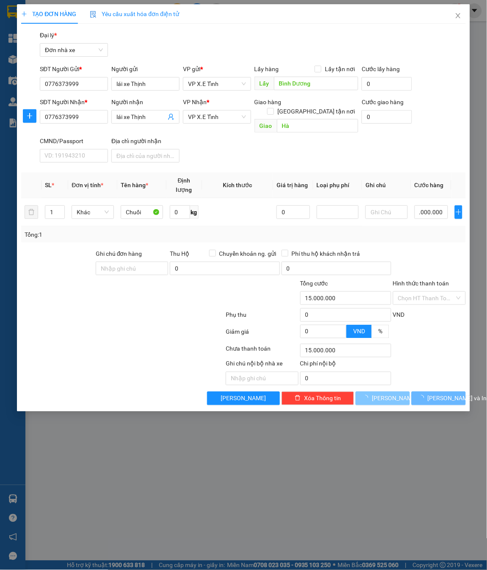
scroll to position [0, 0]
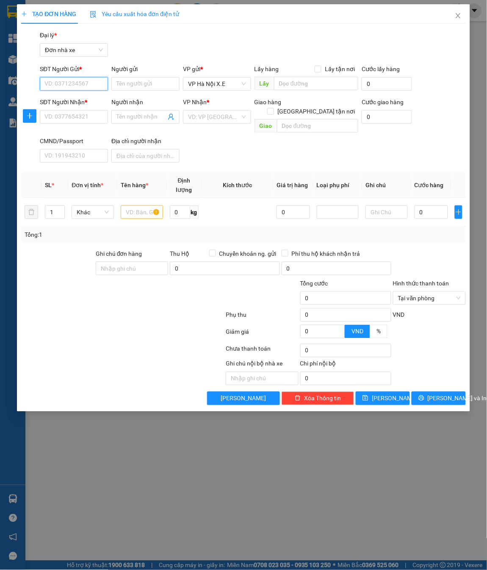
click at [94, 77] on input "SĐT Người Gửi *" at bounding box center [74, 84] width 68 height 14
paste input "0986629593"
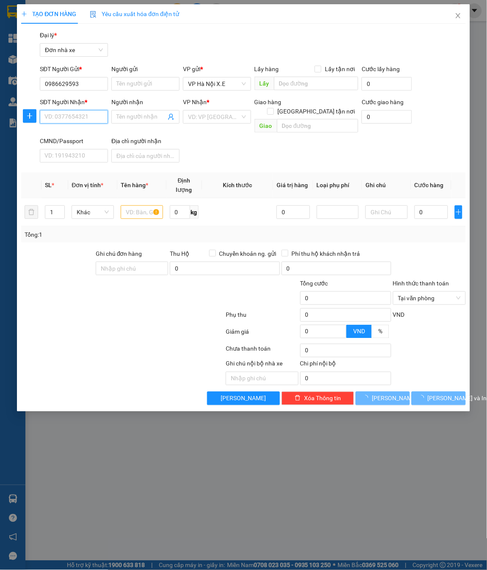
click at [93, 118] on input "SĐT Người Nhận *" at bounding box center [74, 117] width 68 height 14
paste input "0986629593"
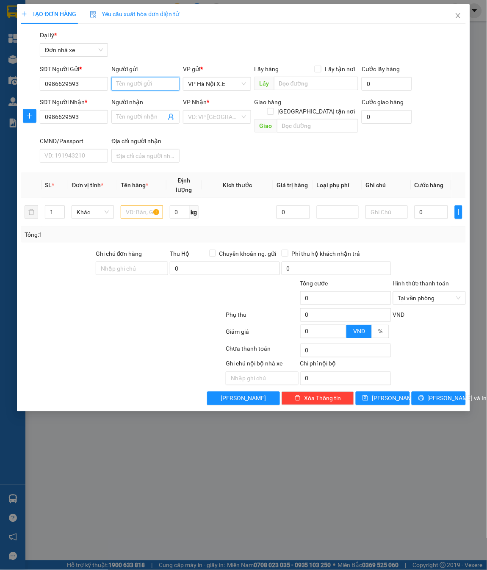
click at [149, 85] on input "Người gửi" at bounding box center [145, 84] width 68 height 14
click at [133, 115] on input "Người nhận" at bounding box center [141, 116] width 50 height 9
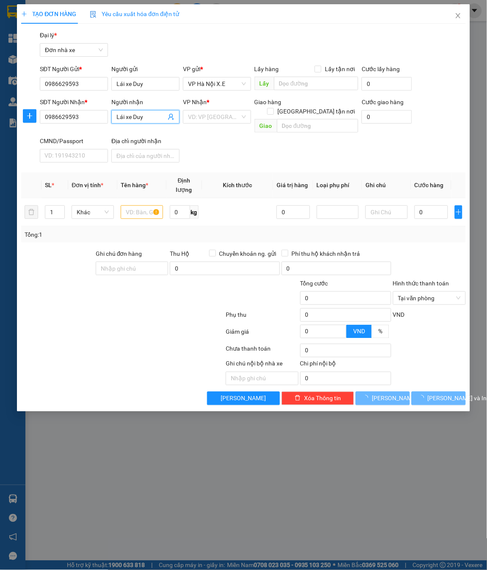
drag, startPoint x: 229, startPoint y: 84, endPoint x: 229, endPoint y: 97, distance: 13.1
click at [229, 84] on span "VP Hà Nội X.E" at bounding box center [217, 83] width 58 height 13
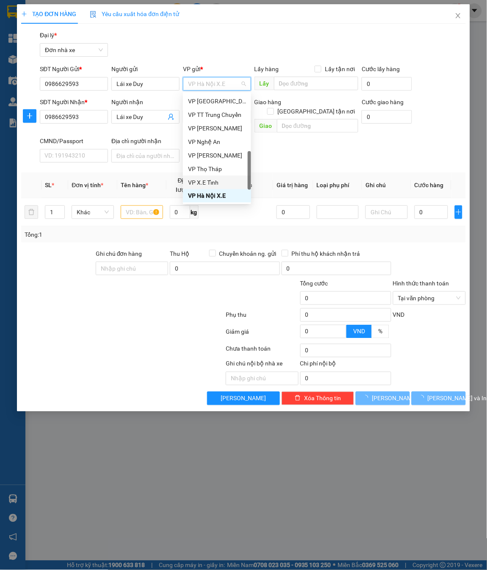
click at [221, 181] on div "VP X.E Tỉnh" at bounding box center [217, 182] width 58 height 9
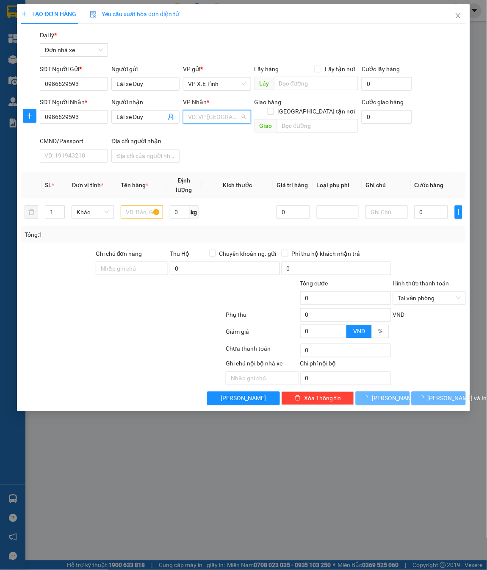
click at [205, 119] on input "search" at bounding box center [214, 116] width 52 height 13
click at [296, 88] on input "text" at bounding box center [316, 84] width 84 height 14
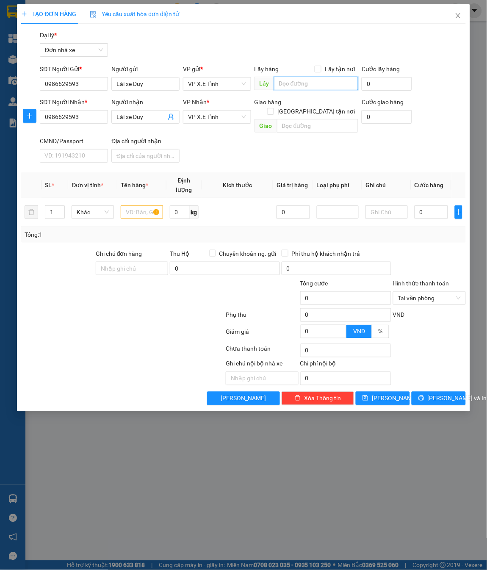
click at [310, 84] on input "text" at bounding box center [316, 84] width 84 height 14
click at [316, 119] on input "text" at bounding box center [317, 126] width 81 height 14
click at [139, 206] on input "text" at bounding box center [142, 212] width 42 height 14
click at [426, 207] on input "0" at bounding box center [430, 212] width 33 height 14
paste input "17.000.000"
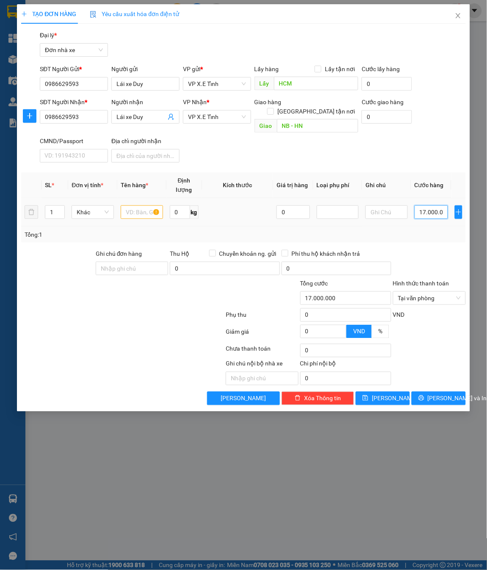
scroll to position [0, 8]
click at [139, 205] on input "text" at bounding box center [142, 212] width 42 height 14
click at [396, 380] on button "[PERSON_NAME]" at bounding box center [383, 399] width 54 height 14
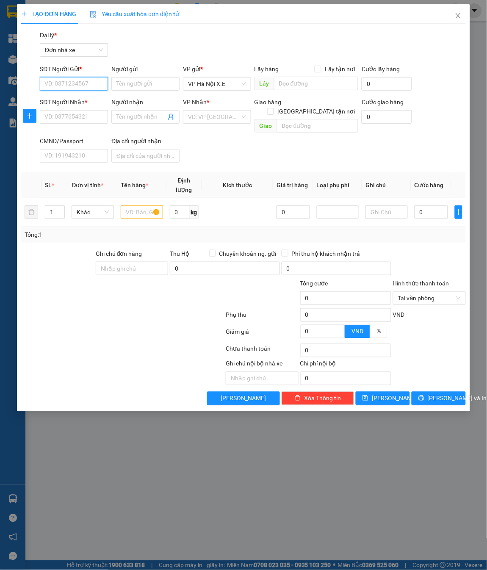
click at [75, 84] on input "SĐT Người Gửi *" at bounding box center [74, 84] width 68 height 14
paste input "0948893826"
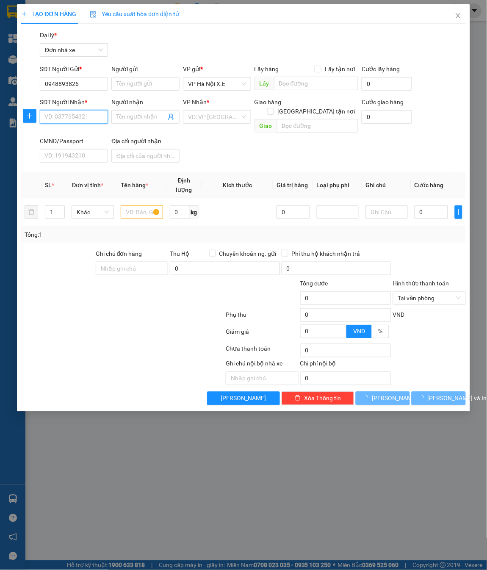
click at [64, 116] on input "SĐT Người Nhận *" at bounding box center [74, 117] width 68 height 14
paste input "0948893826"
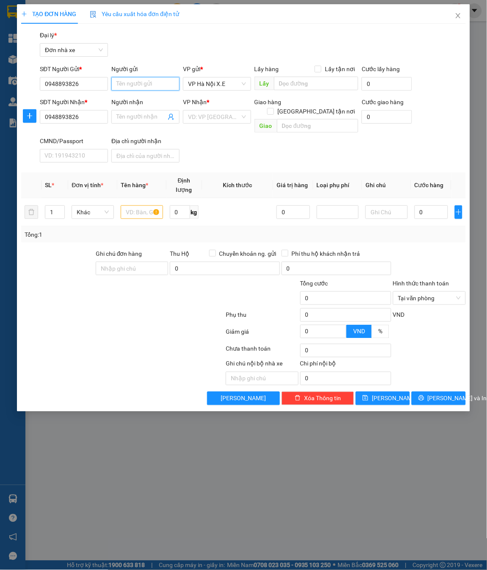
click at [120, 90] on input "Người gửi" at bounding box center [145, 84] width 68 height 14
click at [129, 114] on input "Người nhận" at bounding box center [141, 116] width 50 height 9
click at [220, 88] on span "VP Hà Nội X.E" at bounding box center [217, 83] width 58 height 13
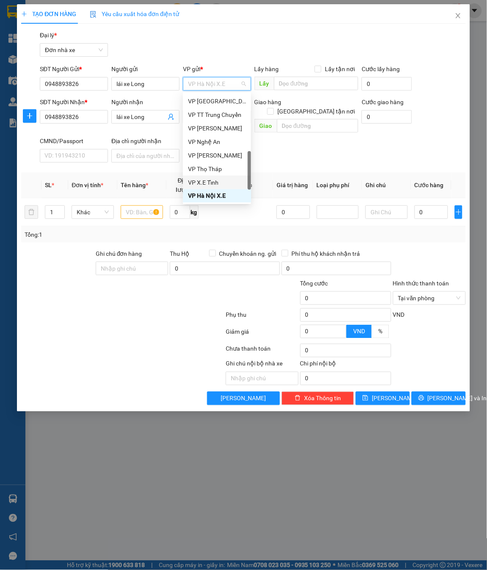
click at [207, 181] on div "VP X.E Tỉnh" at bounding box center [217, 182] width 58 height 9
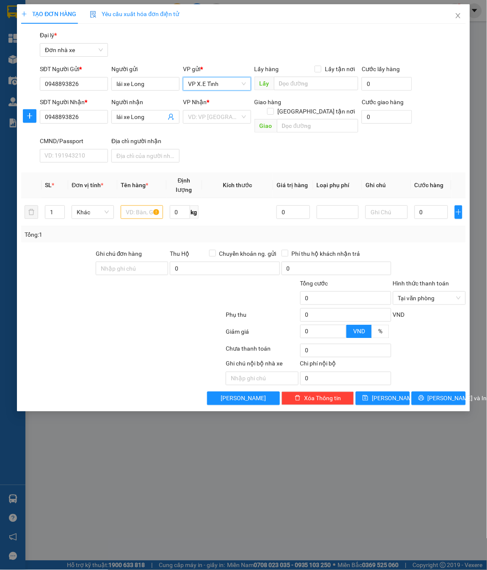
click at [212, 121] on input "search" at bounding box center [214, 116] width 52 height 13
click at [320, 87] on input "text" at bounding box center [316, 84] width 84 height 14
click at [325, 119] on input "text" at bounding box center [317, 126] width 81 height 14
click at [129, 205] on input "text" at bounding box center [142, 212] width 42 height 14
click at [427, 205] on input "0" at bounding box center [430, 212] width 33 height 14
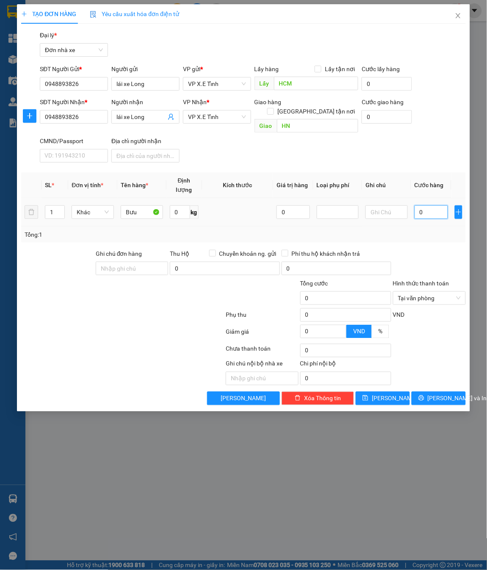
paste input "14.000.000"
click at [143, 205] on input "Bưu" at bounding box center [142, 212] width 42 height 14
click at [368, 380] on icon "save" at bounding box center [365, 398] width 6 height 6
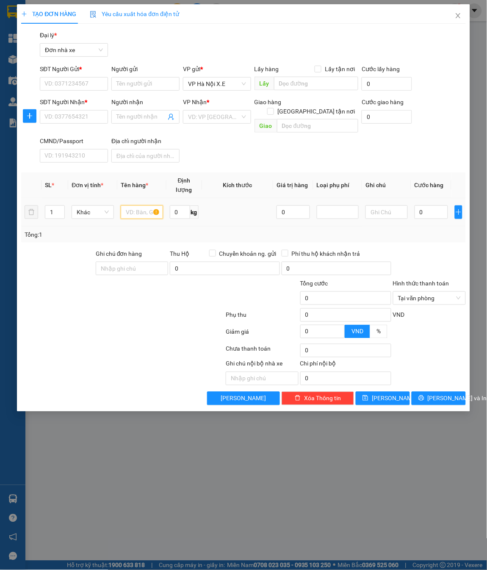
click at [139, 206] on input "text" at bounding box center [142, 212] width 42 height 14
paste input "Lốp xe"
click at [431, 205] on input "0" at bounding box center [430, 212] width 33 height 14
paste input "16.000.000"
click at [58, 89] on input "SĐT Người Gửi *" at bounding box center [74, 84] width 68 height 14
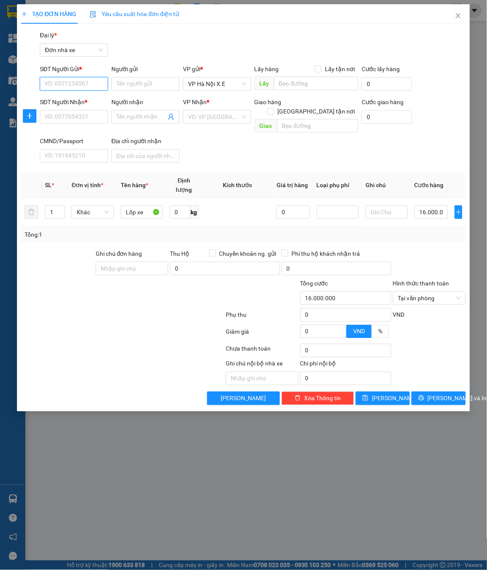
paste input "0974392325"
click at [102, 81] on input "09743923250974392325" at bounding box center [74, 84] width 68 height 14
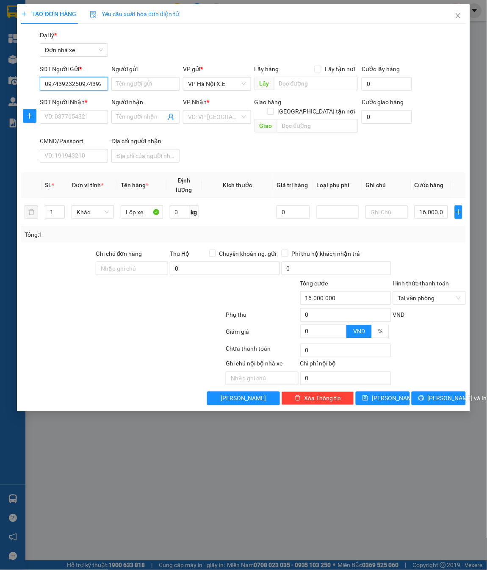
drag, startPoint x: 102, startPoint y: 81, endPoint x: 12, endPoint y: 82, distance: 90.2
click at [12, 82] on div "TẠO ĐƠN HÀNG Yêu cầu xuất hóa đơn điện tử Transit Pickup Surcharge Ids Transit …" at bounding box center [243, 285] width 487 height 570
paste input "0974392325"
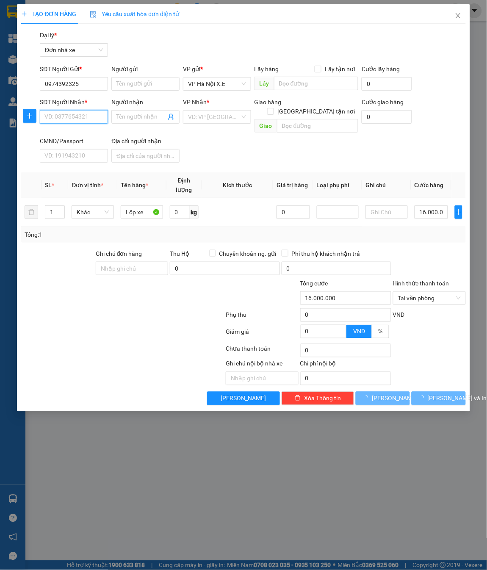
click at [55, 115] on input "SĐT Người Nhận *" at bounding box center [74, 117] width 68 height 14
paste input "0974392325"
click at [157, 82] on input "Người gửi" at bounding box center [145, 84] width 68 height 14
drag, startPoint x: 157, startPoint y: 82, endPoint x: 112, endPoint y: 91, distance: 45.4
click at [112, 91] on div "Người gửi Lái xe [GEOGRAPHIC_DATA] xe Trường" at bounding box center [145, 79] width 68 height 30
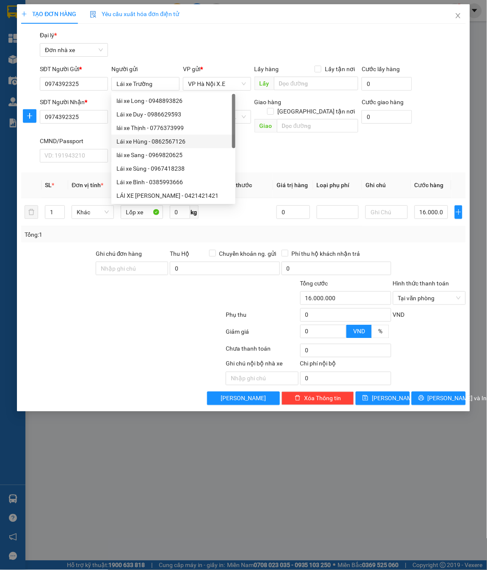
click at [263, 145] on div "SĐT Người Nhận * 0974392325 Người nhận Tên người nhận VP Nhận * VD: VP [GEOGRAP…" at bounding box center [252, 131] width 429 height 69
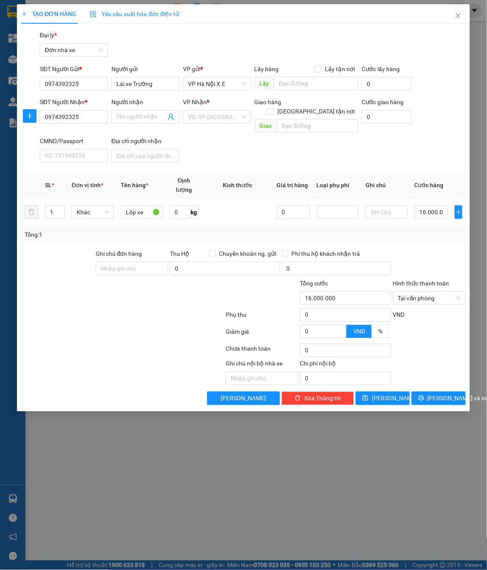
click at [125, 113] on input "Người nhận" at bounding box center [141, 116] width 50 height 9
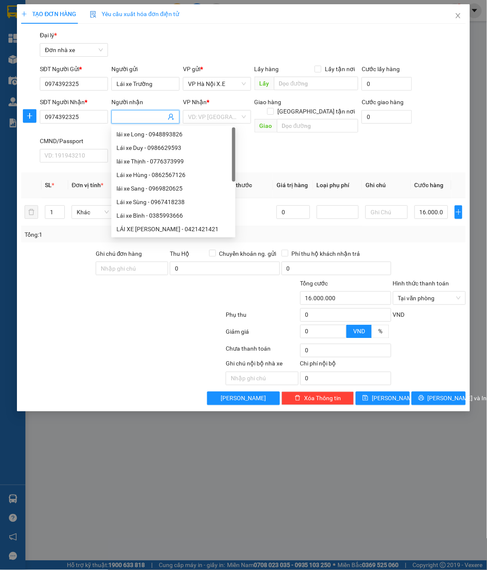
paste input "Lái xe Trường"
click at [205, 85] on span "VP Hà Nội X.E" at bounding box center [217, 83] width 58 height 13
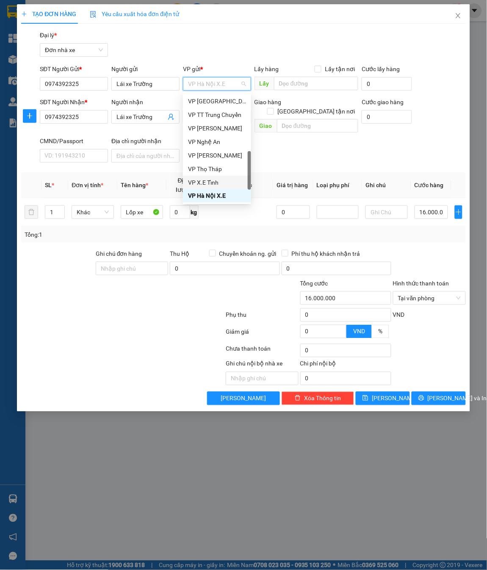
click at [214, 180] on div "VP X.E Tỉnh" at bounding box center [217, 182] width 58 height 9
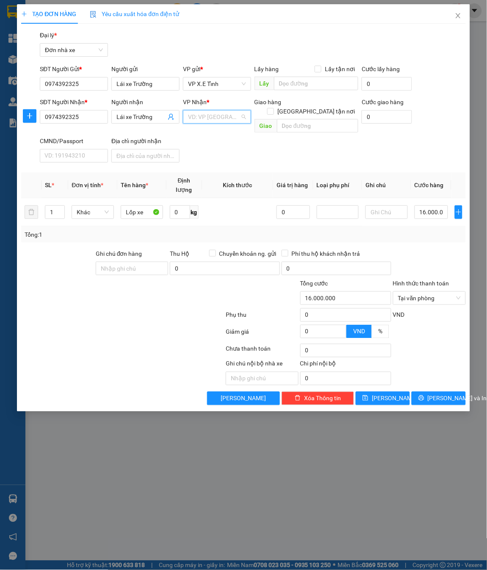
click at [215, 112] on input "search" at bounding box center [214, 116] width 52 height 13
click at [220, 146] on div "VP X.E Tỉnh" at bounding box center [217, 147] width 58 height 9
click at [297, 77] on input "text" at bounding box center [316, 84] width 84 height 14
click at [301, 119] on input "text" at bounding box center [317, 126] width 81 height 14
click at [368, 380] on icon "save" at bounding box center [365, 398] width 6 height 6
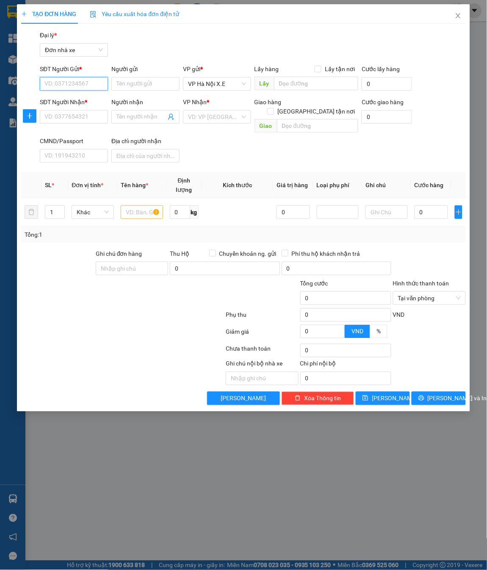
click at [90, 83] on input "SĐT Người Gửi *" at bounding box center [74, 84] width 68 height 14
paste input "0967418238"
click at [67, 118] on input "SĐT Người Nhận *" at bounding box center [74, 117] width 68 height 14
paste input "0967418238"
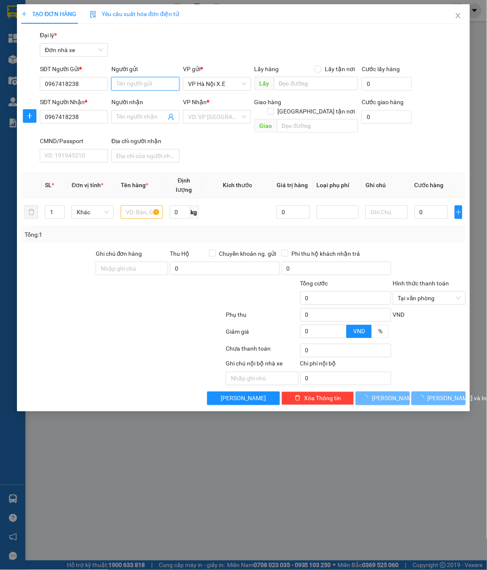
click at [131, 84] on input "Người gửi" at bounding box center [145, 84] width 68 height 14
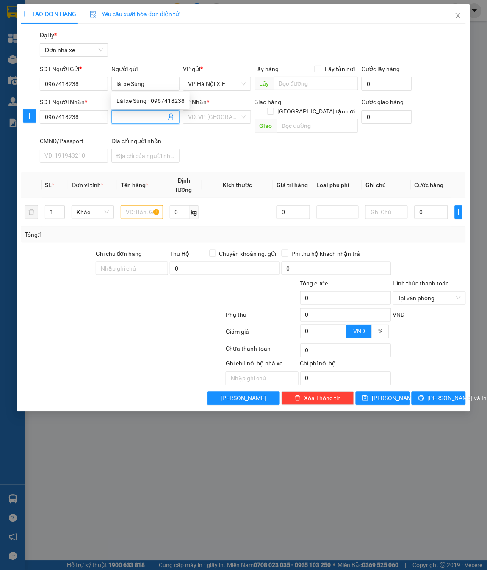
click at [141, 118] on input "Người nhận" at bounding box center [141, 116] width 50 height 9
click at [136, 137] on div "Lái xe Sùng - 0967418238" at bounding box center [150, 134] width 68 height 9
click at [203, 86] on span "VP Hà Nội X.E" at bounding box center [217, 83] width 58 height 13
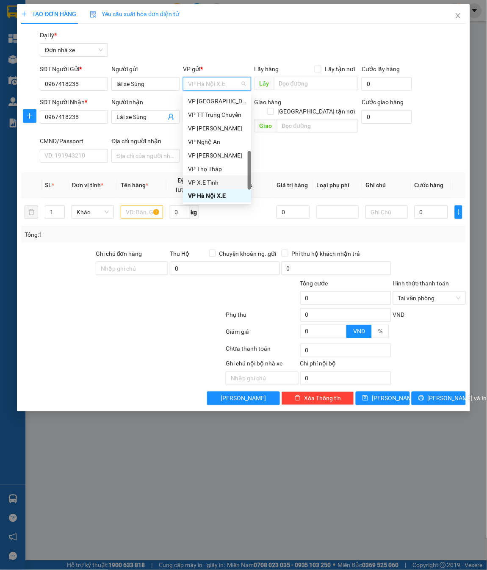
click at [208, 182] on div "VP X.E Tỉnh" at bounding box center [217, 182] width 58 height 9
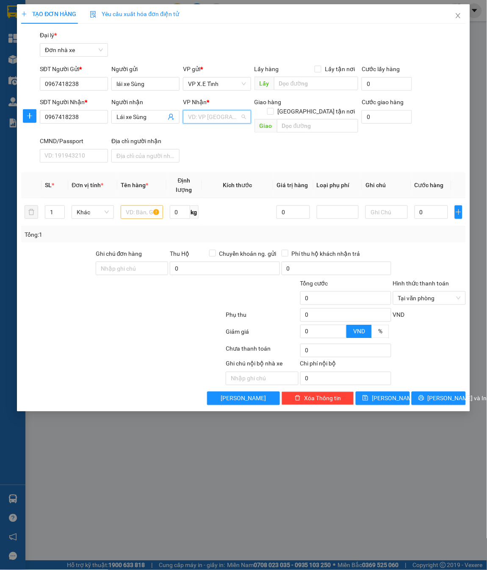
click at [209, 119] on input "search" at bounding box center [214, 116] width 52 height 13
click at [209, 147] on div "VP X.E Tỉnh" at bounding box center [217, 147] width 58 height 9
click at [322, 83] on input "text" at bounding box center [316, 84] width 84 height 14
click at [302, 119] on input "text" at bounding box center [317, 126] width 81 height 14
click at [131, 205] on input "text" at bounding box center [142, 212] width 42 height 14
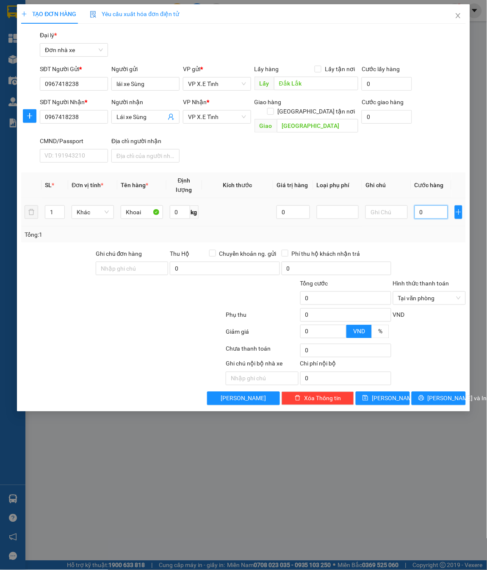
click at [436, 205] on input "0" at bounding box center [430, 212] width 33 height 14
click at [431, 205] on input "0" at bounding box center [430, 212] width 33 height 14
paste input "10.000.000"
click at [435, 205] on input "0" at bounding box center [430, 212] width 33 height 14
paste input "10.000.000"
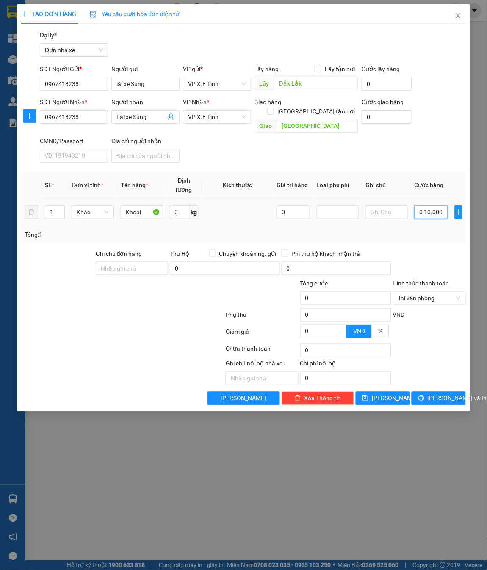
scroll to position [0, 11]
click at [420, 205] on input "0 10.000.000" at bounding box center [430, 212] width 33 height 14
click at [433, 205] on input "1" at bounding box center [430, 212] width 33 height 14
paste input "10.000.000"
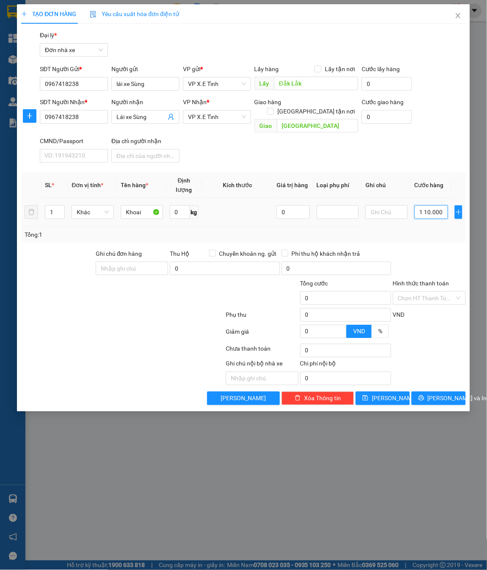
scroll to position [0, 11]
click at [450, 310] on div "VND" at bounding box center [429, 317] width 75 height 15
click at [419, 205] on input "0" at bounding box center [430, 212] width 33 height 14
paste input "10.000.000"
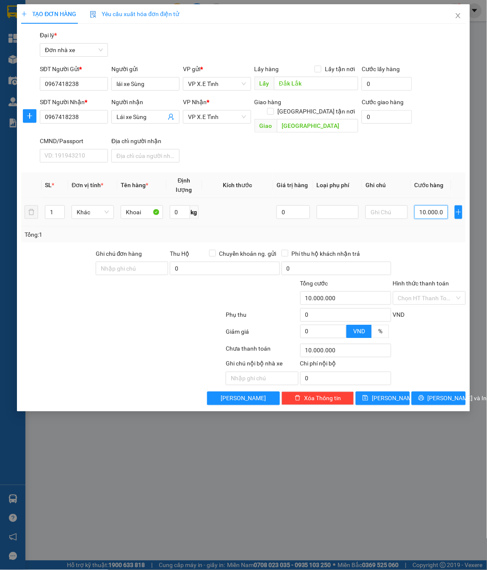
scroll to position [0, 8]
click at [148, 262] on input "Ghi chú đơn hàng" at bounding box center [132, 269] width 73 height 14
click at [387, 380] on span "[PERSON_NAME]" at bounding box center [394, 398] width 45 height 9
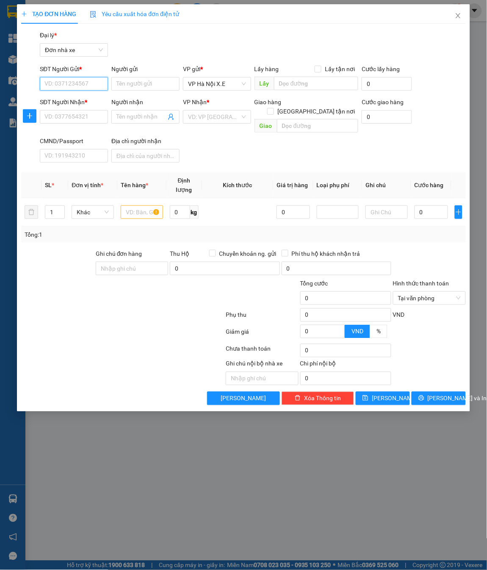
click at [77, 85] on input "SĐT Người Gửi *" at bounding box center [74, 84] width 68 height 14
paste input "0975303686"
click at [82, 113] on input "SĐT Người Nhận *" at bounding box center [74, 117] width 68 height 14
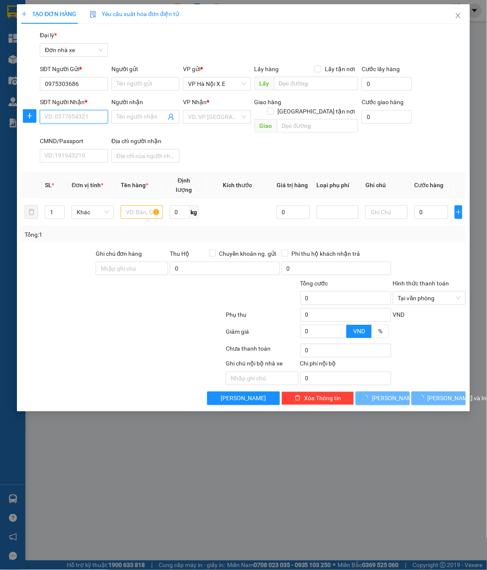
paste input "0975303686"
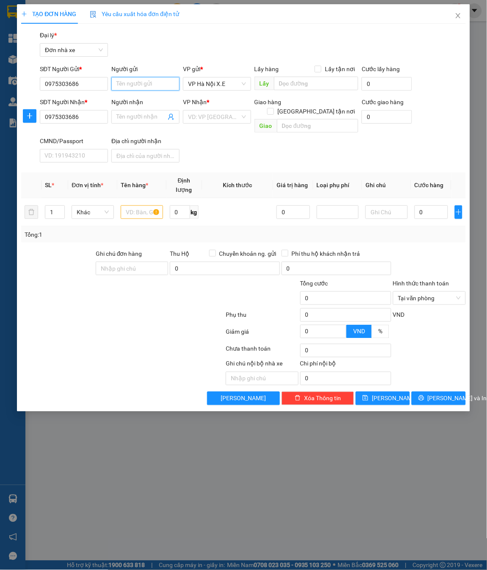
click at [132, 86] on input "Người gửi" at bounding box center [145, 84] width 68 height 14
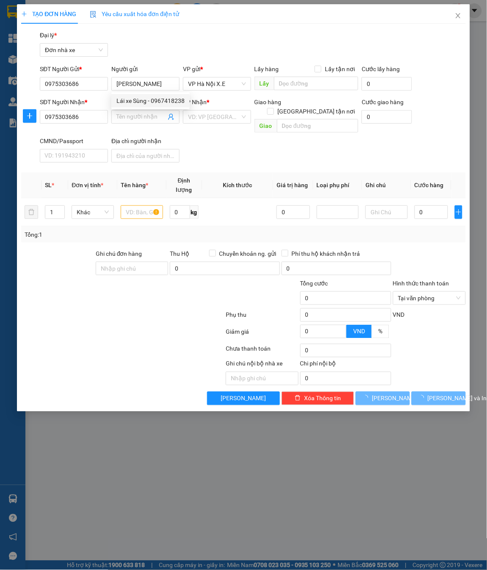
click at [127, 115] on input "Người nhận" at bounding box center [141, 116] width 50 height 9
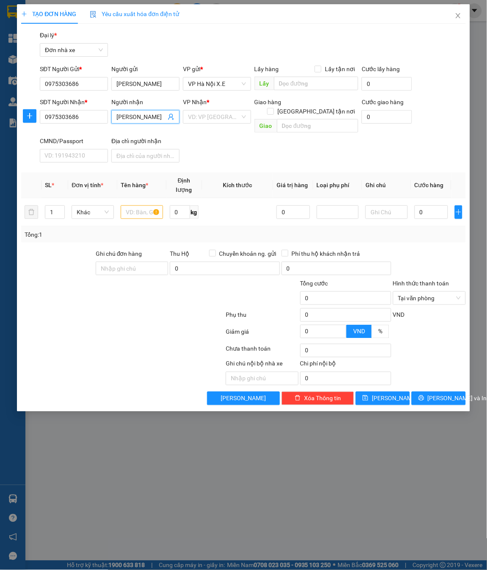
click at [204, 86] on span "VP Hà Nội X.E" at bounding box center [217, 83] width 58 height 13
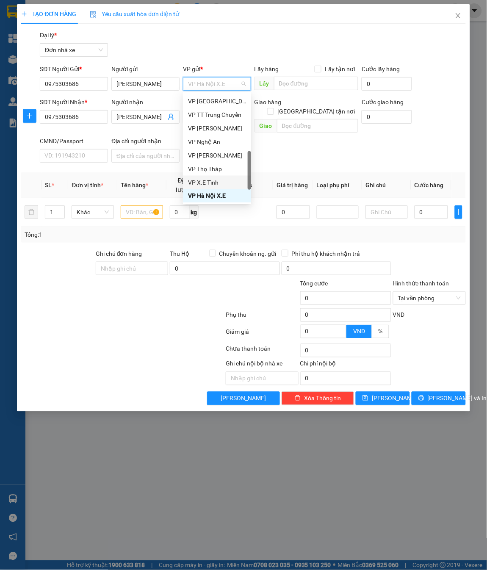
click at [202, 183] on div "VP X.E Tỉnh" at bounding box center [217, 182] width 58 height 9
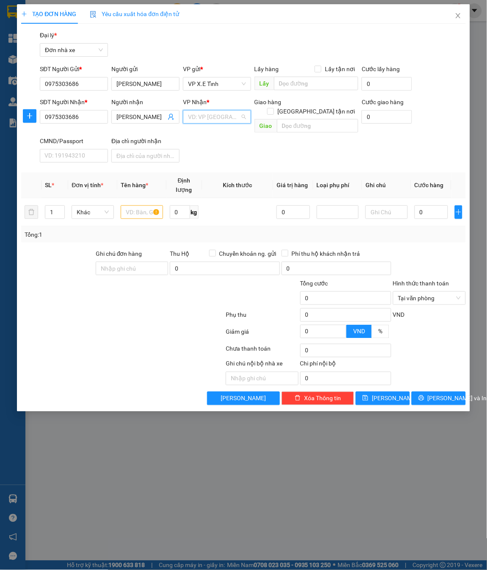
click at [224, 114] on input "search" at bounding box center [214, 116] width 52 height 13
click at [295, 81] on input "text" at bounding box center [316, 84] width 84 height 14
click at [296, 119] on input "text" at bounding box center [317, 126] width 81 height 14
click at [260, 157] on div "Transit Pickup Surcharge Ids Transit Deliver Surcharge Ids Transit Deliver Surc…" at bounding box center [243, 217] width 444 height 375
click at [139, 205] on input "text" at bounding box center [142, 212] width 42 height 14
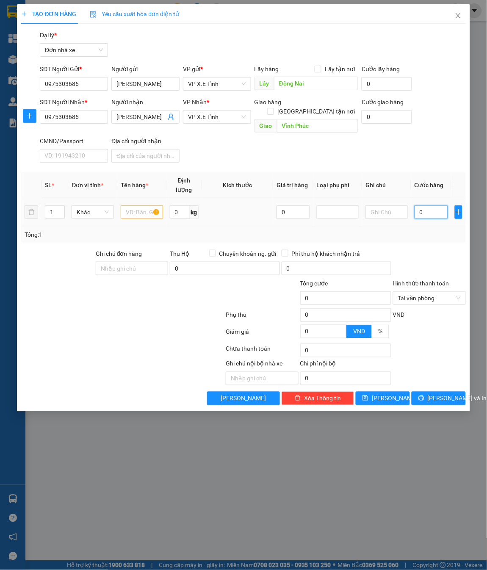
click at [434, 205] on input "0" at bounding box center [430, 212] width 33 height 14
paste input "2.500.000"
click at [136, 205] on input "text" at bounding box center [142, 212] width 42 height 14
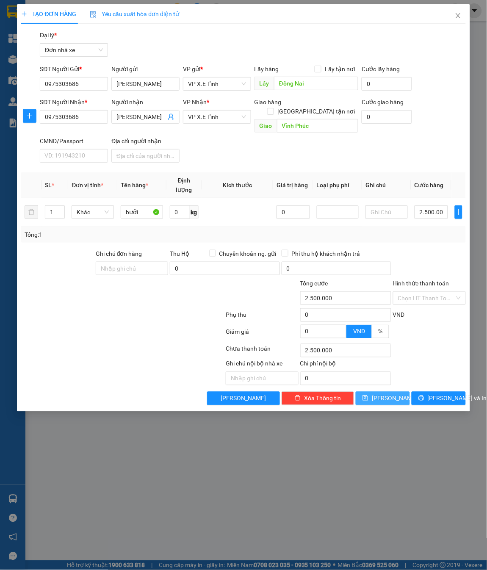
click at [368, 380] on span "save" at bounding box center [365, 398] width 6 height 7
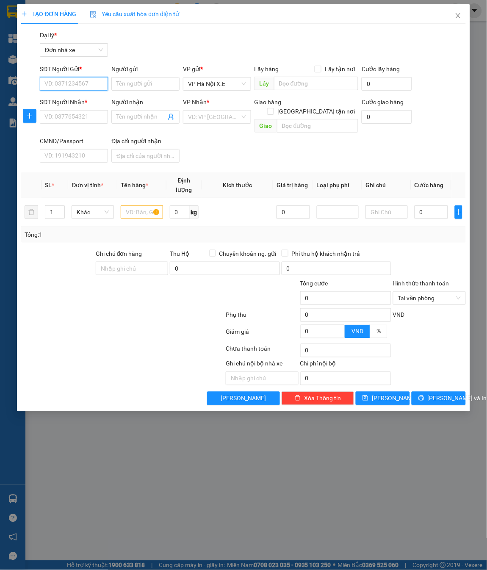
click at [82, 81] on input "SĐT Người Gửi *" at bounding box center [74, 84] width 68 height 14
paste input "0776373999"
click at [67, 118] on input "SĐT Người Nhận *" at bounding box center [74, 117] width 68 height 14
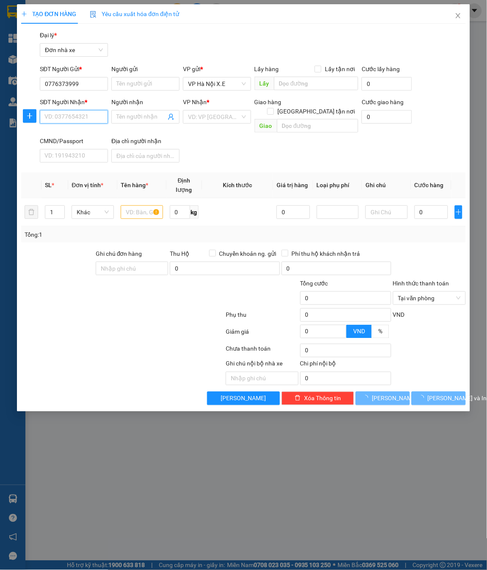
paste input "0776373999"
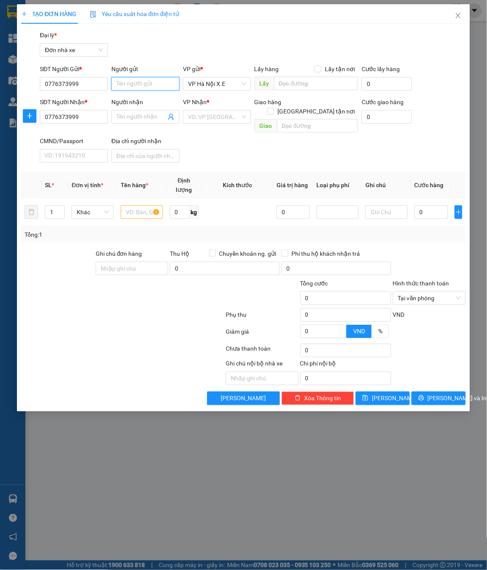
click at [130, 85] on input "Người gửi" at bounding box center [145, 84] width 68 height 14
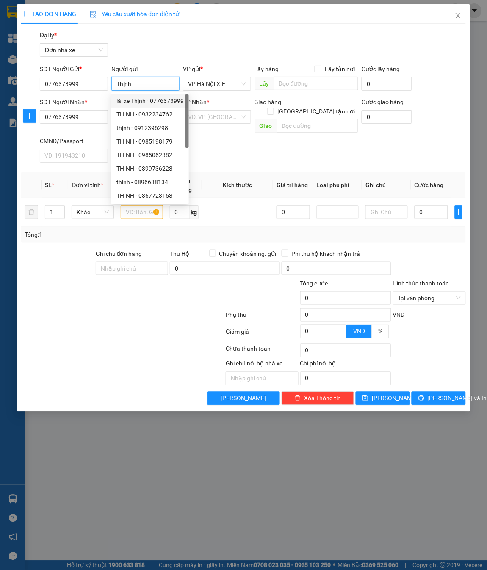
click at [133, 96] on div "lái xe Thịnh - 0776373999" at bounding box center [149, 100] width 67 height 9
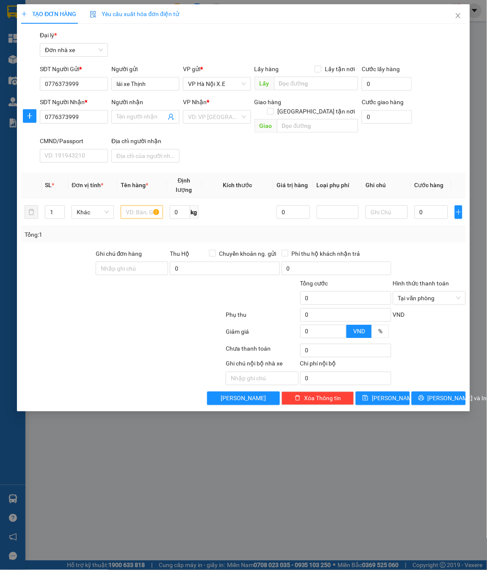
click at [134, 113] on input "Người nhận" at bounding box center [141, 116] width 50 height 9
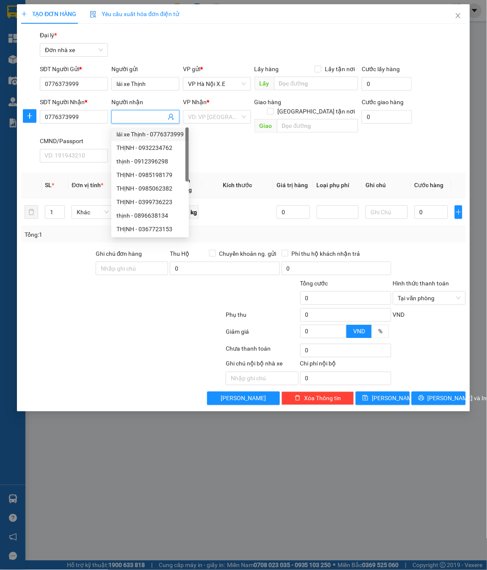
click at [137, 134] on div "lái xe Thịnh - 0776373999" at bounding box center [149, 134] width 67 height 9
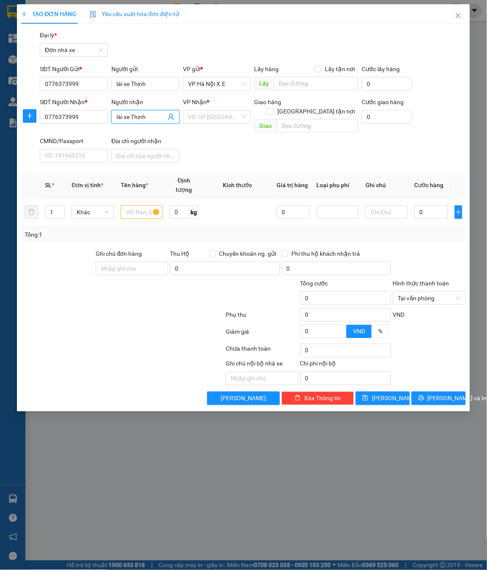
click at [226, 77] on div "VP Hà Nội X.E" at bounding box center [217, 84] width 68 height 14
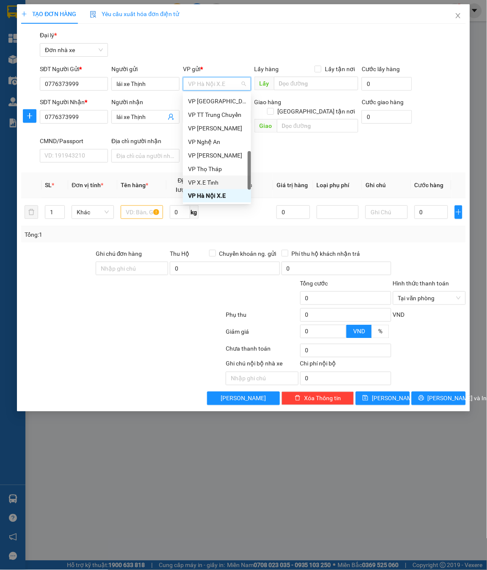
click at [213, 178] on div "VP X.E Tỉnh" at bounding box center [217, 182] width 58 height 9
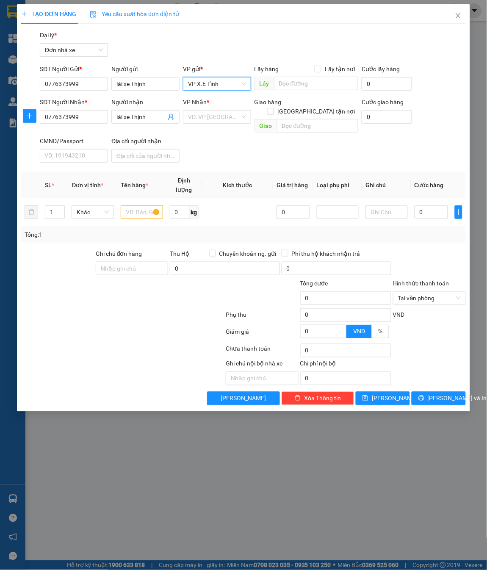
click at [220, 110] on input "search" at bounding box center [214, 116] width 52 height 13
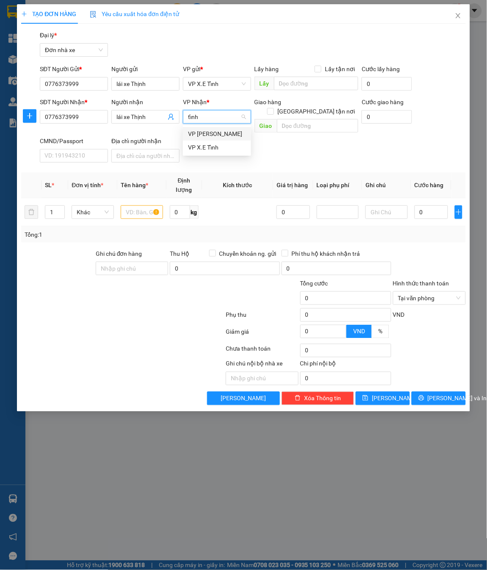
click at [215, 145] on div "VP X.E Tỉnh" at bounding box center [217, 147] width 58 height 9
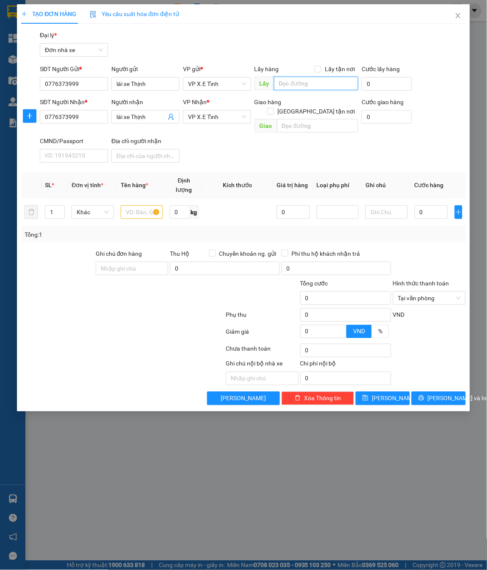
click at [293, 86] on input "text" at bounding box center [316, 84] width 84 height 14
click at [301, 119] on input "text" at bounding box center [317, 126] width 81 height 14
click at [133, 205] on input "text" at bounding box center [142, 212] width 42 height 14
click at [425, 205] on input "0" at bounding box center [430, 212] width 33 height 14
paste input "10.000.000"
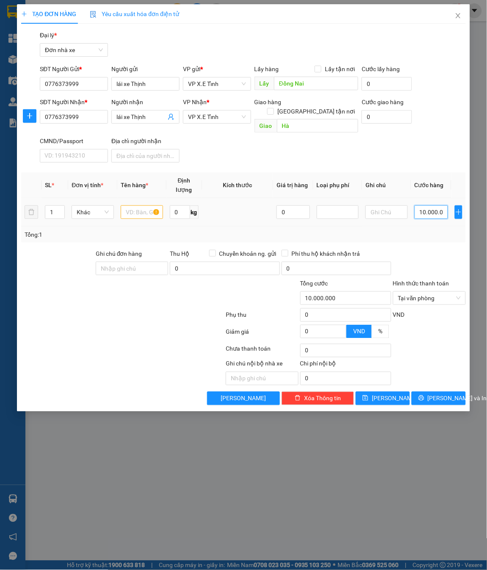
scroll to position [0, 8]
click at [459, 292] on span "Tại văn phòng" at bounding box center [429, 298] width 63 height 13
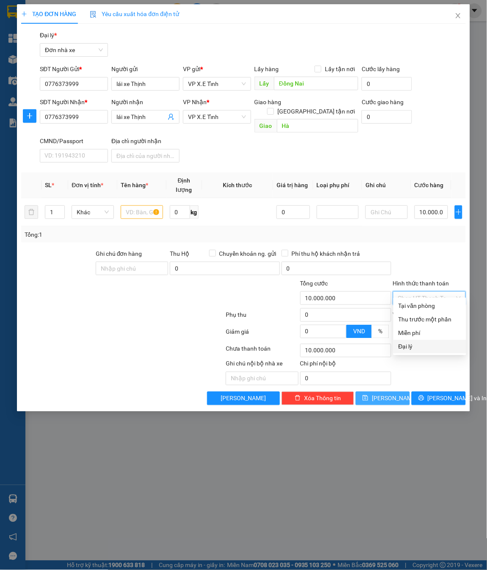
click at [368, 380] on icon "save" at bounding box center [365, 398] width 6 height 6
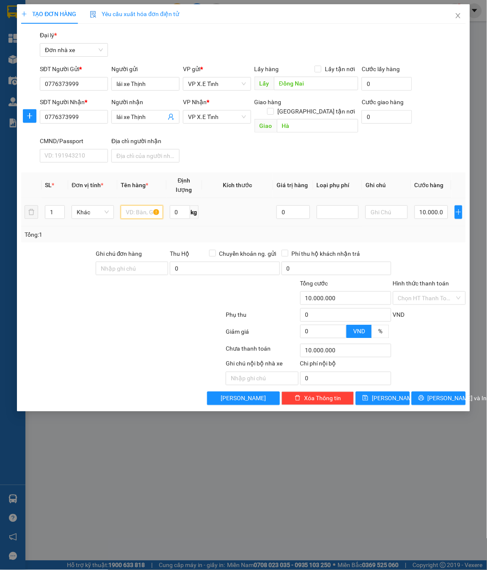
click at [134, 207] on input "text" at bounding box center [142, 212] width 42 height 14
click at [405, 380] on button "[PERSON_NAME]" at bounding box center [383, 399] width 54 height 14
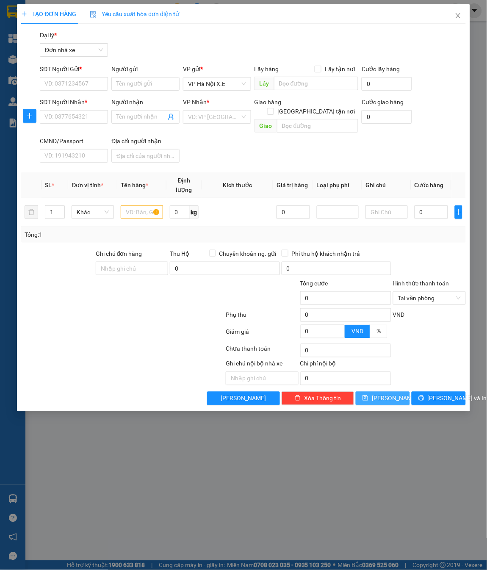
click at [202, 88] on span "VP Hà Nội X.E" at bounding box center [217, 83] width 58 height 13
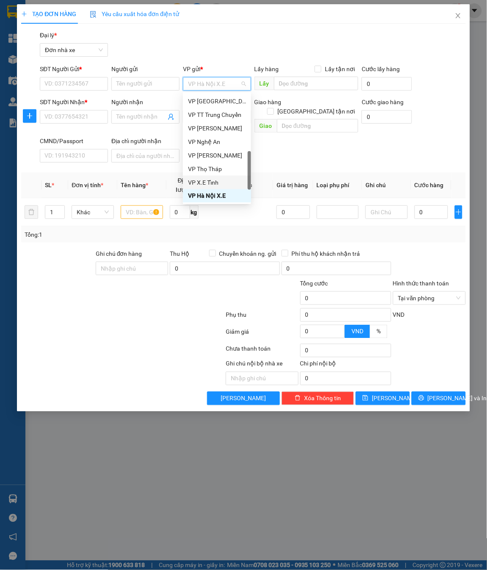
click at [218, 186] on div "VP X.E Tỉnh" at bounding box center [217, 182] width 58 height 9
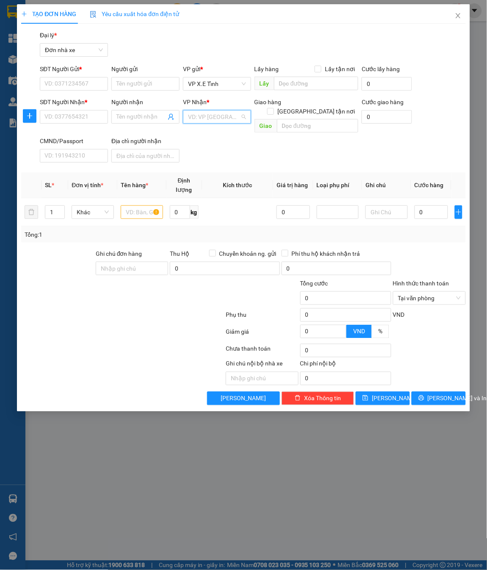
click at [209, 112] on input "search" at bounding box center [214, 116] width 52 height 13
click at [138, 205] on input "text" at bounding box center [142, 212] width 42 height 14
click at [288, 91] on div "Lấy hàng Lấy tận nơi Lấy" at bounding box center [306, 79] width 104 height 30
click at [291, 85] on input "text" at bounding box center [316, 84] width 84 height 14
click at [315, 119] on input "text" at bounding box center [317, 126] width 81 height 14
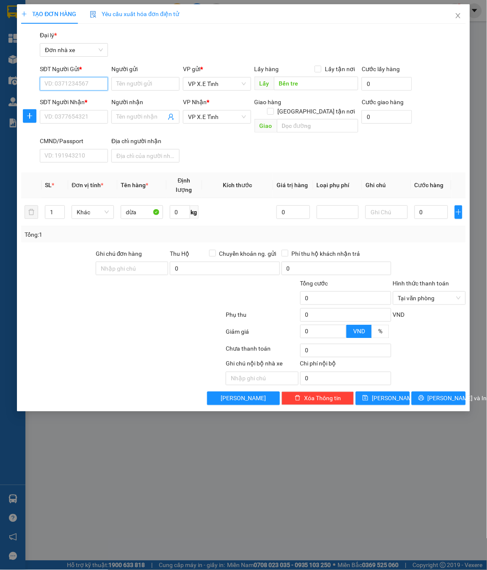
click at [72, 79] on input "SĐT Người Gửi *" at bounding box center [74, 84] width 68 height 14
paste input "0776373999"
click at [67, 116] on input "SĐT Người Nhận *" at bounding box center [74, 117] width 68 height 14
paste input "0776373999"
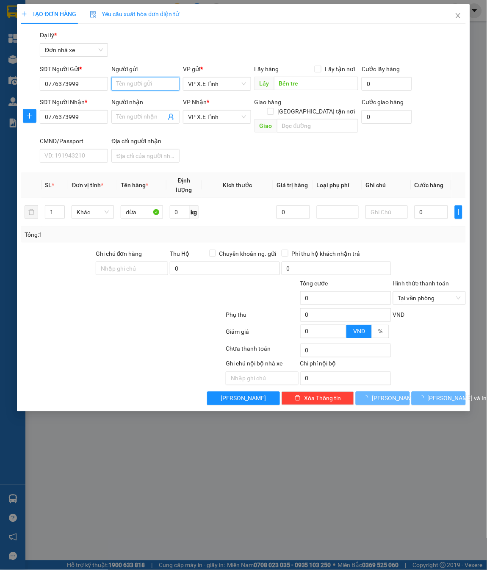
click at [128, 84] on input "Người gửi" at bounding box center [145, 84] width 68 height 14
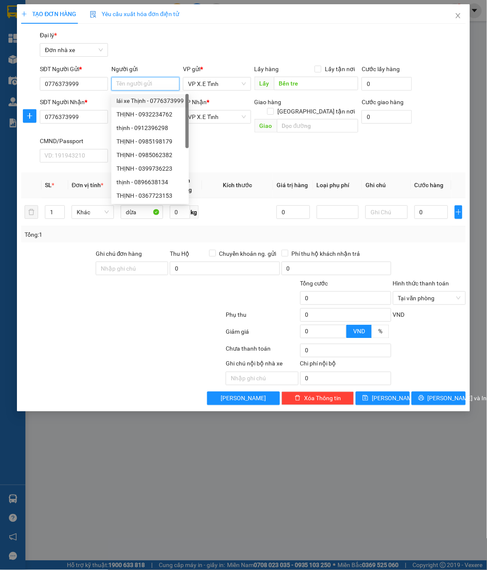
click at [148, 99] on div "lái xe Thịnh - 0776373999" at bounding box center [149, 100] width 67 height 9
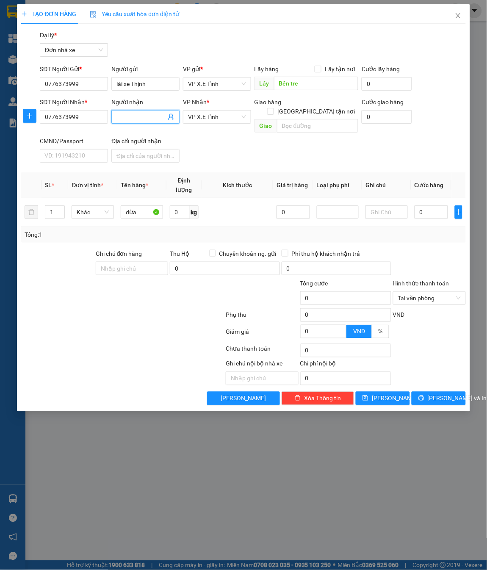
click at [133, 119] on input "Người nhận" at bounding box center [141, 116] width 50 height 9
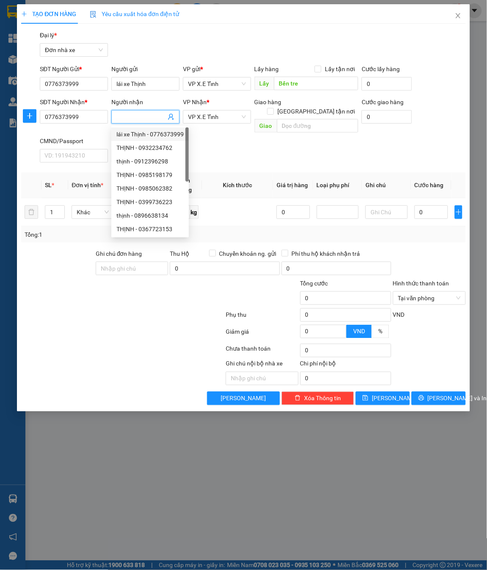
click at [138, 133] on div "lái xe Thịnh - 0776373999" at bounding box center [149, 134] width 67 height 9
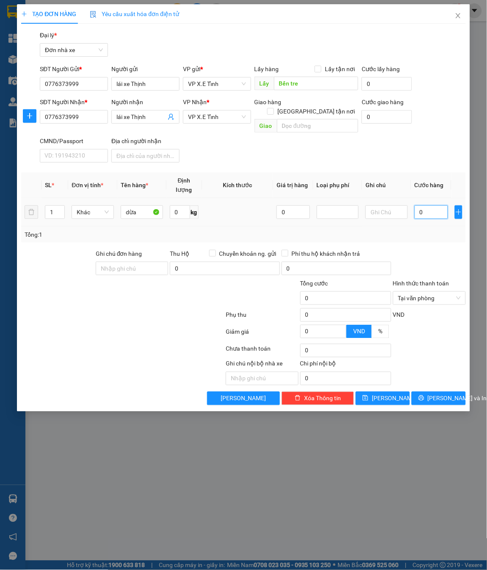
click at [428, 205] on input "0" at bounding box center [430, 212] width 33 height 14
paste input "17.000.000"
click at [382, 380] on span "[PERSON_NAME]" at bounding box center [394, 398] width 45 height 9
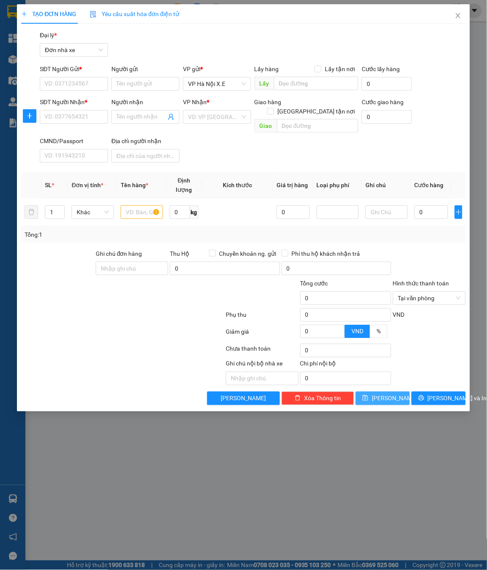
click at [214, 88] on span "VP Hà Nội X.E" at bounding box center [217, 83] width 58 height 13
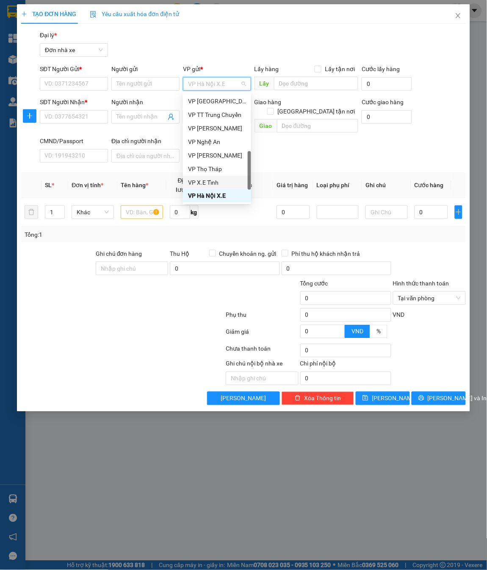
click at [212, 178] on div "VP X.E Tỉnh" at bounding box center [217, 182] width 58 height 9
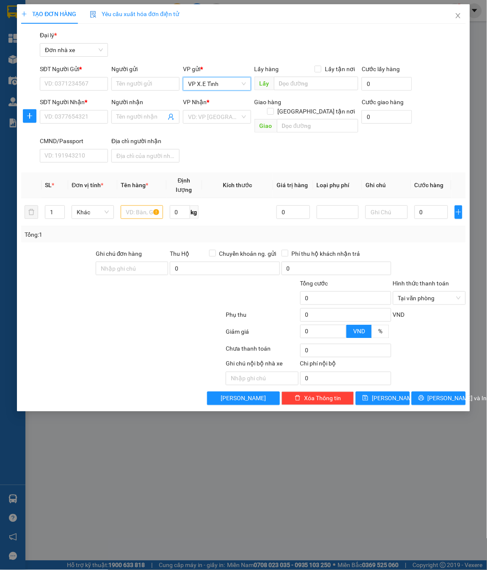
click at [210, 109] on div "VP Nhận *" at bounding box center [217, 103] width 68 height 13
click at [213, 119] on input "search" at bounding box center [214, 116] width 52 height 13
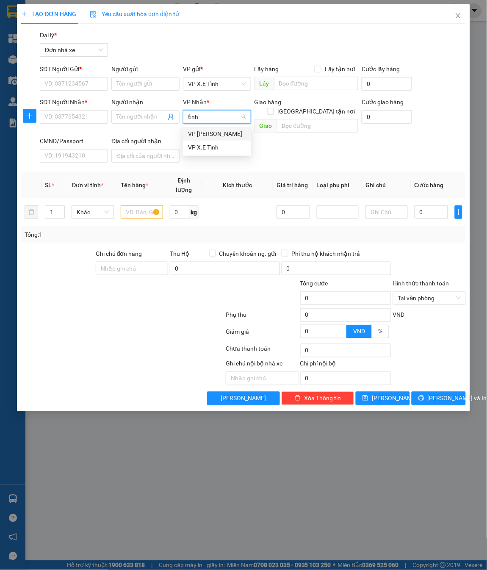
click at [217, 147] on div "VP X.E Tỉnh" at bounding box center [217, 147] width 58 height 9
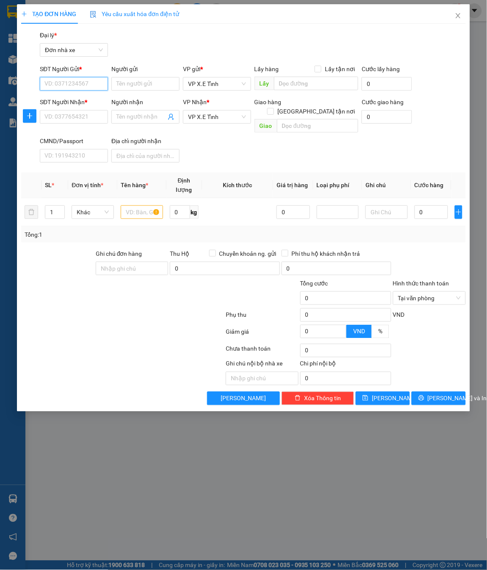
click at [73, 86] on input "SĐT Người Gửi *" at bounding box center [74, 84] width 68 height 14
paste input "0923453896"
click at [62, 116] on input "SĐT Người Nhận *" at bounding box center [74, 117] width 68 height 14
paste input "0923453896"
click at [139, 86] on input "Người gửi" at bounding box center [145, 84] width 68 height 14
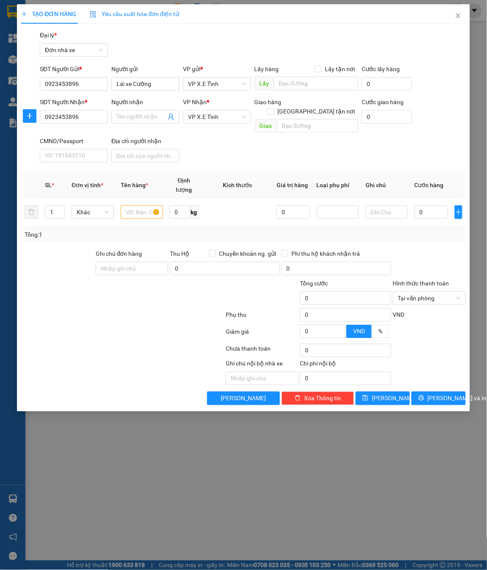
click at [227, 145] on div "SĐT Người Nhận * 0923453896 Người nhận Tên người nhận VP Nhận * VP X.E Tỉnh Gia…" at bounding box center [252, 131] width 429 height 69
click at [138, 115] on input "Người nhận" at bounding box center [141, 116] width 50 height 9
click at [119, 114] on input "lái xe Cường" at bounding box center [141, 116] width 50 height 9
click at [310, 81] on input "text" at bounding box center [316, 84] width 84 height 14
click at [301, 119] on input "text" at bounding box center [317, 126] width 81 height 14
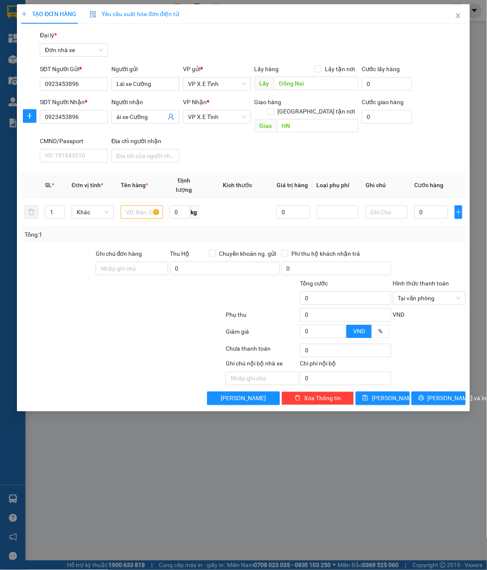
click at [293, 138] on div "SĐT Người Nhận * 0923453896 Người nhận ái xe Cường VP Nhận * VP X.E Tỉnh Giao h…" at bounding box center [252, 131] width 429 height 69
click at [148, 205] on input "text" at bounding box center [142, 212] width 42 height 14
click at [429, 205] on input "0" at bounding box center [430, 212] width 33 height 14
paste input "14.000.000"
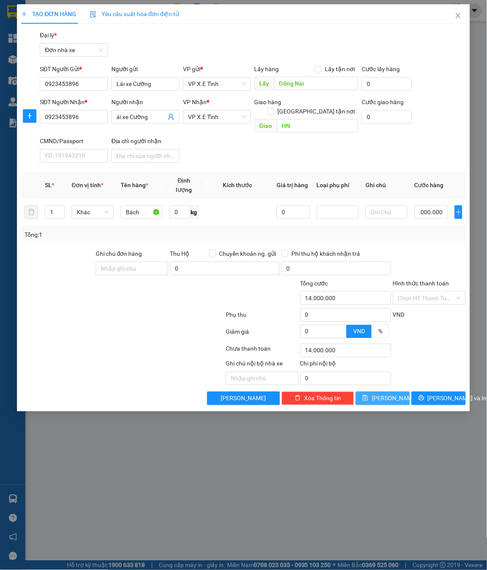
click at [381, 380] on button "[PERSON_NAME]" at bounding box center [383, 399] width 54 height 14
